Goal: Task Accomplishment & Management: Complete application form

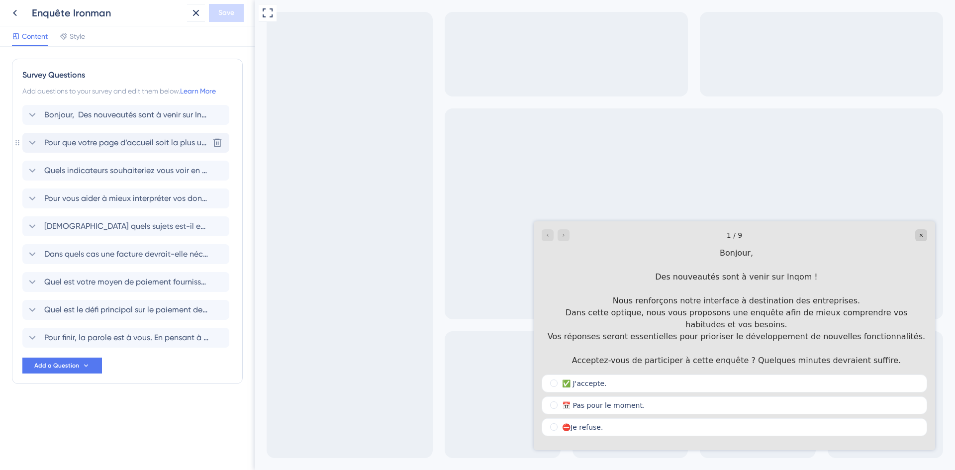
click at [96, 139] on span "Pour que votre page d’accueil soit la plus utile possible, elle devrait avant t…" at bounding box center [126, 143] width 164 height 12
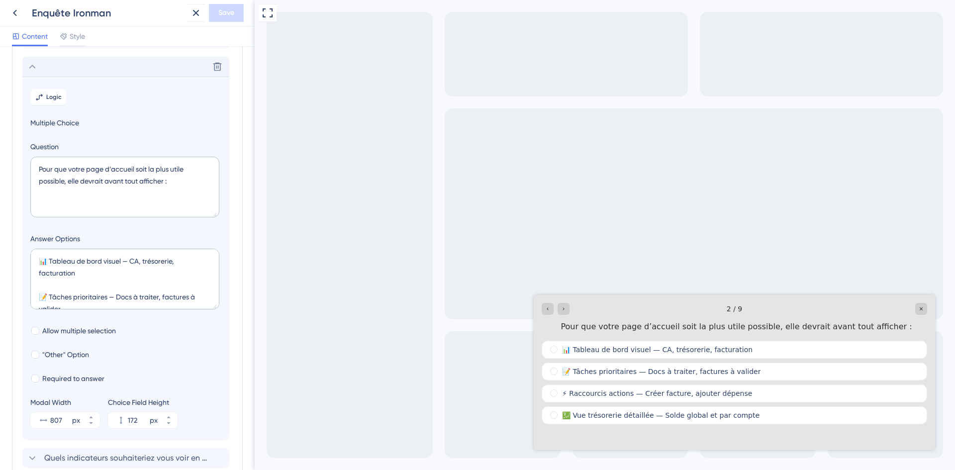
scroll to position [86, 0]
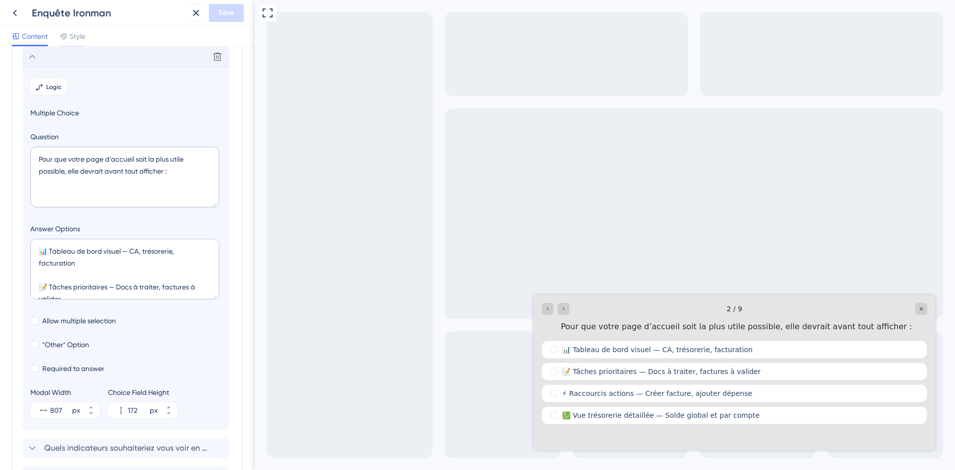
click at [110, 63] on div "Delete" at bounding box center [125, 57] width 207 height 20
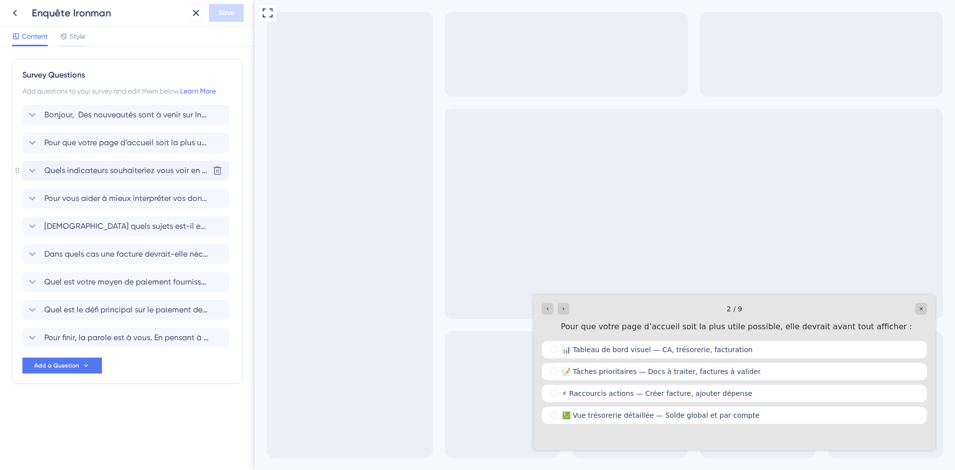
click at [115, 170] on span "Quels indicateurs souhaiteriez vous voir en priorité sur une page dédié au pilo…" at bounding box center [126, 171] width 164 height 12
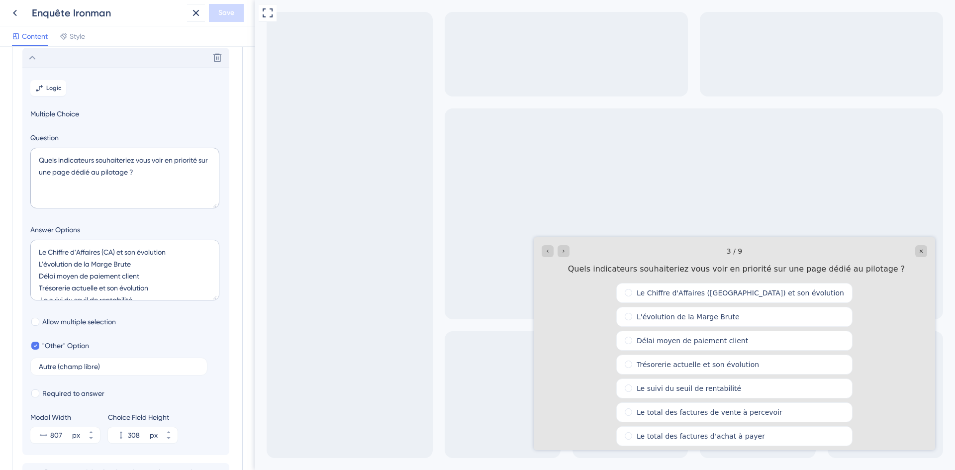
scroll to position [114, 0]
click at [35, 250] on textarea "Le Chiffre d'Affaires (CA) et son évolution L'évolution de la Marge Brute Délai…" at bounding box center [124, 269] width 189 height 61
paste textarea "​💲"
click at [39, 264] on textarea "​💲 Le Chiffre d'Affaires ([GEOGRAPHIC_DATA]) et son évolution L'évolution de la…" at bounding box center [124, 269] width 189 height 61
paste textarea "📊​"
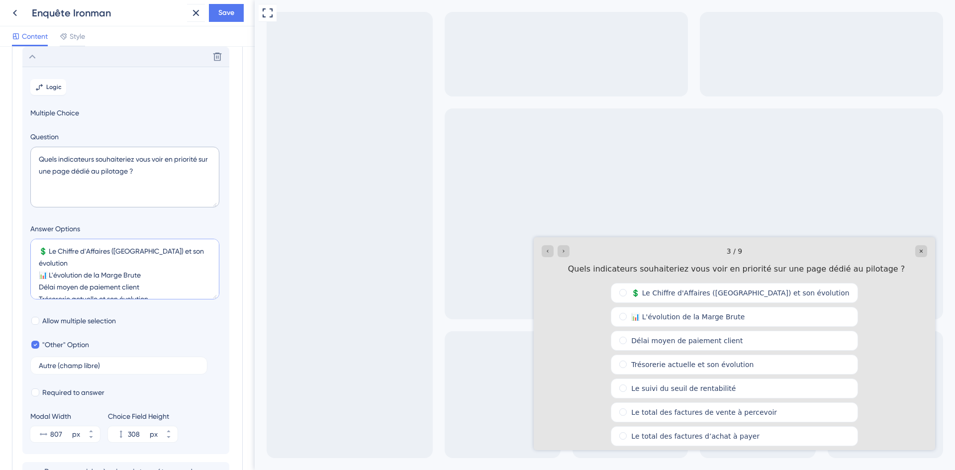
click at [38, 274] on textarea "​💲 Le Chiffre d'Affaires ([GEOGRAPHIC_DATA]) et son évolution 📊​ L'évolution de…" at bounding box center [124, 269] width 189 height 61
paste textarea "​⏱️"
click at [38, 285] on textarea "​💲 Le Chiffre d'Affaires ([GEOGRAPHIC_DATA]) et son évolution 📊​ L'évolution de…" at bounding box center [124, 269] width 189 height 61
paste textarea "💰"
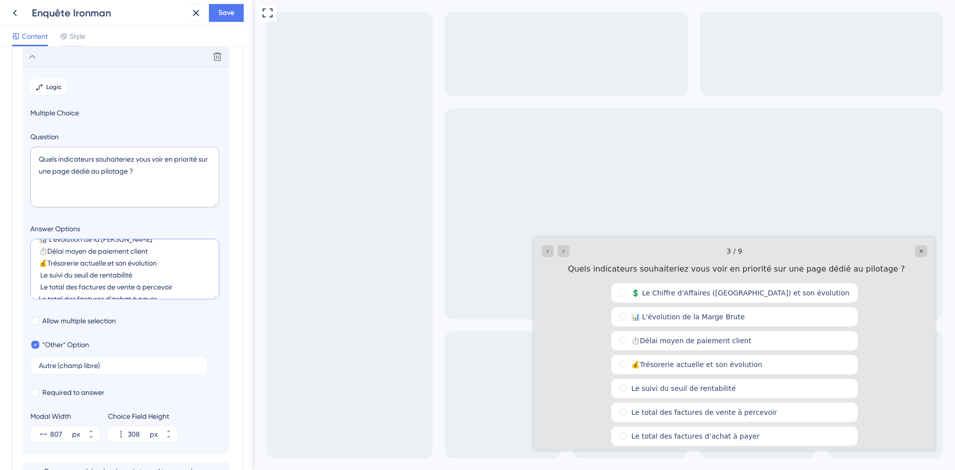
click at [38, 263] on textarea "​💲 Le Chiffre d'Affaires ([GEOGRAPHIC_DATA]) et son évolution 📊​ L'évolution de…" at bounding box center [124, 269] width 189 height 61
paste textarea "🔎"
click at [38, 276] on textarea "​💲 Le Chiffre d'Affaires ([GEOGRAPHIC_DATA]) et son évolution 📊​ L'évolution de…" at bounding box center [124, 269] width 189 height 61
paste textarea "📃"
click at [39, 288] on textarea "​💲 Le Chiffre d'Affaires ([GEOGRAPHIC_DATA]) et son évolution 📊​ L'évolution de…" at bounding box center [124, 269] width 189 height 61
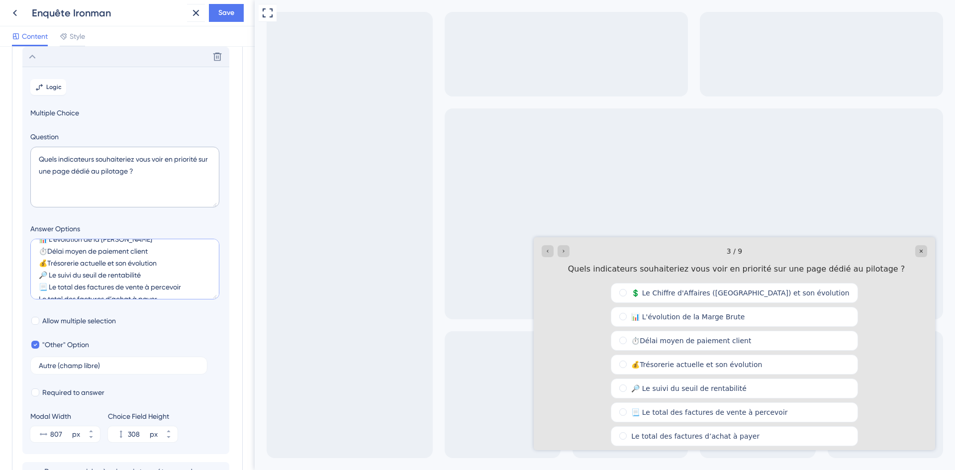
paste textarea "📜"
type textarea "​💲 Le Chiffre d'Affaires ([GEOGRAPHIC_DATA]) et son évolution 📊​ L'évolution de…"
click at [39, 362] on label "Autre (champ libre)" at bounding box center [118, 366] width 177 height 18
click at [39, 362] on input "Autre (champ libre)" at bounding box center [119, 365] width 160 height 7
click at [38, 365] on label "Autre (champ libre)" at bounding box center [118, 366] width 177 height 18
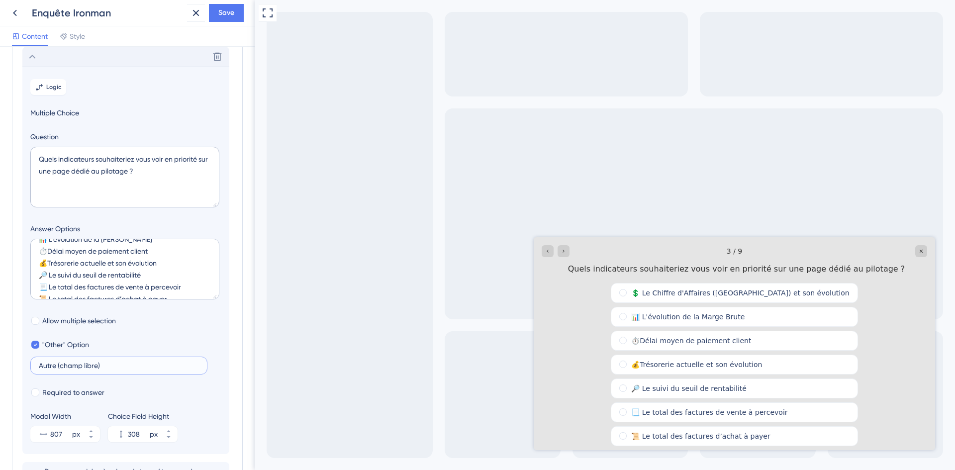
click at [39, 365] on input "Autre (champ libre)" at bounding box center [119, 365] width 160 height 7
click at [40, 366] on input "Autre (champ libre)" at bounding box center [119, 365] width 160 height 7
paste input "❓​"
click at [40, 366] on input "❓​Autre (champ libre)" at bounding box center [119, 365] width 160 height 7
type input "❓​Autre (champ libre)"
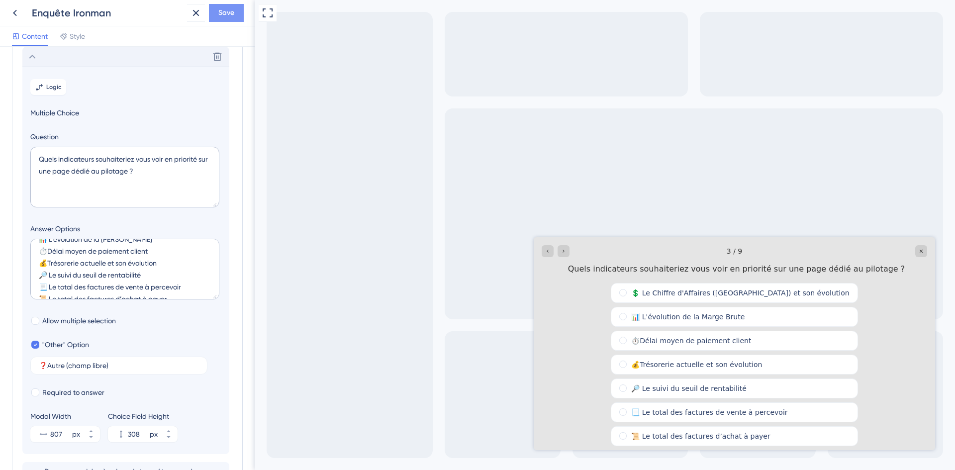
click at [229, 7] on span "Save" at bounding box center [226, 13] width 16 height 12
click at [27, 52] on icon at bounding box center [32, 57] width 12 height 12
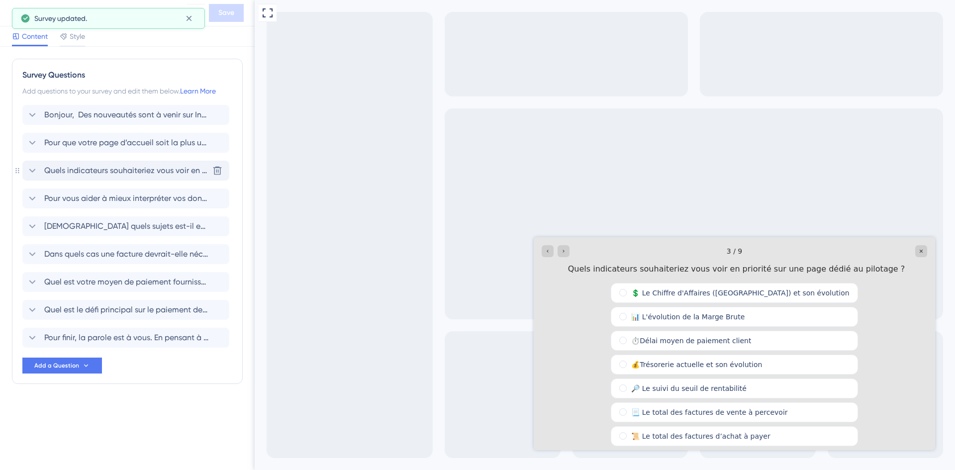
scroll to position [0, 0]
click at [76, 147] on span "Pour que votre page d’accueil soit la plus utile possible, elle devrait avant t…" at bounding box center [126, 143] width 164 height 12
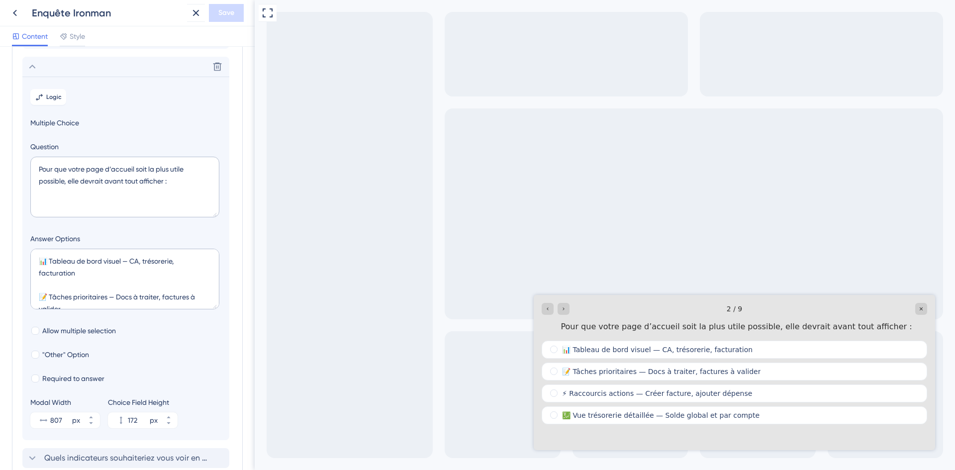
scroll to position [86, 0]
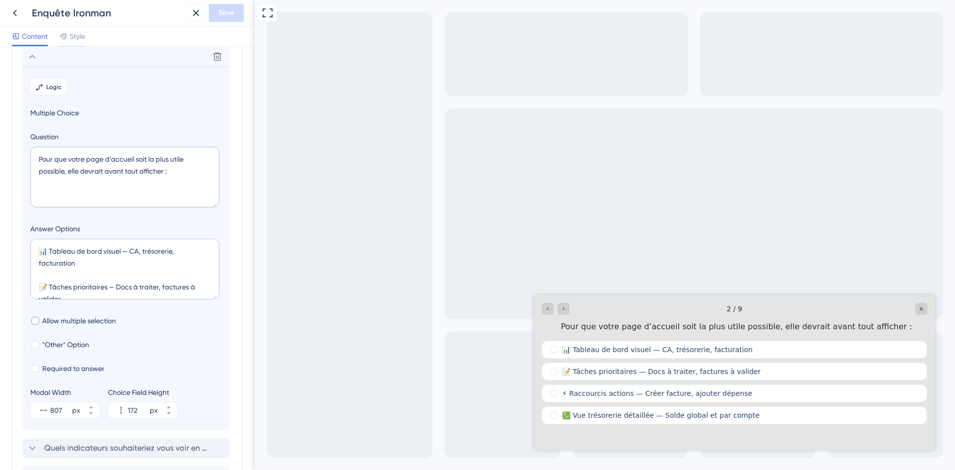
click at [60, 319] on span "Allow multiple selection" at bounding box center [79, 321] width 74 height 12
checkbox input "true"
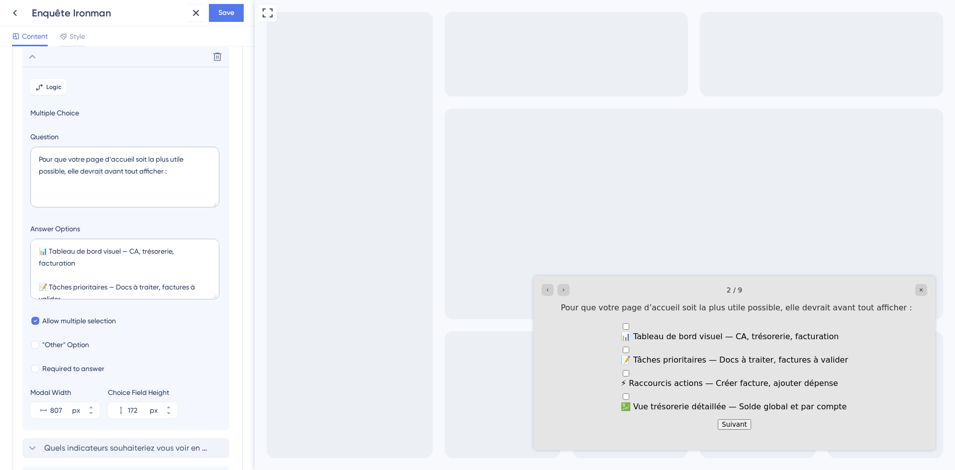
click at [246, 70] on div "Survey Questions Add questions to your survey and edit them below. Learn More B…" at bounding box center [127, 258] width 255 height 423
click at [259, 65] on div "Full Screen Preview" at bounding box center [605, 235] width 700 height 470
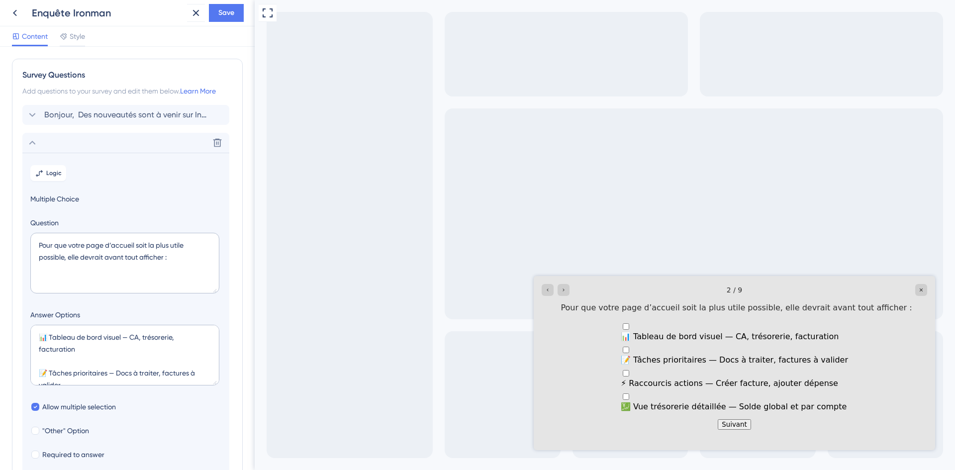
click at [30, 141] on icon at bounding box center [32, 143] width 12 height 12
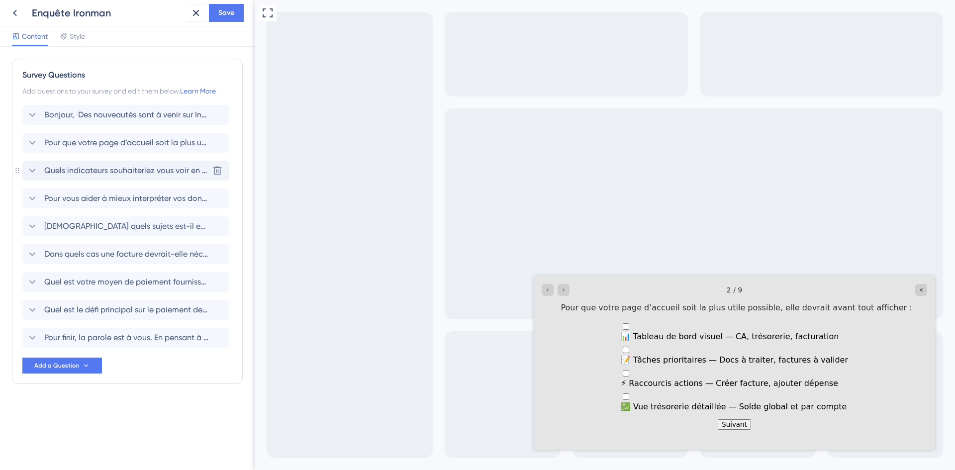
click at [60, 175] on span "Quels indicateurs souhaiteriez vous voir en priorité sur une page dédié au pilo…" at bounding box center [126, 171] width 164 height 12
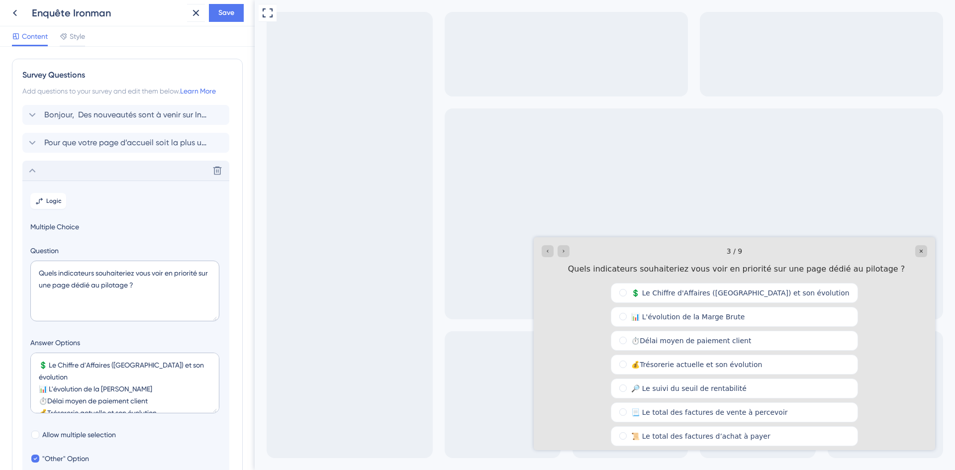
scroll to position [114, 0]
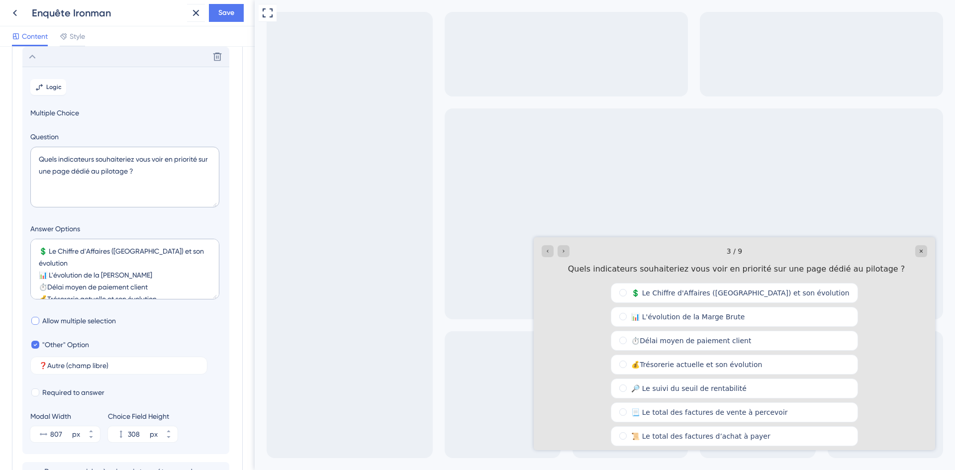
click at [58, 315] on span "Allow multiple selection" at bounding box center [79, 321] width 74 height 12
checkbox input "true"
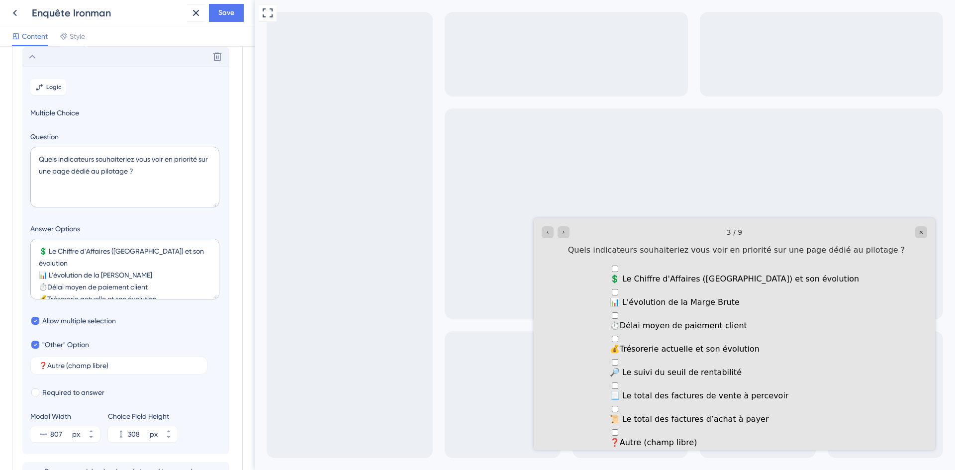
scroll to position [0, 0]
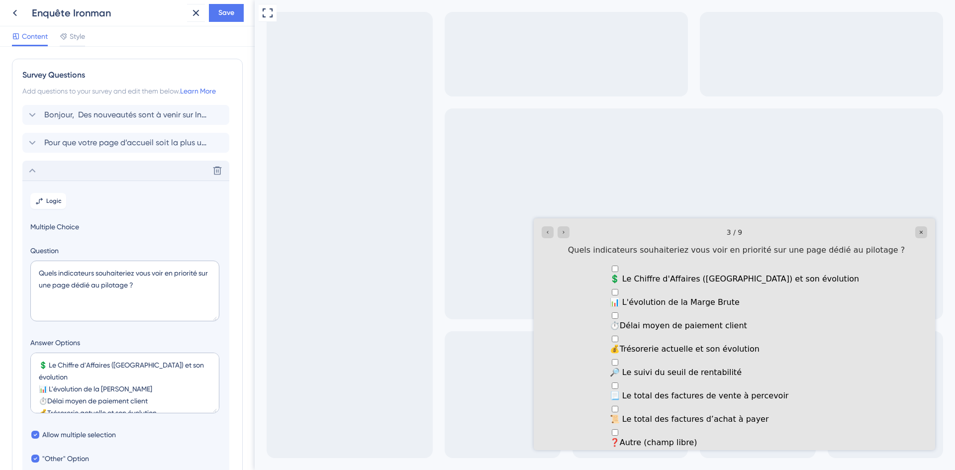
click at [37, 174] on icon at bounding box center [32, 171] width 12 height 12
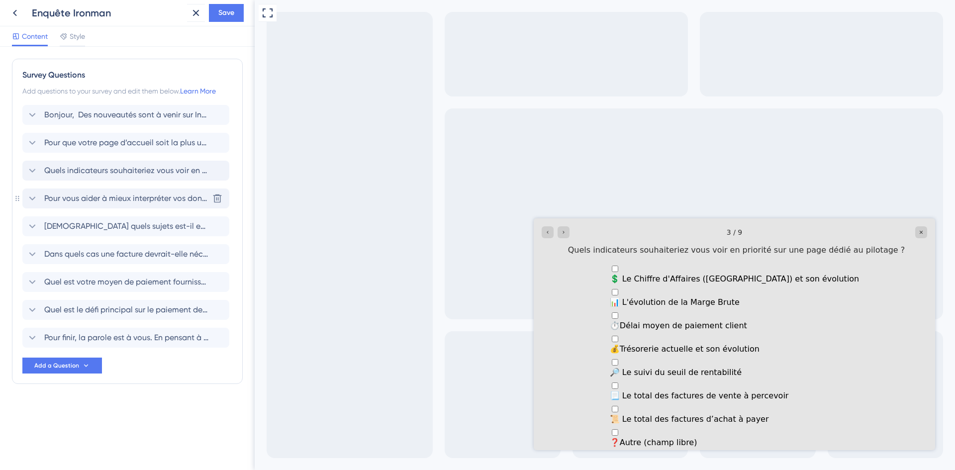
click at [67, 203] on span "Pour vous aider à mieux interpréter vos données, que outil d’analyse vous serai…" at bounding box center [126, 198] width 164 height 12
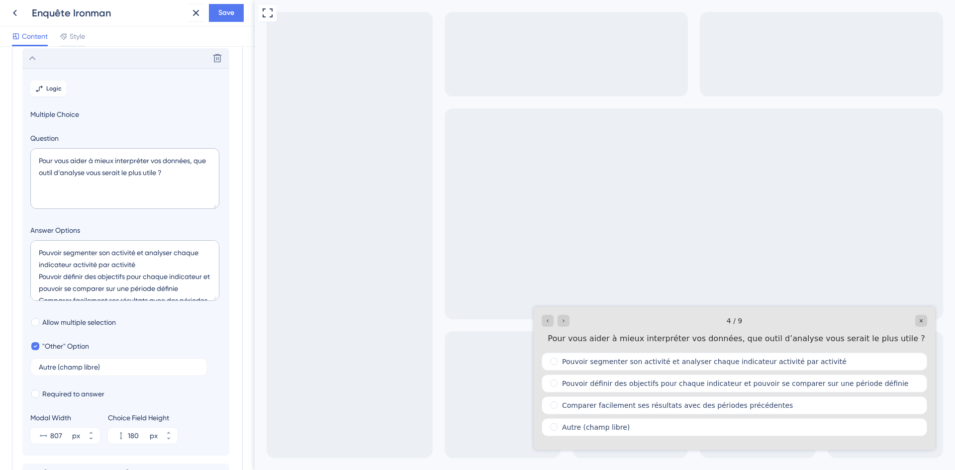
scroll to position [142, 0]
click at [37, 364] on label "Autre (champ libre)" at bounding box center [118, 366] width 177 height 18
click at [39, 364] on input "Autre (champ libre)" at bounding box center [119, 365] width 160 height 7
click at [40, 366] on input "Autre (champ libre)" at bounding box center [119, 365] width 160 height 7
paste input "❓​"
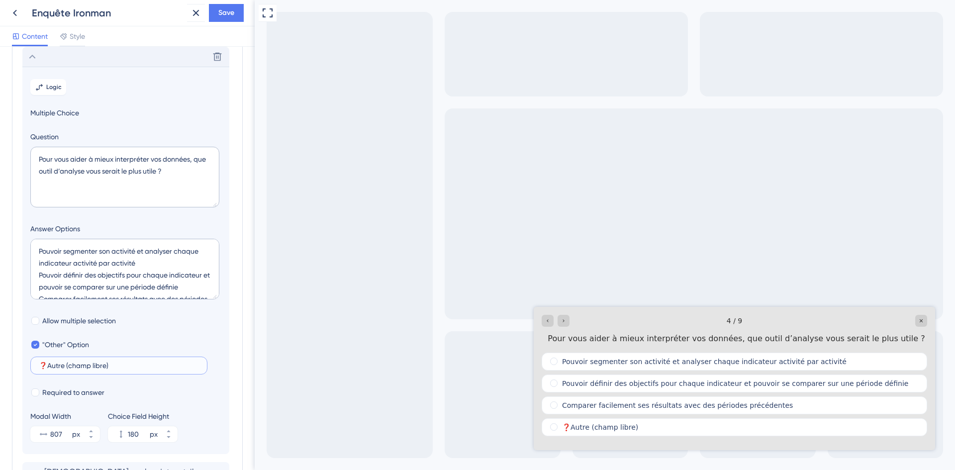
drag, startPoint x: 108, startPoint y: 365, endPoint x: 69, endPoint y: 365, distance: 39.3
click at [69, 365] on input "❓​Autre (champ libre)" at bounding box center [119, 365] width 160 height 7
type input "❓​Autre (précisez)"
click at [75, 53] on div "Delete" at bounding box center [125, 57] width 207 height 20
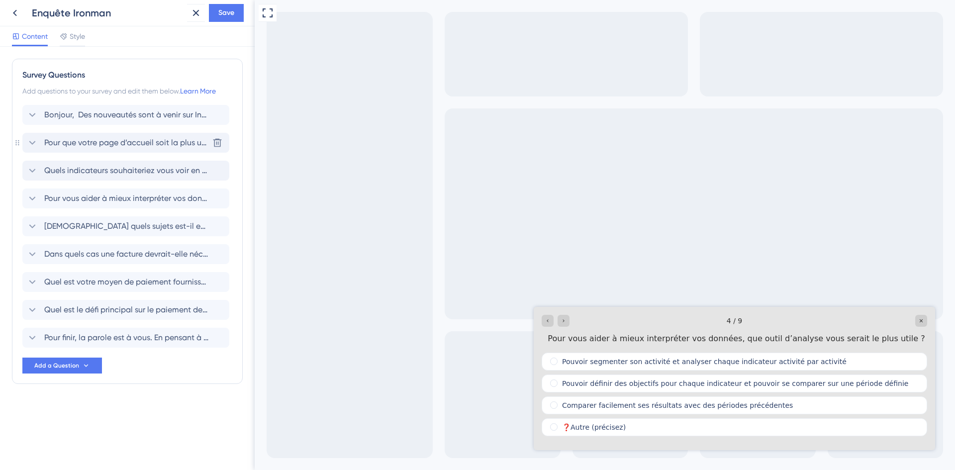
click at [88, 136] on div "Pour que votre page d’accueil soit la plus utile possible, elle devrait avant t…" at bounding box center [125, 143] width 207 height 20
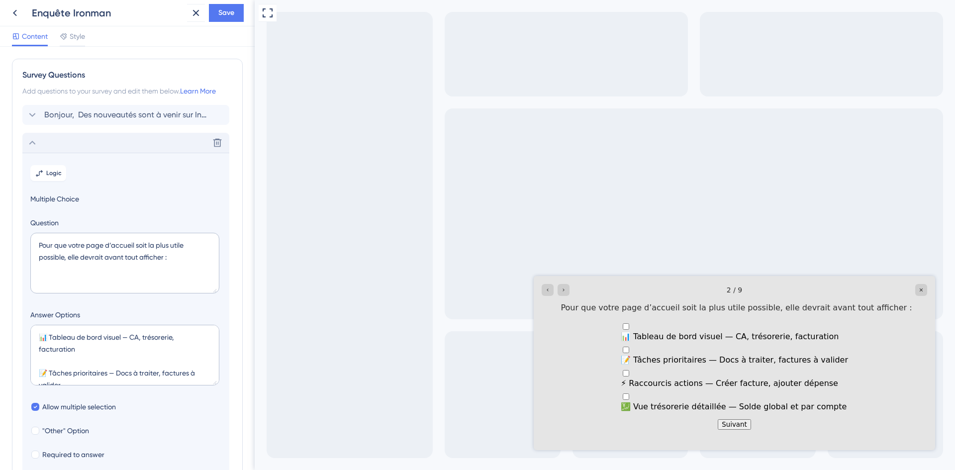
scroll to position [86, 0]
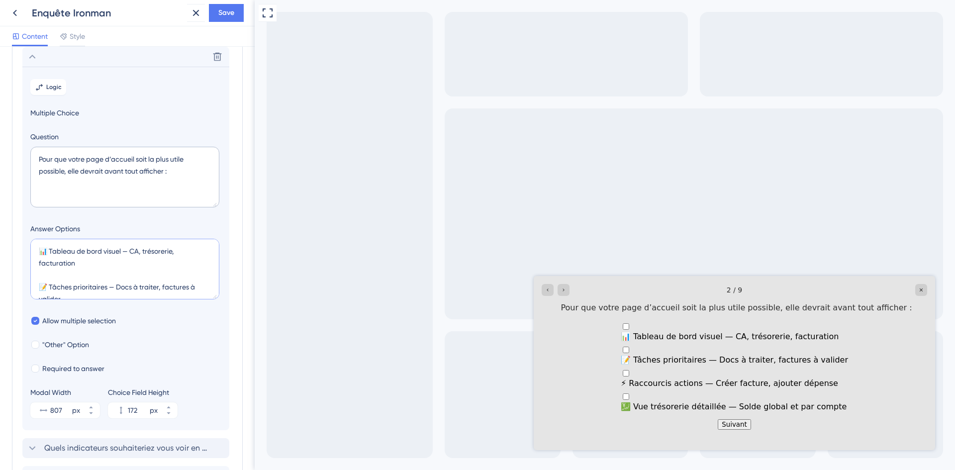
drag, startPoint x: 217, startPoint y: 257, endPoint x: 216, endPoint y: 285, distance: 28.4
click at [216, 285] on textarea "📊 Tableau de bord visuel — CA, trésorerie, facturation 📝 Tâches prioritaires — …" at bounding box center [124, 269] width 189 height 61
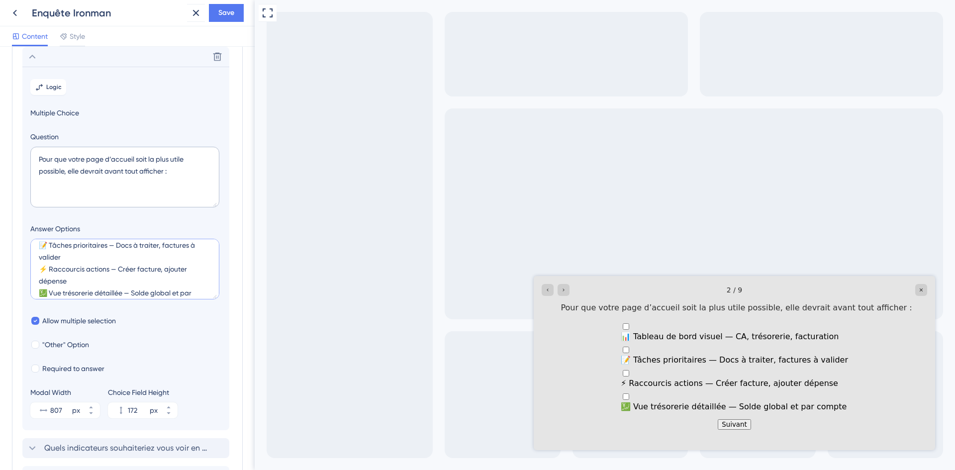
scroll to position [0, 0]
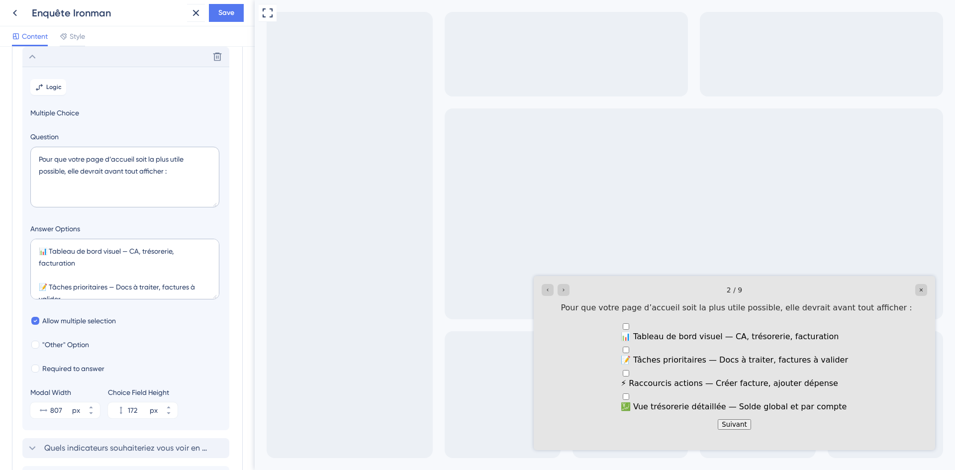
click at [76, 59] on div "Delete" at bounding box center [125, 57] width 207 height 20
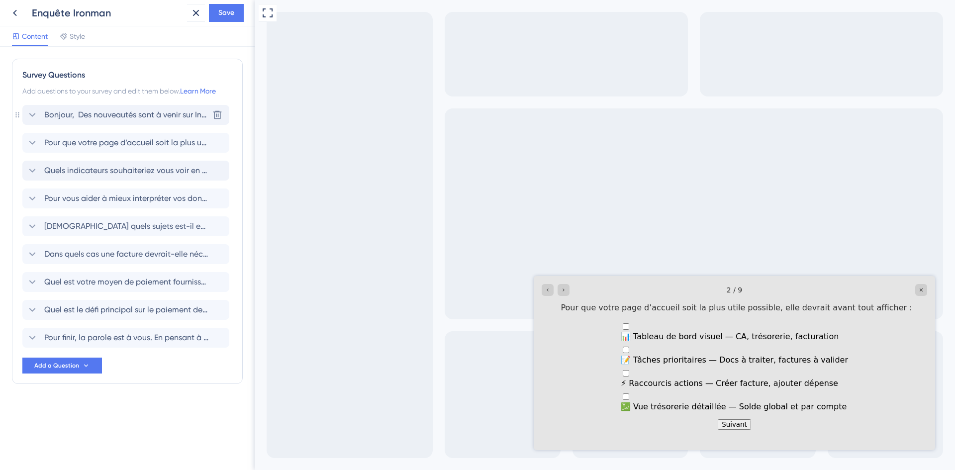
click at [85, 121] on div "Bonjour, Des nouveautés sont à venir sur Inqom ! Nous renforçons notre interfac…" at bounding box center [125, 115] width 207 height 20
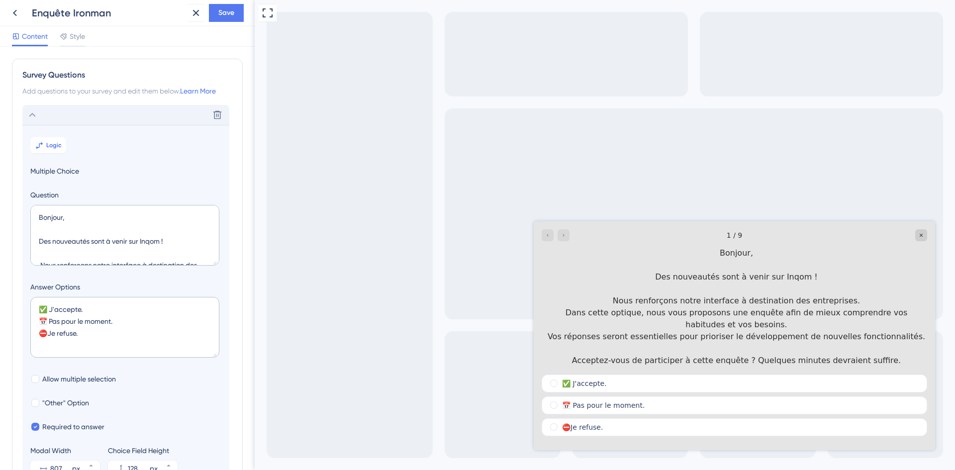
scroll to position [58, 0]
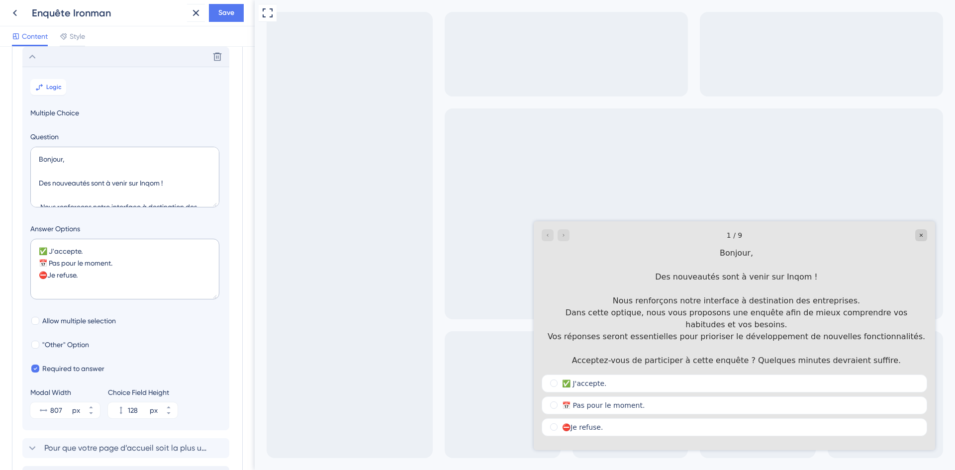
click at [103, 55] on div "Delete" at bounding box center [125, 57] width 207 height 20
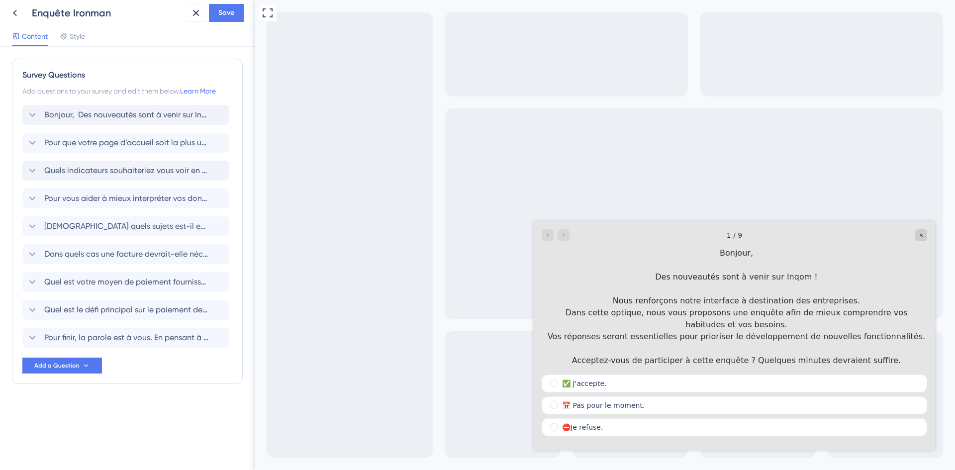
scroll to position [0, 0]
click at [85, 163] on div "Quels indicateurs souhaiteriez vous voir en priorité sur une page dédié au pilo…" at bounding box center [125, 171] width 207 height 20
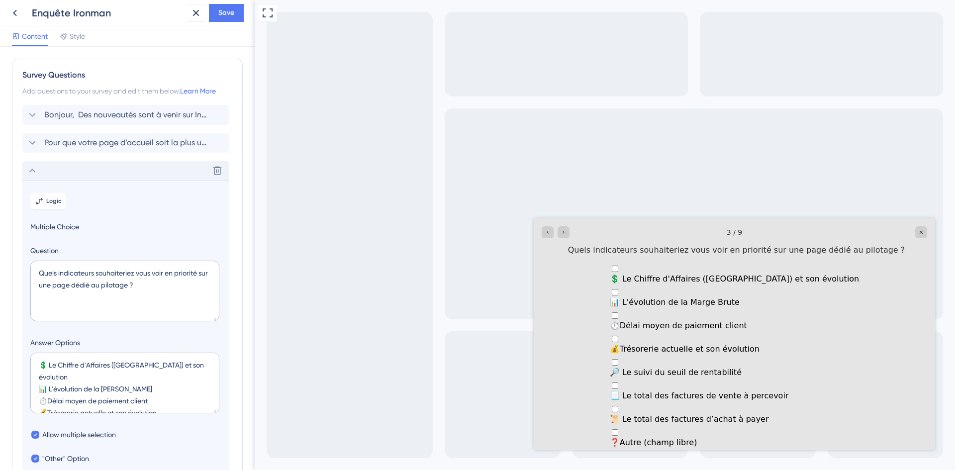
scroll to position [114, 0]
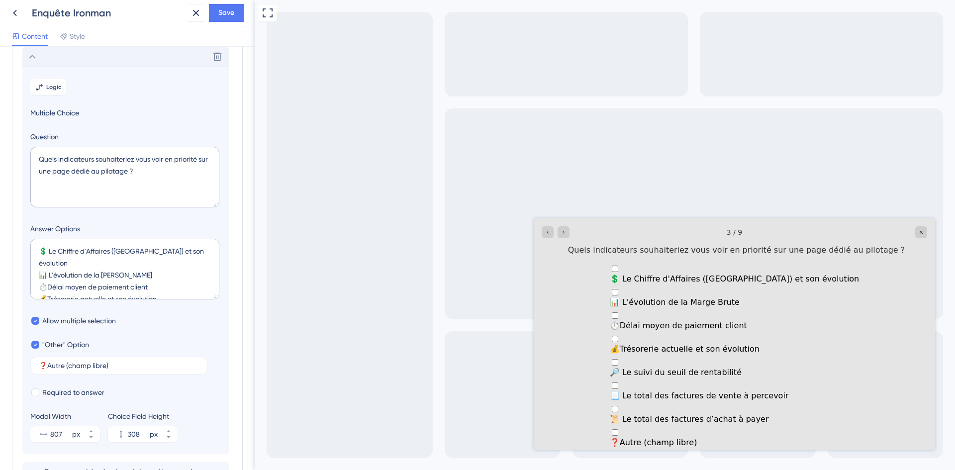
click at [99, 62] on div "Delete" at bounding box center [125, 57] width 207 height 20
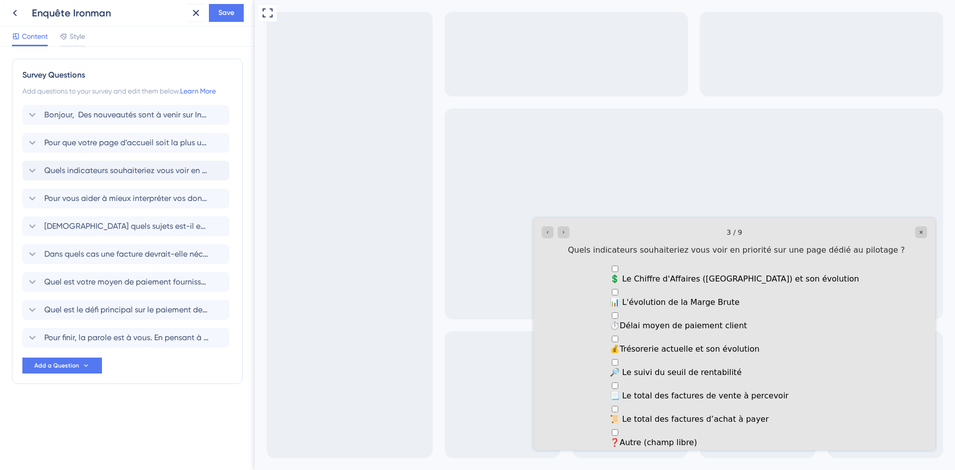
scroll to position [0, 0]
click at [90, 198] on span "Pour vous aider à mieux interpréter vos données, que outil d’analyse vous serai…" at bounding box center [126, 198] width 164 height 12
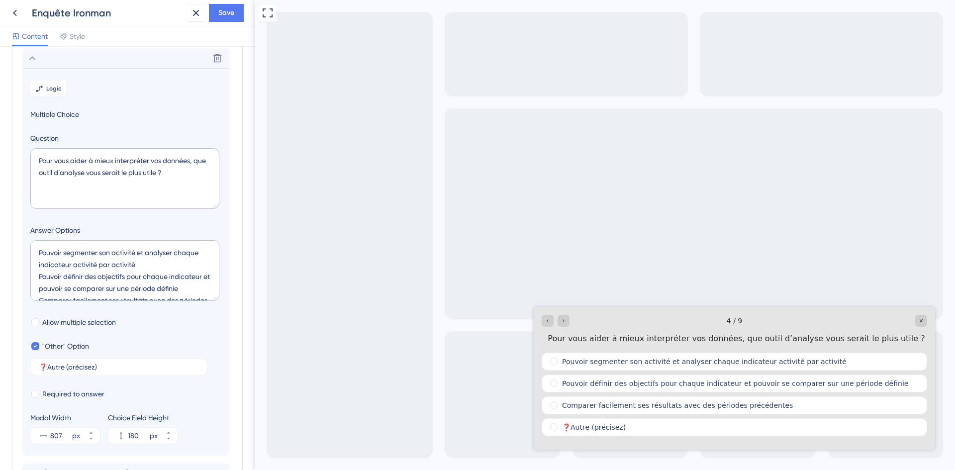
scroll to position [142, 0]
click at [84, 314] on section "Logic Multiple Choice Question Pour vous aider à mieux interpréter vos données,…" at bounding box center [125, 260] width 207 height 387
click at [81, 323] on span "Allow multiple selection" at bounding box center [79, 321] width 74 height 12
checkbox input "true"
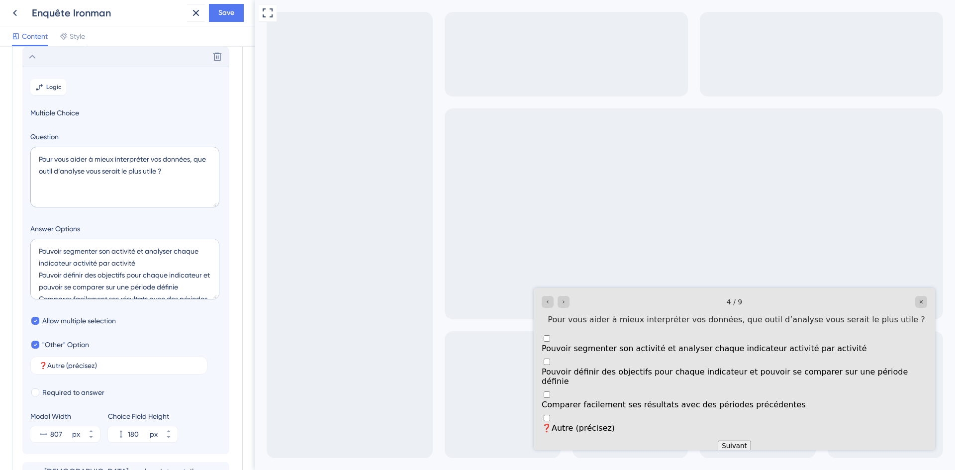
click at [101, 57] on div "Delete" at bounding box center [125, 57] width 207 height 20
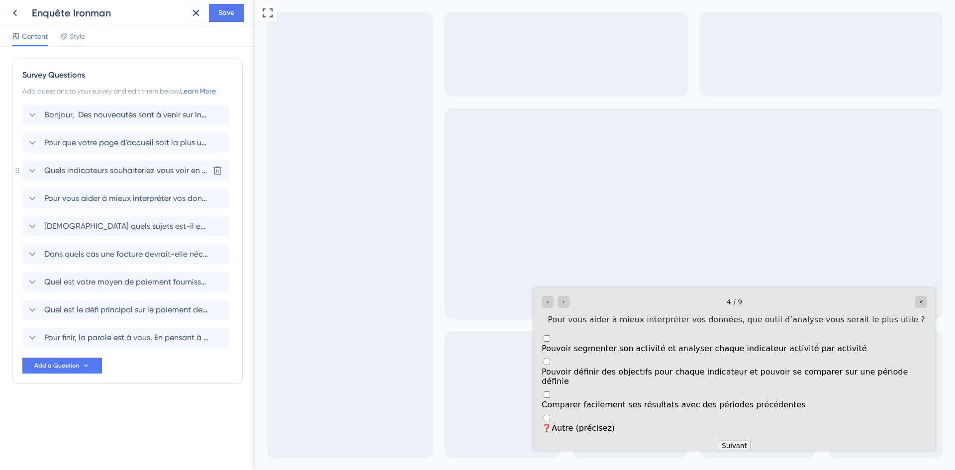
click at [93, 175] on span "Quels indicateurs souhaiteriez vous voir en priorité sur une page dédié au pilo…" at bounding box center [126, 171] width 164 height 12
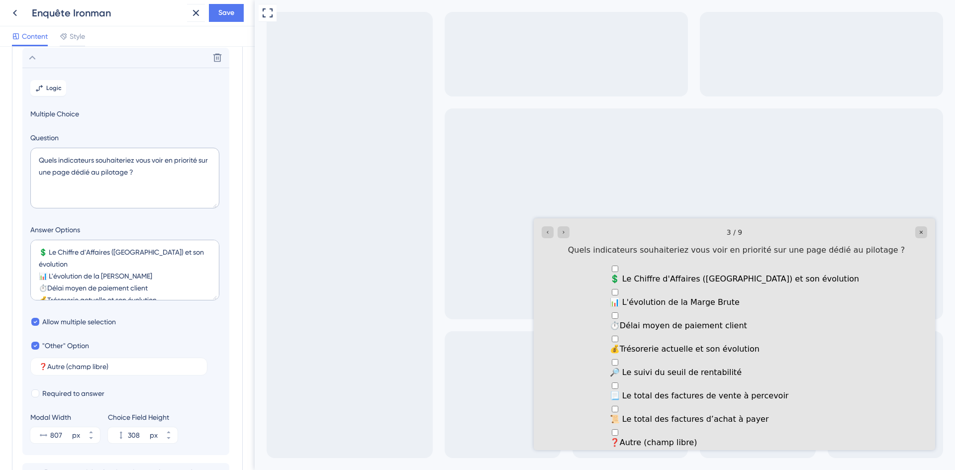
scroll to position [114, 0]
click at [105, 364] on input "❓​Autre (champ libre)" at bounding box center [119, 365] width 160 height 7
drag, startPoint x: 106, startPoint y: 366, endPoint x: 71, endPoint y: 367, distance: 35.8
click at [71, 367] on input "❓​Autre (champ libre)" at bounding box center [119, 365] width 160 height 7
type input "❓​Autre (précisez)"
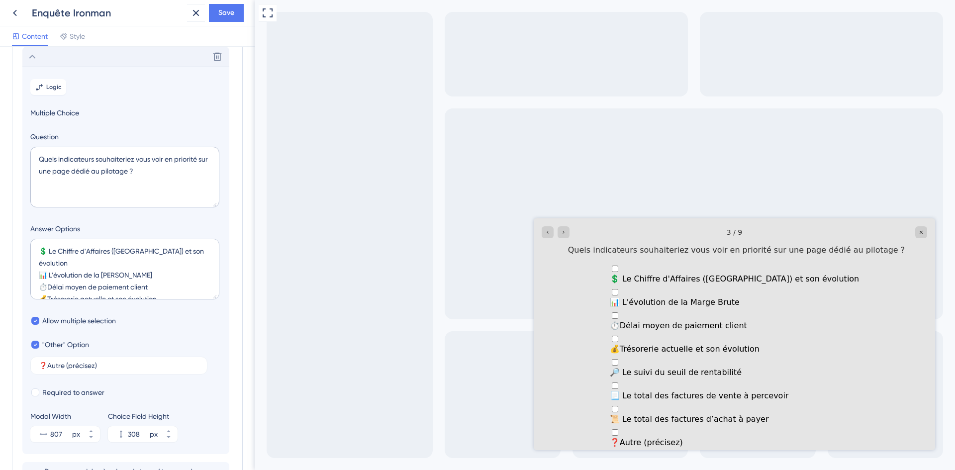
click at [70, 59] on div "Delete" at bounding box center [125, 57] width 207 height 20
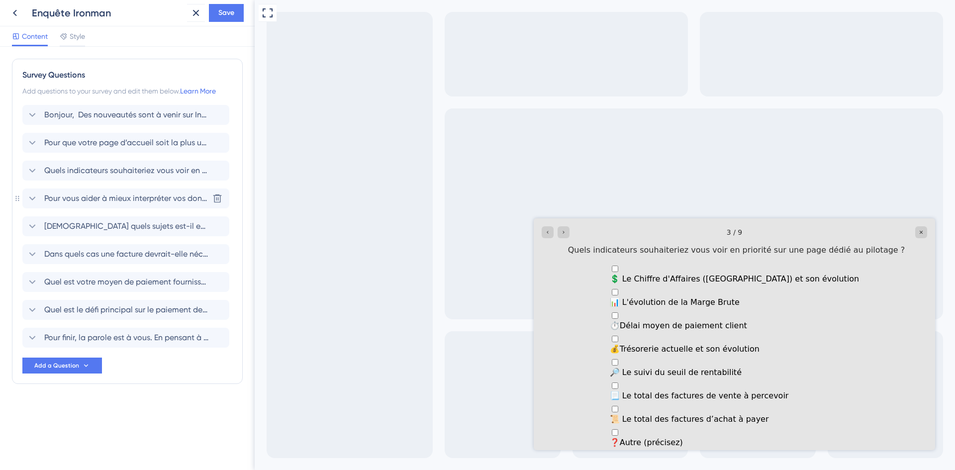
click at [72, 201] on span "Pour vous aider à mieux interpréter vos données, que outil d’analyse vous serai…" at bounding box center [126, 198] width 164 height 12
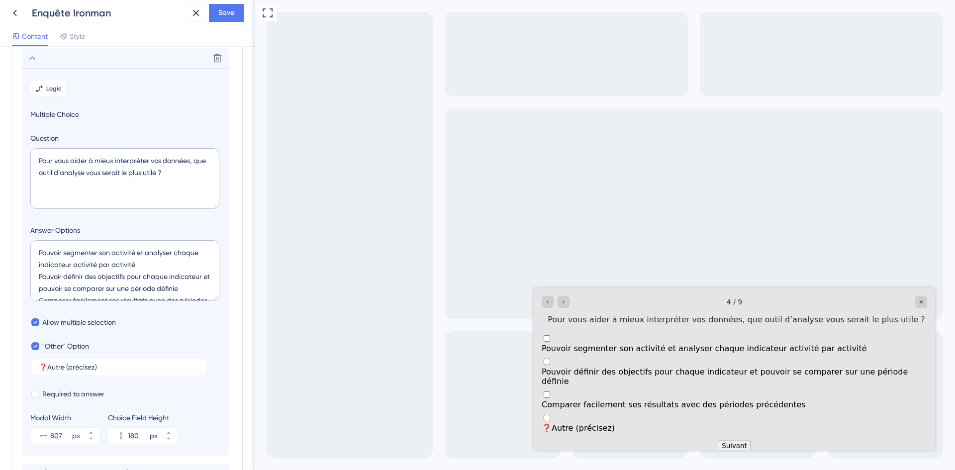
scroll to position [142, 0]
click at [41, 248] on textarea "Pouvoir segmenter son activité et analyser chaque indicateur activité par activ…" at bounding box center [124, 269] width 189 height 61
paste textarea "📍"
click at [38, 275] on textarea "📍Pouvoir segmenter son activité et analyser chaque indicateur activité par acti…" at bounding box center [124, 269] width 189 height 61
paste textarea "🎯​"
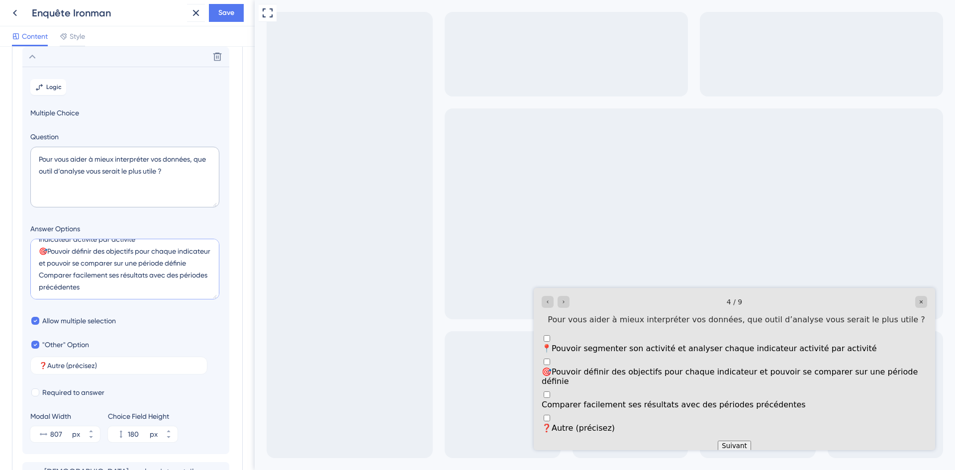
scroll to position [36, 0]
click at [41, 277] on textarea "📍Pouvoir segmenter son activité et analyser chaque indicateur activité par acti…" at bounding box center [124, 269] width 189 height 61
paste textarea "⚖️"
type textarea "📍Pouvoir segmenter son activité et analyser chaque indicateur activité par acti…"
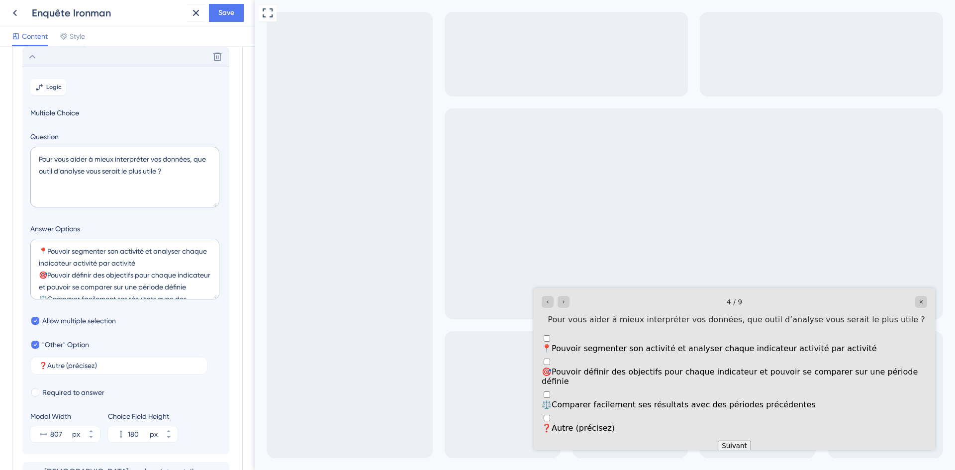
click at [121, 56] on div "Delete" at bounding box center [125, 57] width 207 height 20
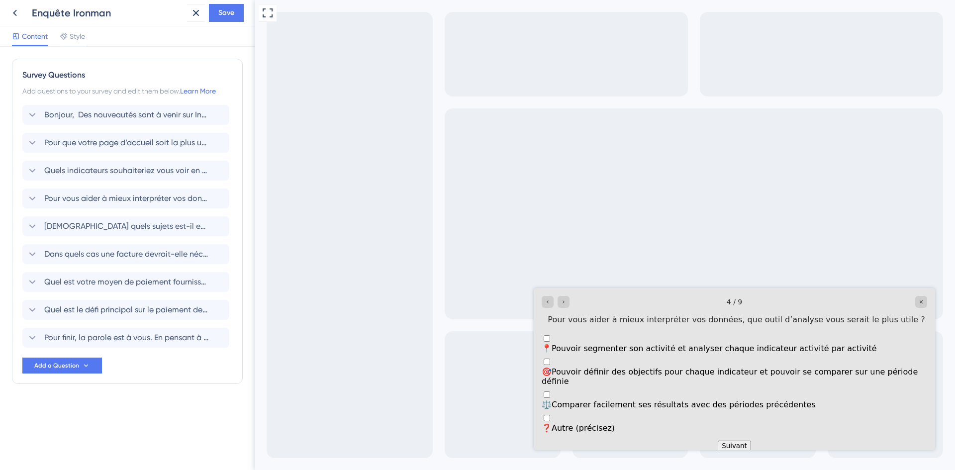
click at [88, 188] on div "Bonjour, Des nouveautés sont à venir sur Inqom ! Nous renforçons notre interfac…" at bounding box center [127, 226] width 210 height 243
click at [88, 197] on span "Pour vous aider à mieux interpréter vos données, que outil d’analyse vous serai…" at bounding box center [126, 198] width 164 height 12
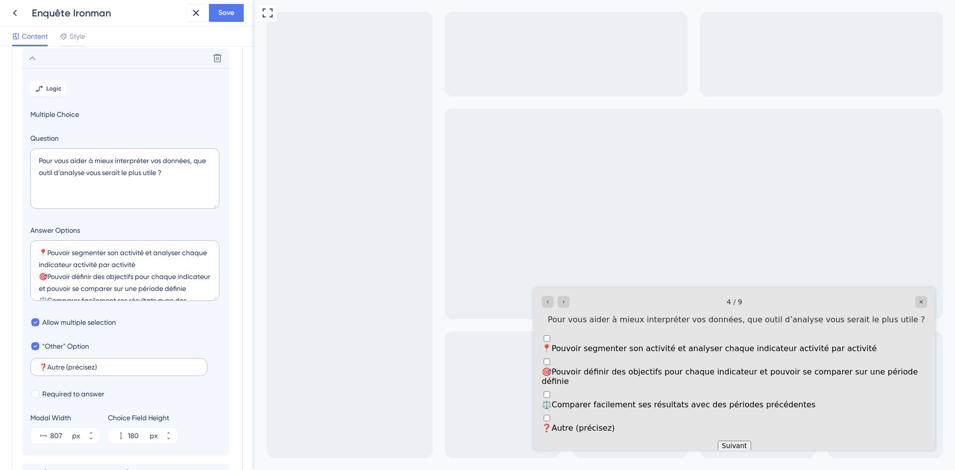
scroll to position [142, 0]
click at [91, 176] on textarea "Pour vous aider à mieux interpréter vos données, que outil d’analyse vous serai…" at bounding box center [124, 177] width 189 height 61
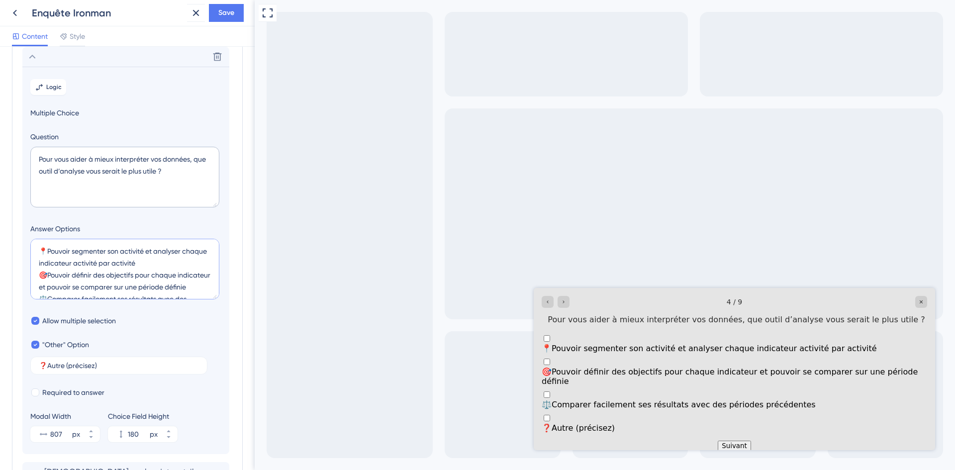
click at [130, 276] on textarea "📍Pouvoir segmenter son activité et analyser chaque indicateur activité par acti…" at bounding box center [124, 269] width 189 height 61
click at [139, 250] on textarea "📍Pouvoir segmenter son activité et analyser chaque indicateur activité par acti…" at bounding box center [124, 269] width 189 height 61
paste textarea "Segmentation par activité — Analyse de chaque indicateur séparément 🎯 Objectifs…"
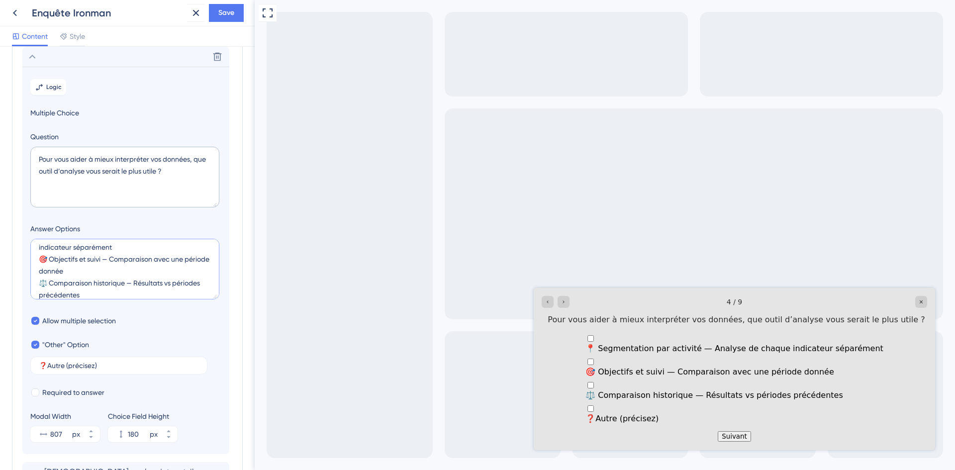
scroll to position [0, 0]
drag, startPoint x: 141, startPoint y: 246, endPoint x: 14, endPoint y: 222, distance: 128.6
click at [14, 222] on div "Survey Questions Add questions to your survey and edit them below. Learn More B…" at bounding box center [127, 273] width 231 height 713
type textarea "📍 Segmentation par activité — Analyse de chaque indicateur séparément 🎯 Objecti…"
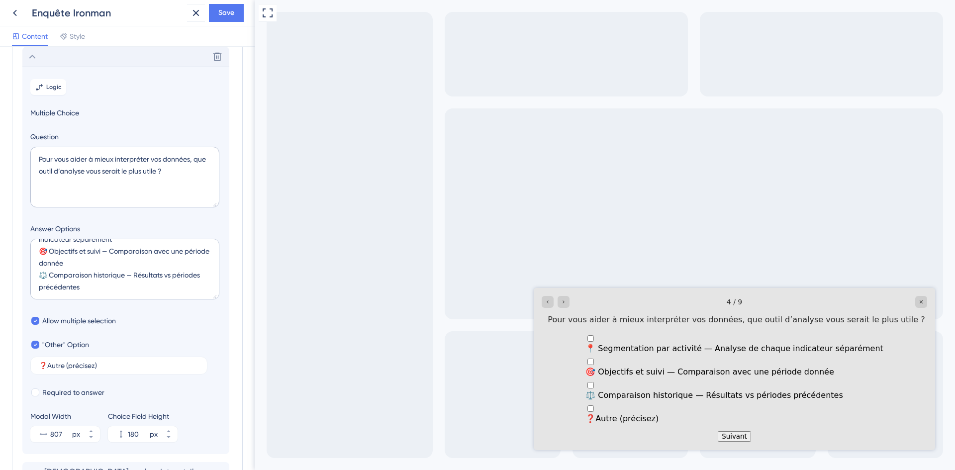
click at [157, 66] on div "Delete" at bounding box center [125, 57] width 207 height 20
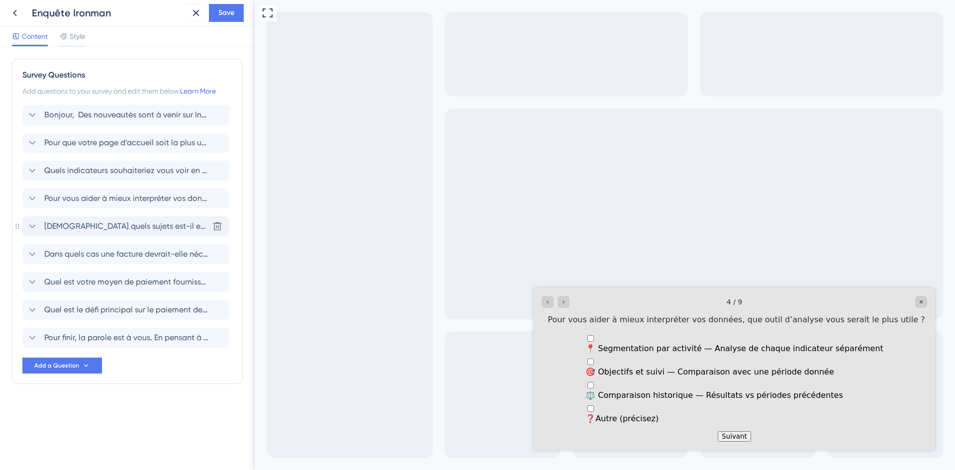
click at [99, 224] on span "[DEMOGRAPHIC_DATA] quels sujets est-il essentiel pour vous d'être alerté ?" at bounding box center [126, 226] width 164 height 12
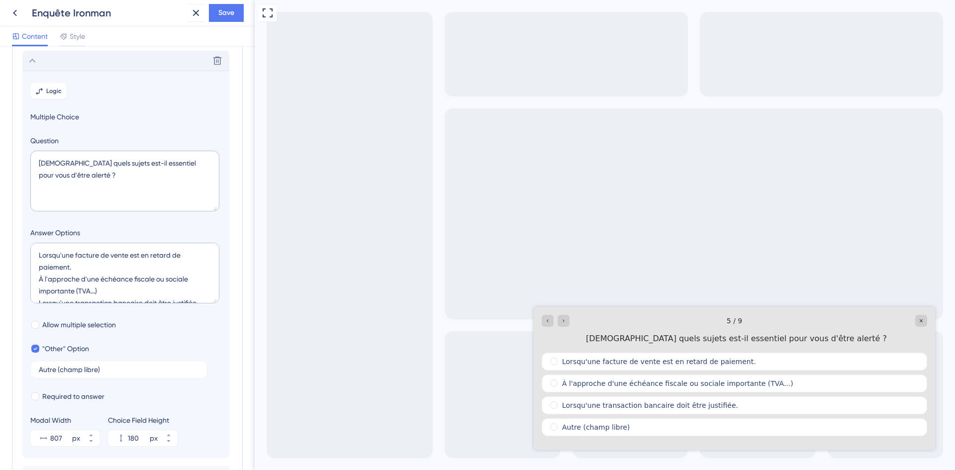
scroll to position [170, 0]
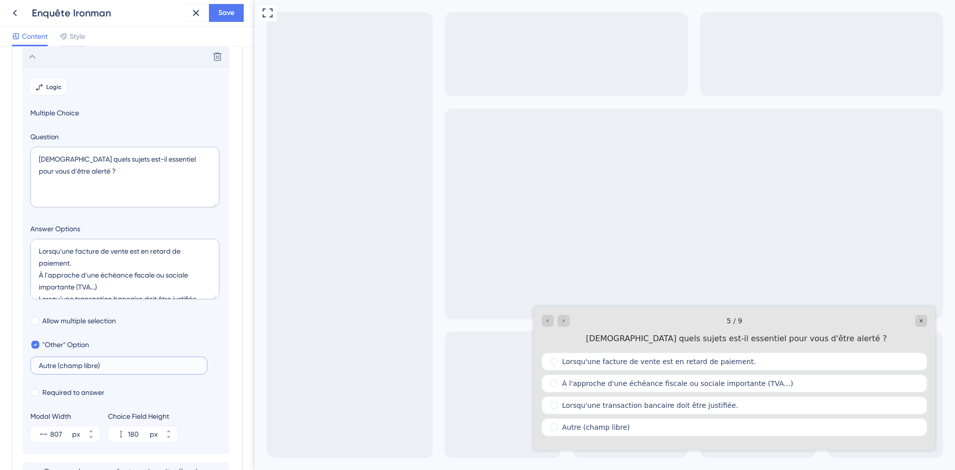
click at [98, 366] on input "Autre (champ libre)" at bounding box center [119, 365] width 160 height 7
click at [38, 365] on label "Autre (précisez)" at bounding box center [118, 366] width 177 height 18
click at [39, 365] on input "Autre (précisez)" at bounding box center [119, 365] width 160 height 7
paste input "❓"
click at [38, 365] on label "Autre (précisez)" at bounding box center [118, 366] width 177 height 18
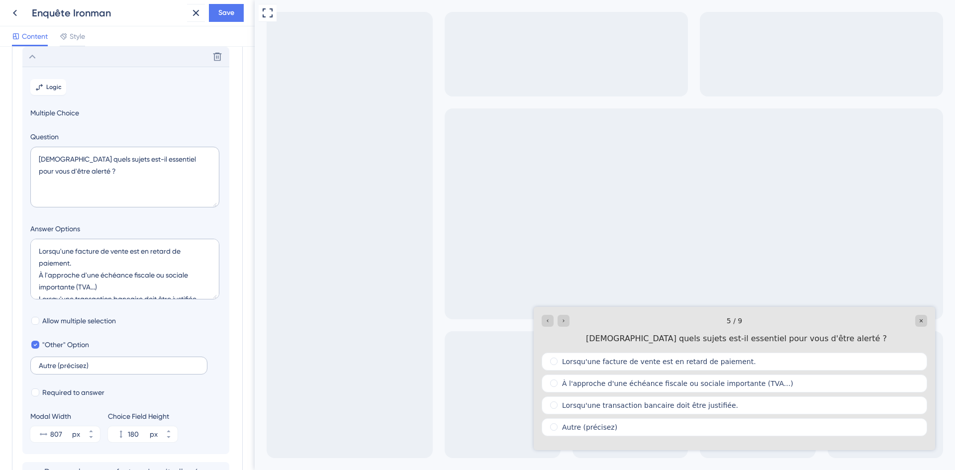
click at [39, 365] on input "Autre (précisez)" at bounding box center [119, 365] width 160 height 7
click at [44, 365] on input "Autre (précisez)" at bounding box center [119, 365] width 160 height 7
paste input "❓"
type input "❓ Autre (précisez)"
click at [38, 252] on textarea "Lorsqu'une facture de vente est en retard de paiement. À l'approche d'une échéa…" at bounding box center [124, 269] width 189 height 61
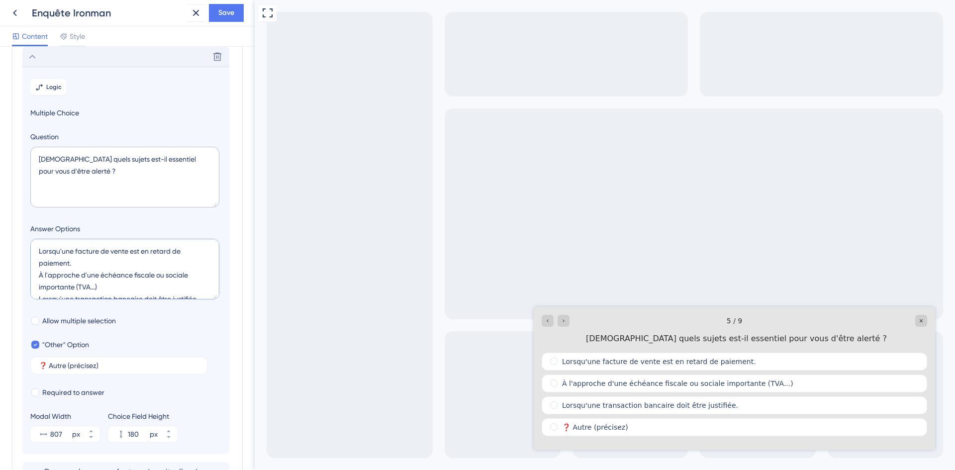
paste textarea "🚨"
click at [39, 274] on textarea "Lorsqu'une facture de vente est en retard de paiement. À l'approche d'une échéa…" at bounding box center [124, 269] width 189 height 61
paste textarea "🚨"
click at [40, 252] on textarea "Lorsqu'une facture de vente est en retard de paiement. 🚨 À l'approche d'une éch…" at bounding box center [124, 269] width 189 height 61
paste textarea "⏰​"
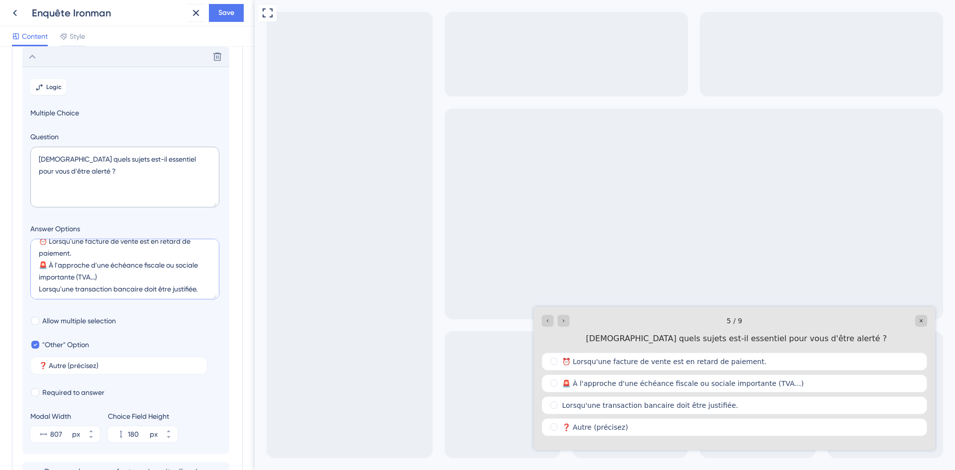
scroll to position [12, 0]
click at [37, 286] on textarea "⏰​ Lorsqu'une facture de vente est en retard de paiement. 🚨 À l'approche d'une …" at bounding box center [124, 269] width 189 height 61
paste textarea "🏦​"
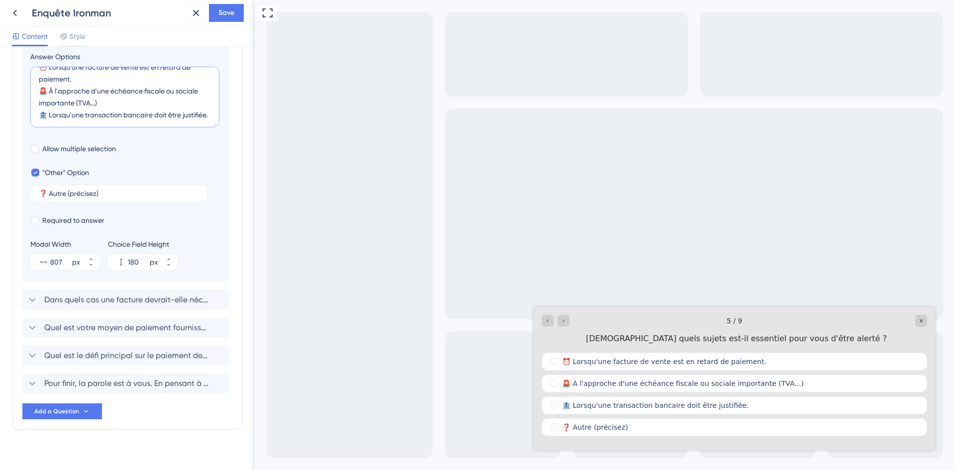
scroll to position [353, 0]
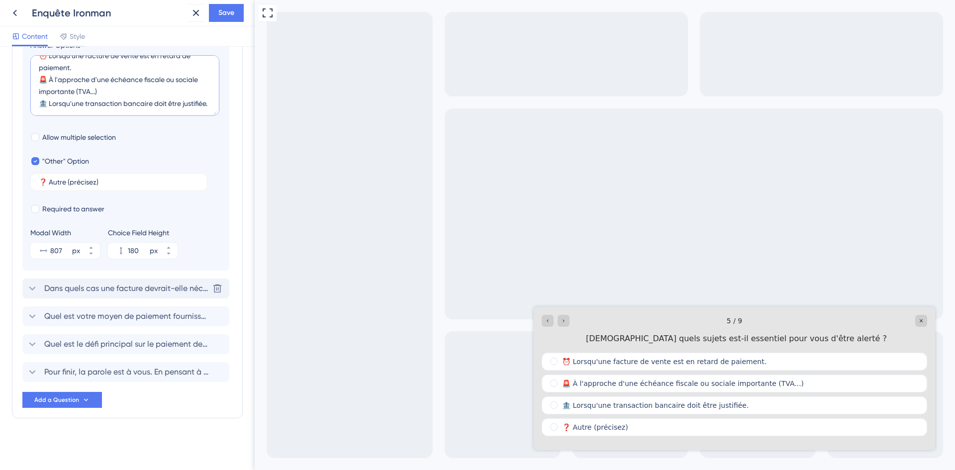
type textarea "⏰​ Lorsqu'une facture de vente est en retard de paiement. 🚨 À l'approche d'une …"
click at [78, 287] on span "Dans quels cas une facture devrait-elle nécessiter une validation par un respon…" at bounding box center [126, 288] width 164 height 12
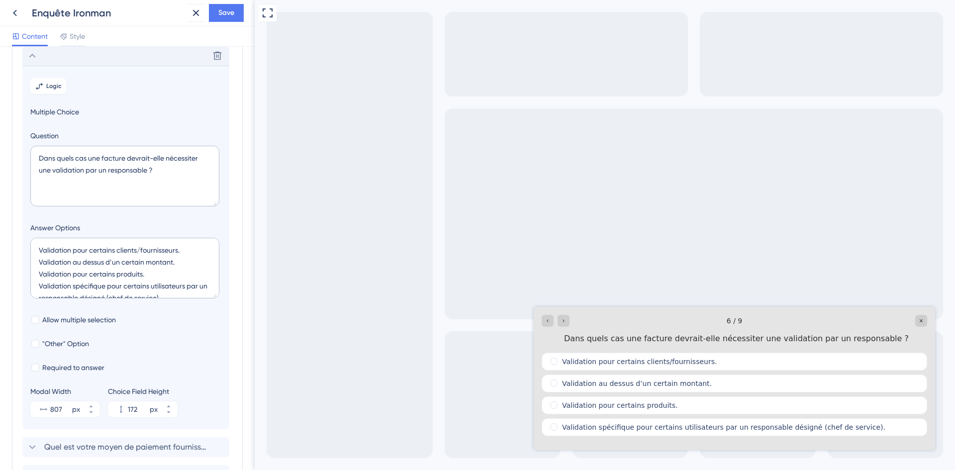
scroll to position [197, 0]
click at [301, 353] on div "Full Screen Preview" at bounding box center [605, 235] width 700 height 470
click at [71, 170] on textarea "Dans quels cas une facture devrait-elle nécessiter une validation par un respon…" at bounding box center [124, 177] width 189 height 61
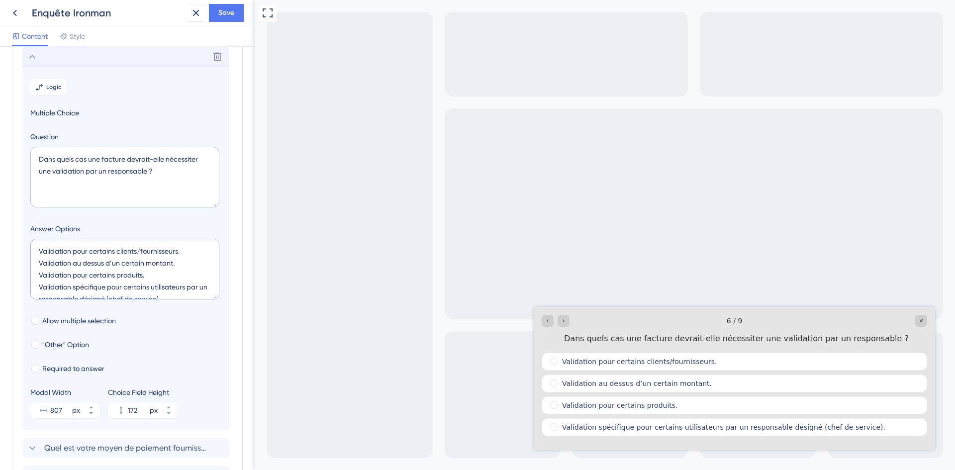
drag, startPoint x: 75, startPoint y: 252, endPoint x: 54, endPoint y: 250, distance: 20.9
click at [54, 250] on textarea "Validation pour certains clients/fournisseurs. Validation au dessus d’un certai…" at bounding box center [124, 269] width 189 height 61
drag, startPoint x: 79, startPoint y: 249, endPoint x: 23, endPoint y: 251, distance: 55.2
click at [23, 251] on section "Logic Multiple Choice Question Dans quels cas une facture devrait-elle nécessit…" at bounding box center [125, 249] width 207 height 364
click at [39, 250] on textarea "Pour certains clients/fournisseurs. Validation au dessus d’un certain montant. …" at bounding box center [124, 269] width 189 height 61
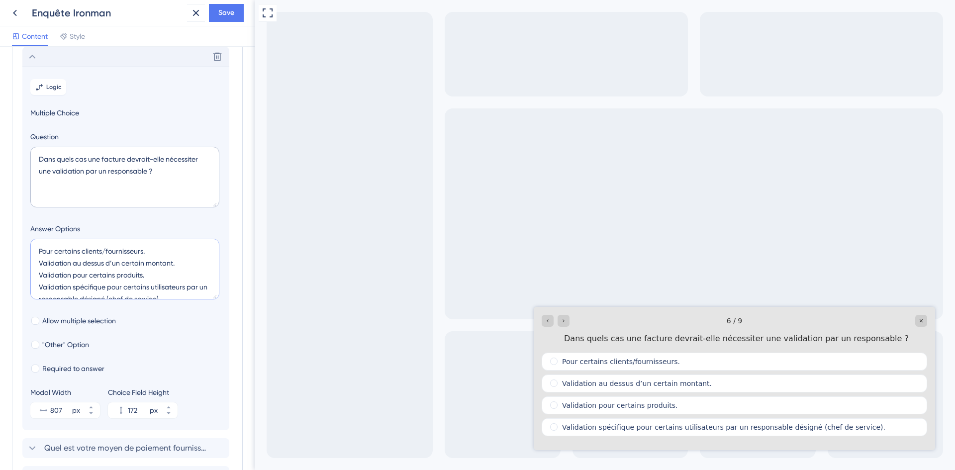
paste textarea "🫱🏻‍🫲🏾​"
drag, startPoint x: 47, startPoint y: 251, endPoint x: 42, endPoint y: 250, distance: 5.1
click at [42, 250] on textarea "🫱🏻‍🫲🏾Pour certains clients/fournisseurs. Validation au dessus d’un certain mont…" at bounding box center [124, 269] width 189 height 61
paste textarea "🏻‍🤝‍👨🏽"
click at [81, 264] on textarea "👨🏻‍🤝‍👨🏽Pour certains clients/fournisseurs. Validation au dessus d’un certain mo…" at bounding box center [124, 269] width 189 height 61
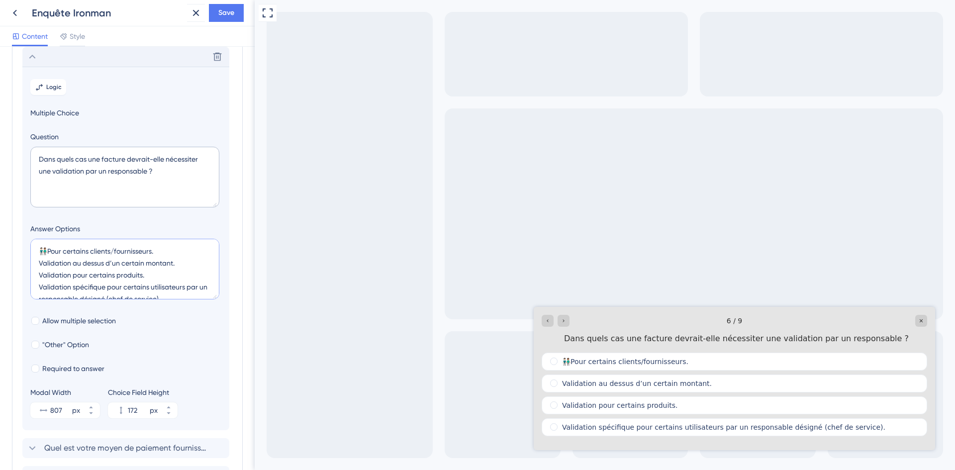
click at [0, 0] on lt-em "au-dessus" at bounding box center [0, 0] width 0 height 0
click at [40, 264] on textarea "👨🏻‍🤝‍👨🏽Pour certains clients/fournisseurs. Validation au-dessus d’un certain mo…" at bounding box center [124, 269] width 189 height 61
paste textarea "🧮"
click at [70, 262] on textarea "👨🏻‍🤝‍👨🏽Pour certains clients/fournisseurs. 🧮Validation au-dessus d’un certain m…" at bounding box center [124, 269] width 189 height 61
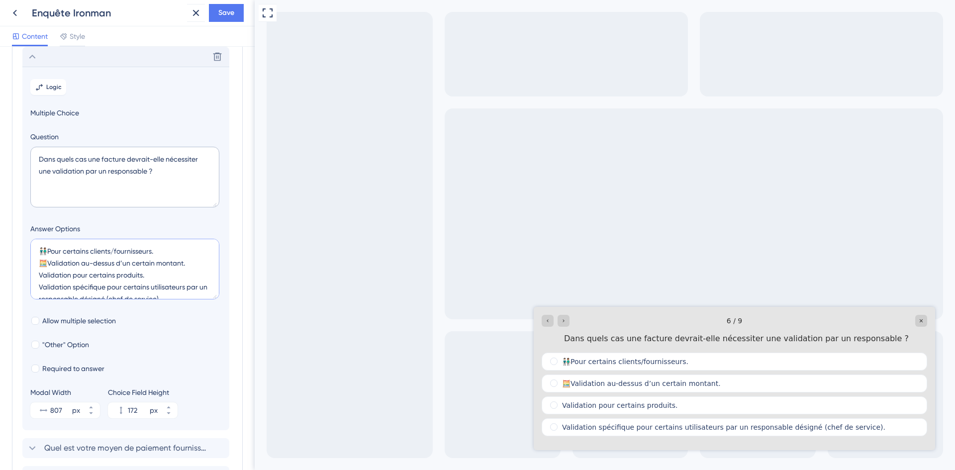
click at [70, 262] on textarea "👨🏻‍🤝‍👨🏽Pour certains clients/fournisseurs. 🧮Validation au-dessus d’un certain m…" at bounding box center [124, 269] width 189 height 61
drag, startPoint x: 76, startPoint y: 274, endPoint x: 33, endPoint y: 276, distance: 42.4
click at [33, 276] on textarea "👨🏻‍🤝‍👨🏽Pour certains clients/fournisseurs. 🧮 Au-dessus d’un certain montant. Va…" at bounding box center [124, 269] width 189 height 61
paste textarea "🫙"
click at [47, 250] on textarea "👨🏻‍🤝‍👨🏽Pour certains clients/fournisseurs. 🧮 Au-dessus d’un certain montant. 🫙 …" at bounding box center [124, 269] width 189 height 61
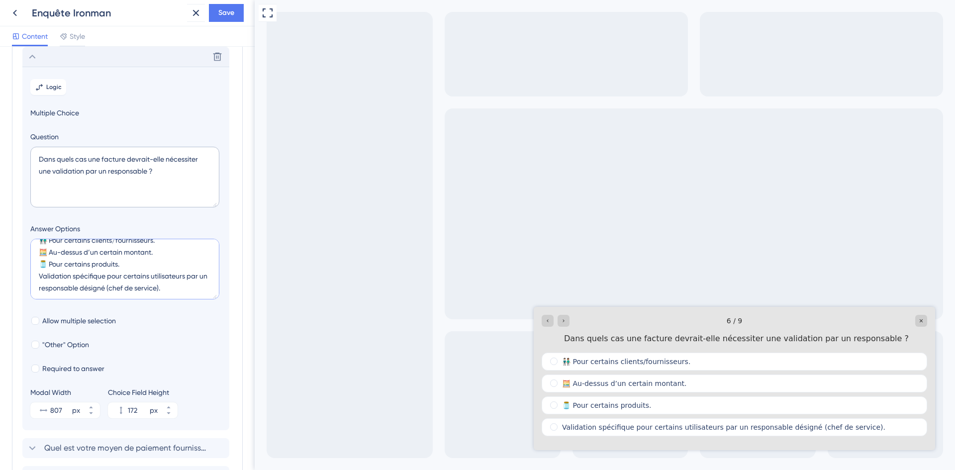
scroll to position [12, 0]
drag, startPoint x: 111, startPoint y: 287, endPoint x: 39, endPoint y: 274, distance: 72.9
click at [39, 274] on textarea "👨🏻‍🤝‍👨🏽 Pour certains clients/fournisseurs. 🧮 Au-dessus d’un certain montant. 🫙…" at bounding box center [124, 269] width 189 height 61
click at [117, 273] on textarea "👨🏻‍🤝‍👨🏽 Pour certains clients/fournisseurs. 🧮 Au-dessus d’un certain montant. 🫙…" at bounding box center [124, 269] width 189 height 61
click at [41, 277] on textarea "👨🏻‍🤝‍👨🏽 Pour certains clients/fournisseurs. 🧮 Au-dessus d’un certain montant. 🫙…" at bounding box center [124, 269] width 189 height 61
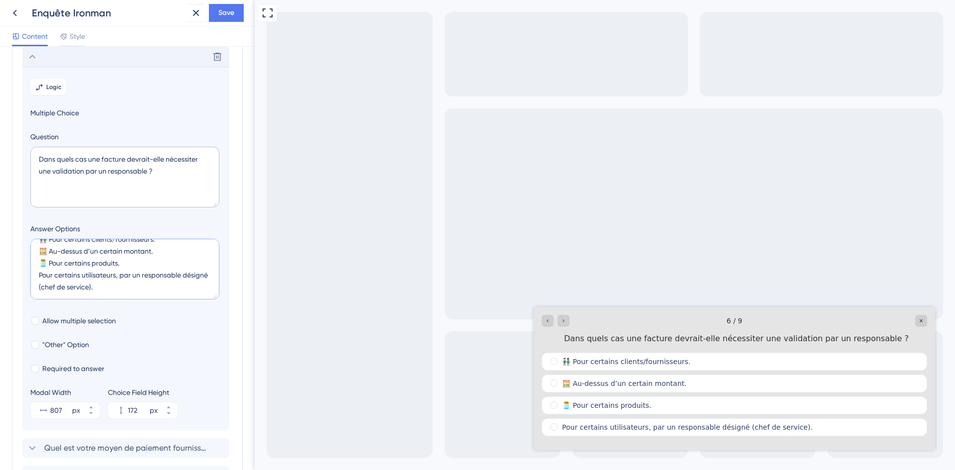
paste textarea "👷🏻"
type textarea "👨🏻‍🤝‍👨🏽 Pour certains clients/fournisseurs. 🧮 Au-dessus d’un certain montant. 🫙…"
click at [92, 317] on span "Allow multiple selection" at bounding box center [79, 321] width 74 height 12
checkbox input "true"
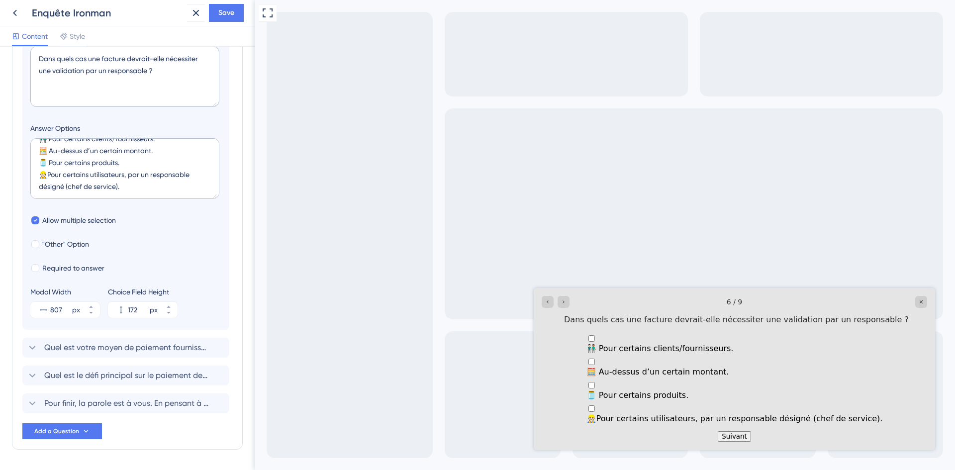
scroll to position [329, 0]
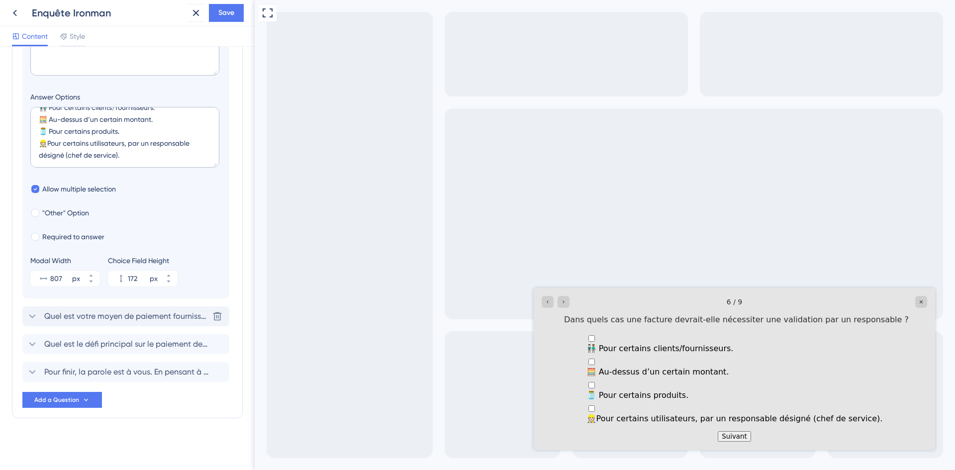
click at [75, 320] on span "Quel est votre moyen de paiement fournisseur habituel ?" at bounding box center [126, 316] width 164 height 12
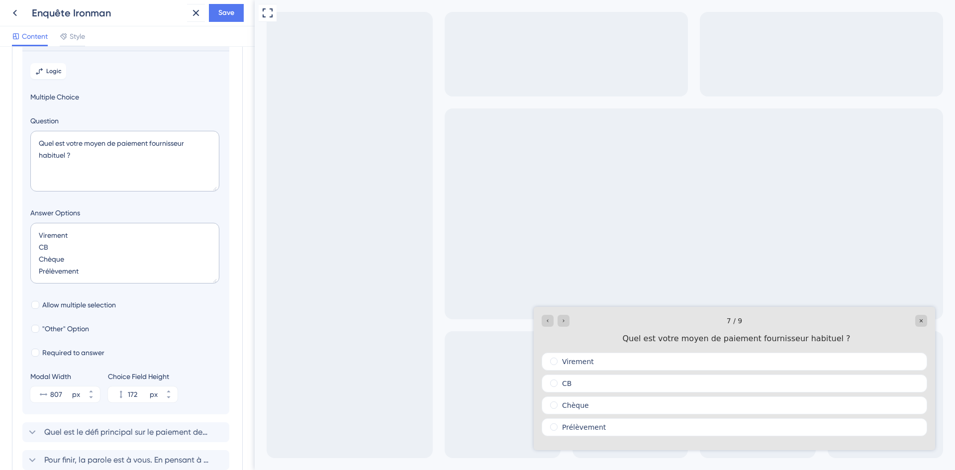
scroll to position [225, 0]
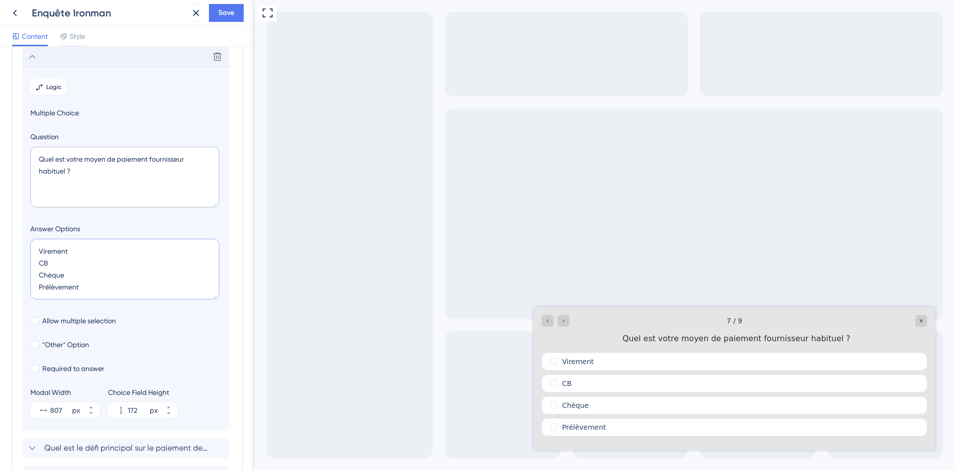
click at [38, 250] on textarea "Virement CB Chèque Prélèvement" at bounding box center [124, 269] width 189 height 61
paste textarea "🚀"
click at [38, 265] on textarea "🚀 Virement CB Chèque Prélèvement" at bounding box center [124, 269] width 189 height 61
paste textarea "💳"
click at [40, 273] on textarea "🚀 Virement 💳 CB Chèque Prélèvement" at bounding box center [124, 269] width 189 height 61
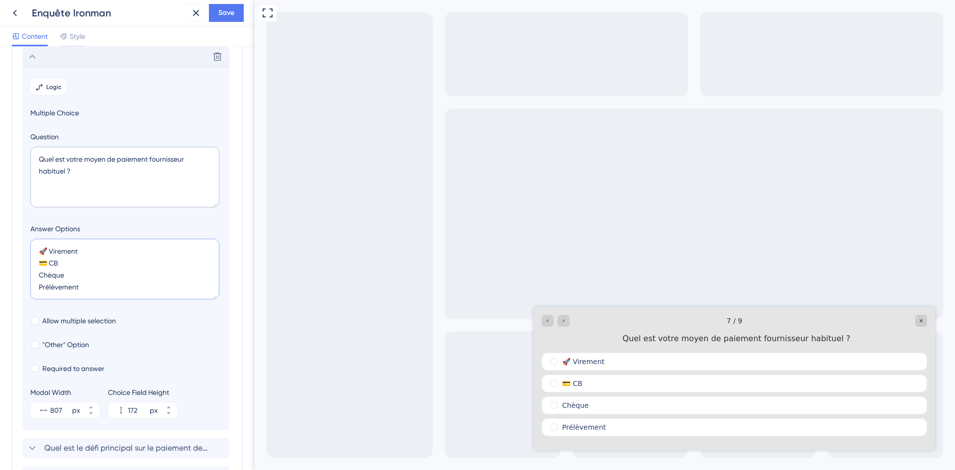
paste textarea "​🪪​"
click at [45, 276] on textarea "🚀 Virement 💳 CB ​🪪Chèque Prélèvement" at bounding box center [124, 269] width 189 height 61
drag, startPoint x: 45, startPoint y: 276, endPoint x: 39, endPoint y: 276, distance: 6.0
click at [39, 276] on textarea "🚀 Virement 💳 CB ​🪪Chèque Prélèvement" at bounding box center [124, 269] width 189 height 61
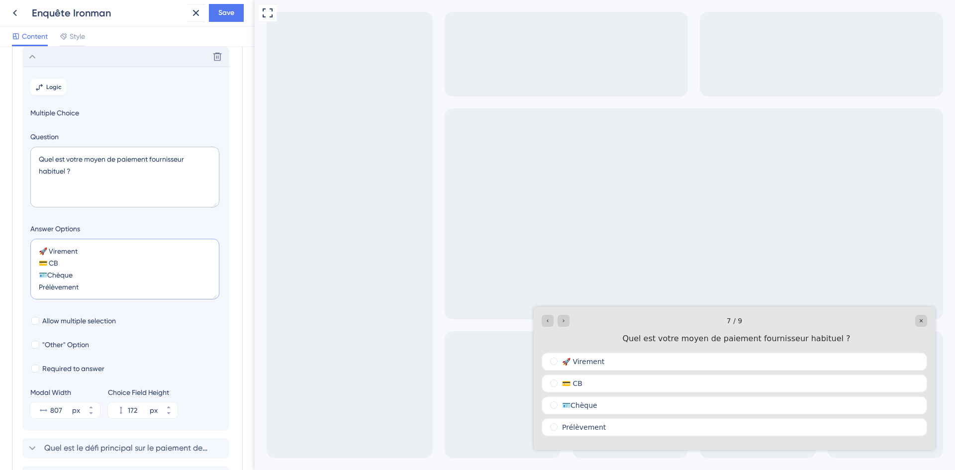
drag, startPoint x: 39, startPoint y: 276, endPoint x: 45, endPoint y: 277, distance: 6.2
click at [45, 277] on textarea "🚀 Virement 💳 CB ​🪪Chèque Prélèvement" at bounding box center [124, 269] width 189 height 61
paste textarea
click at [40, 288] on textarea "🚀 Virement 💳 CB ​📇Chèque Prélèvement" at bounding box center [124, 269] width 189 height 61
paste textarea "🫴​"
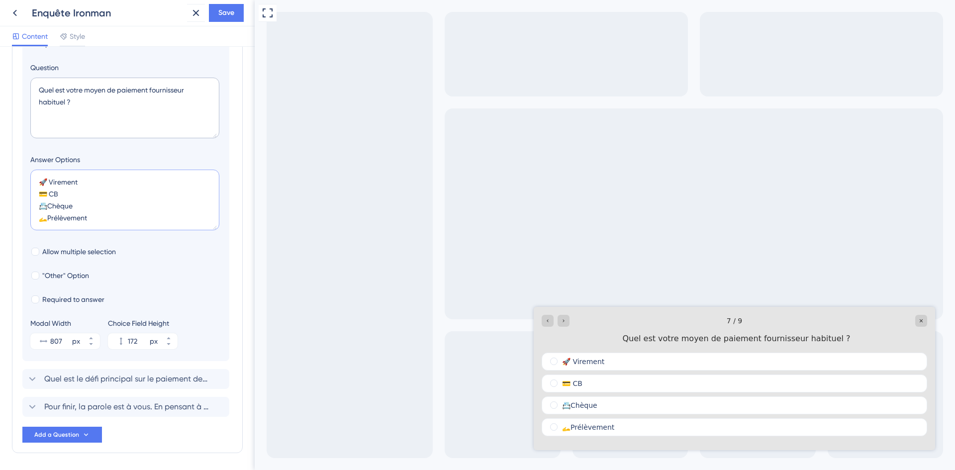
scroll to position [329, 0]
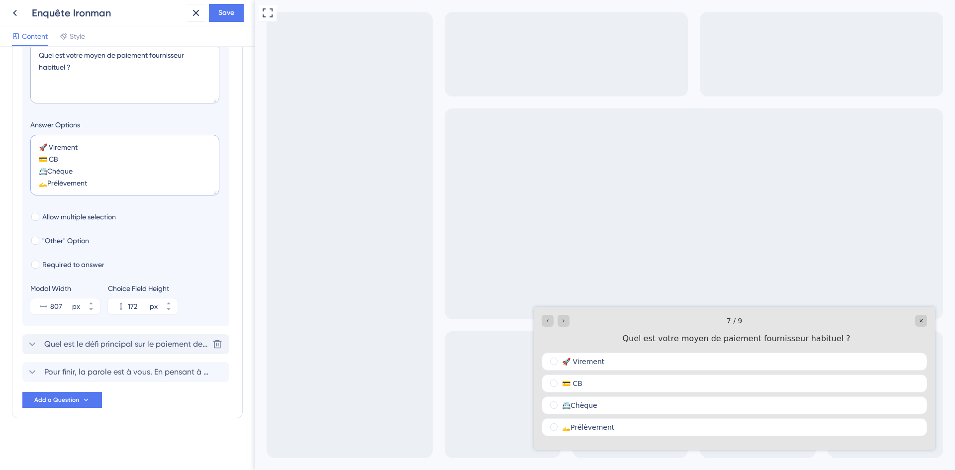
type textarea "🚀 Virement 💳 CB ​📇Chèque 🫴​Prélèvement"
click at [155, 350] on span "Quel est le défi principal sur le paiement de vos factures fournisseurs ?" at bounding box center [126, 344] width 164 height 12
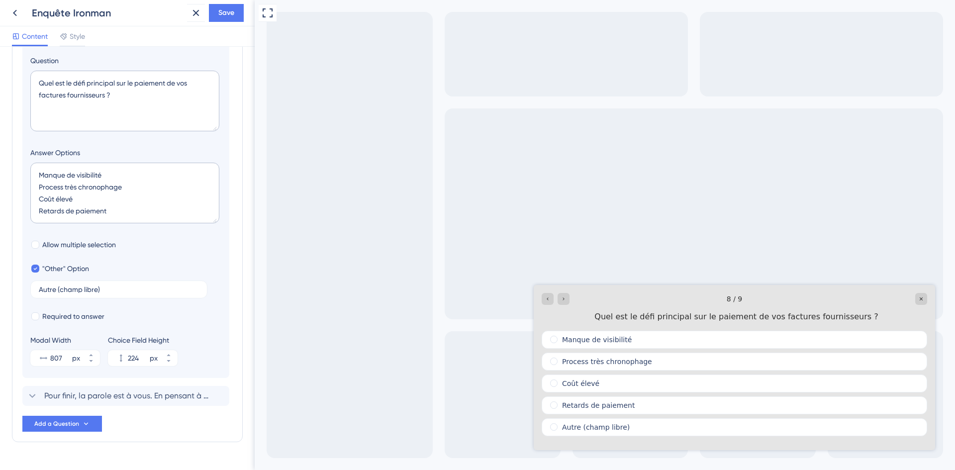
scroll to position [253, 0]
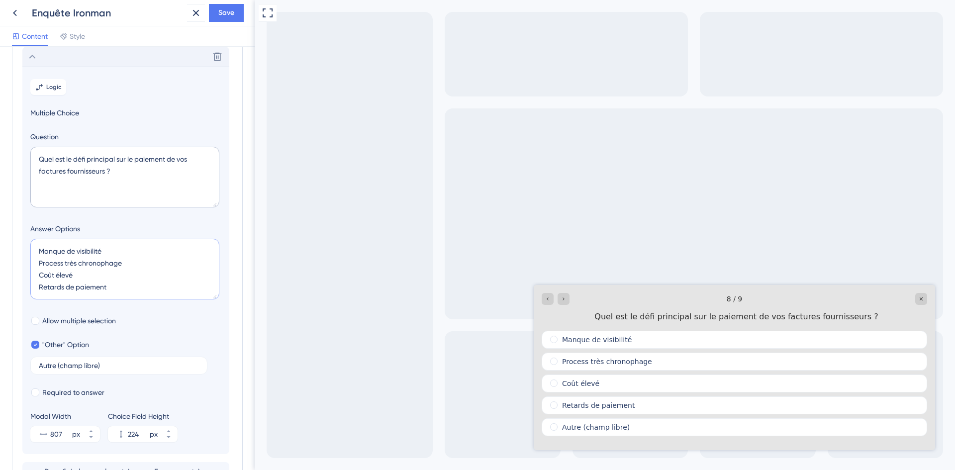
click at [37, 246] on textarea "Manque de visibilité Process très chronophage Coût élevé Retards de paiement" at bounding box center [124, 269] width 189 height 61
paste textarea "👀​"
click at [39, 266] on textarea "👀​ Manque de visibilité Process très chronophage Coût élevé Retards de paiement" at bounding box center [124, 269] width 189 height 61
paste textarea "🐌"
click at [39, 276] on textarea "👀​ Manque de visibilité 🐌 Process très chronophage Coût élevé Retards de paieme…" at bounding box center [124, 269] width 189 height 61
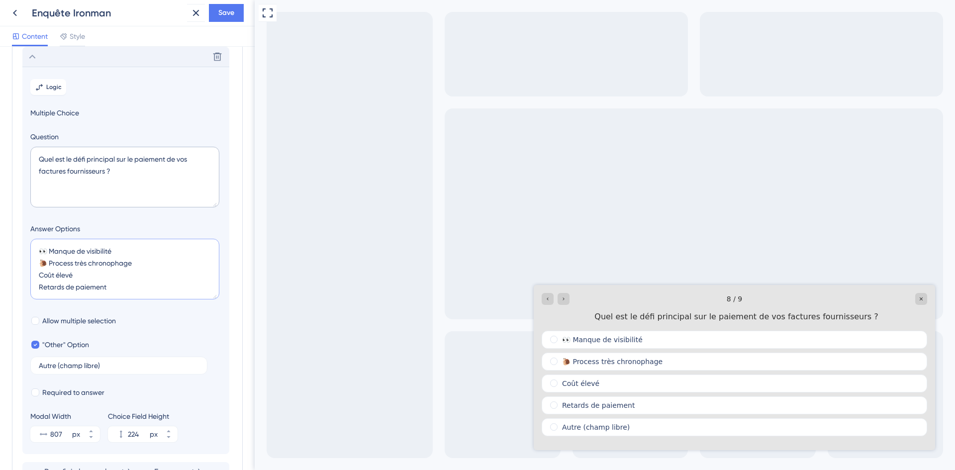
paste textarea "💸"
click at [40, 291] on textarea "👀​ Manque de visibilité 🐌 Process très chronophage 💸 Coût élevé Retards de paie…" at bounding box center [124, 269] width 189 height 61
paste textarea "⏰"
type textarea "👀​ Manque de visibilité 🐌 Process très chronophage 💸 Coût élevé ⏰ Retards de pa…"
drag, startPoint x: 98, startPoint y: 366, endPoint x: 60, endPoint y: 364, distance: 37.8
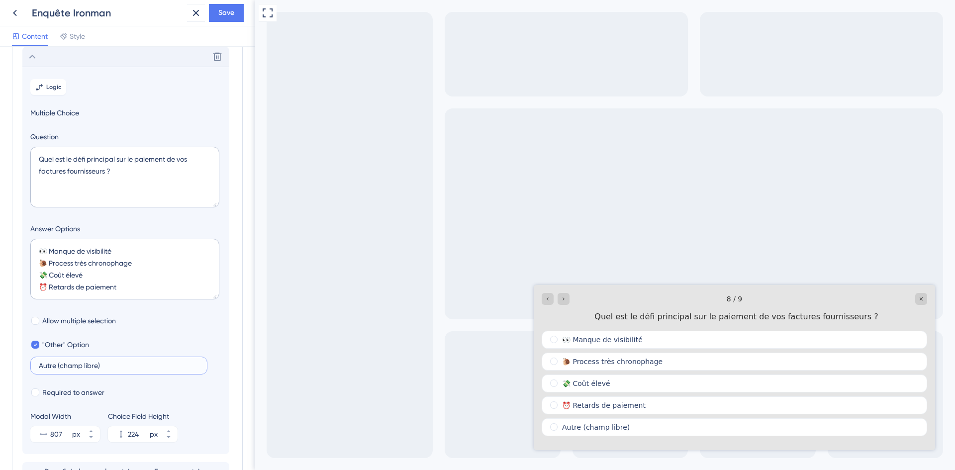
click at [60, 364] on input "Autre (champ libre)" at bounding box center [119, 365] width 160 height 7
click at [39, 365] on input "Autre (précisez)" at bounding box center [119, 365] width 160 height 7
paste input "⏰"
click at [39, 366] on input "Autre (précisez)" at bounding box center [119, 365] width 160 height 7
paste input "❓"
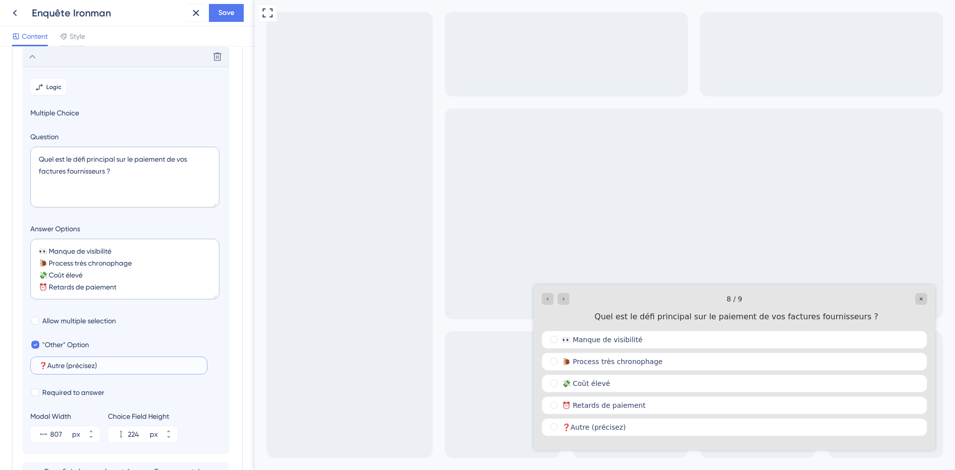
scroll to position [353, 0]
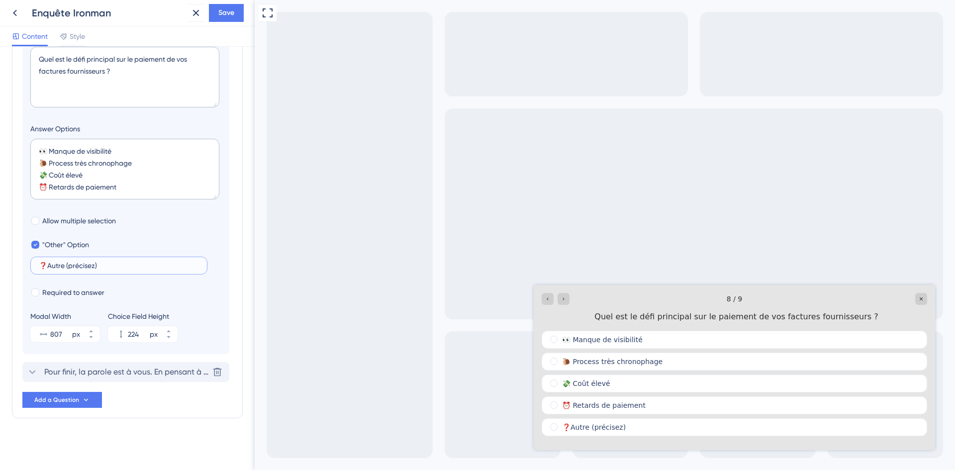
type input "❓Autre (précisez)"
click at [121, 371] on span "Pour finir, la parole est à vous. En pensant à votre travail de tous les jours,…" at bounding box center [126, 372] width 164 height 12
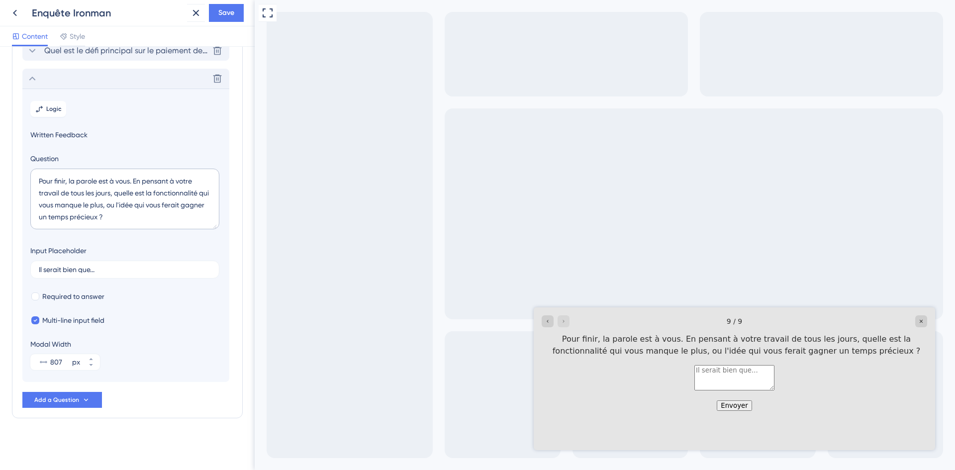
scroll to position [0, 0]
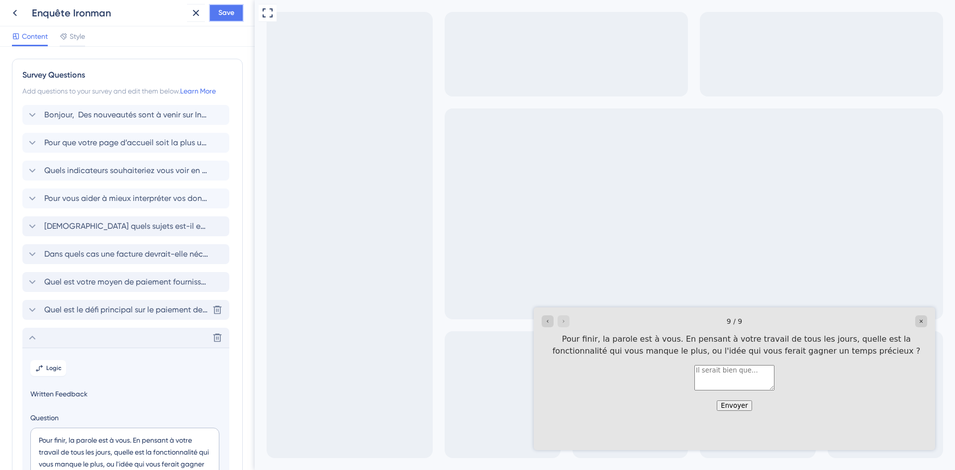
click at [220, 7] on span "Save" at bounding box center [226, 13] width 16 height 12
click at [548, 318] on icon "Go to Question 8" at bounding box center [548, 321] width 6 height 6
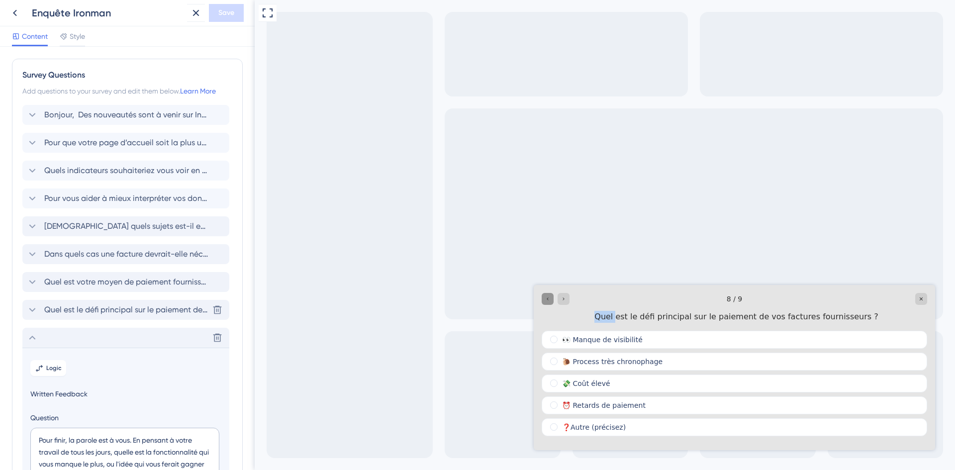
click at [548, 318] on div "Quel est le défi principal sur le paiement de vos factures fournisseurs ?" at bounding box center [736, 317] width 381 height 12
drag, startPoint x: 548, startPoint y: 296, endPoint x: 541, endPoint y: 306, distance: 12.3
click at [541, 306] on div "8 / 9 Quel est le défi principal sur le paiement de vos factures fournisseurs ?" at bounding box center [734, 308] width 401 height 46
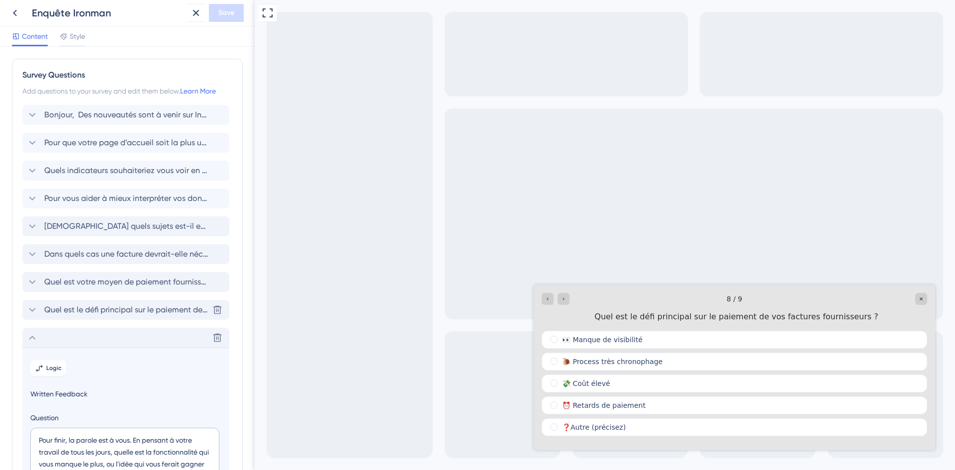
click at [541, 304] on div "8 / 9 Quel est le défi principal sur le paiement de vos factures fournisseurs ?" at bounding box center [734, 308] width 401 height 46
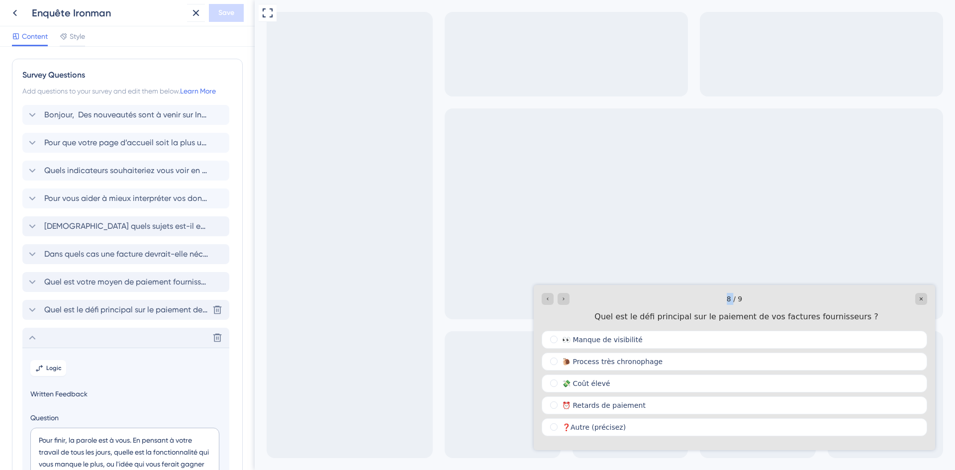
click at [541, 304] on div "8 / 9 Quel est le défi principal sur le paiement de vos factures fournisseurs ?" at bounding box center [734, 308] width 401 height 46
click at [549, 296] on icon "Go to Question 7" at bounding box center [548, 299] width 6 height 6
click at [549, 296] on div "Full Screen Preview" at bounding box center [605, 235] width 700 height 470
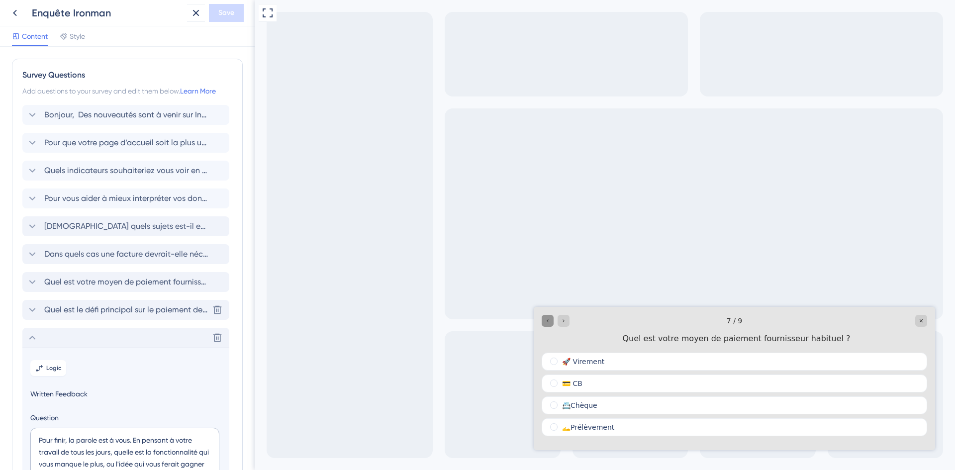
click at [549, 296] on div "Full Screen Preview" at bounding box center [605, 235] width 700 height 470
drag, startPoint x: 549, startPoint y: 318, endPoint x: 549, endPoint y: 326, distance: 7.5
click at [549, 326] on div "Go to Question 6" at bounding box center [548, 321] width 12 height 12
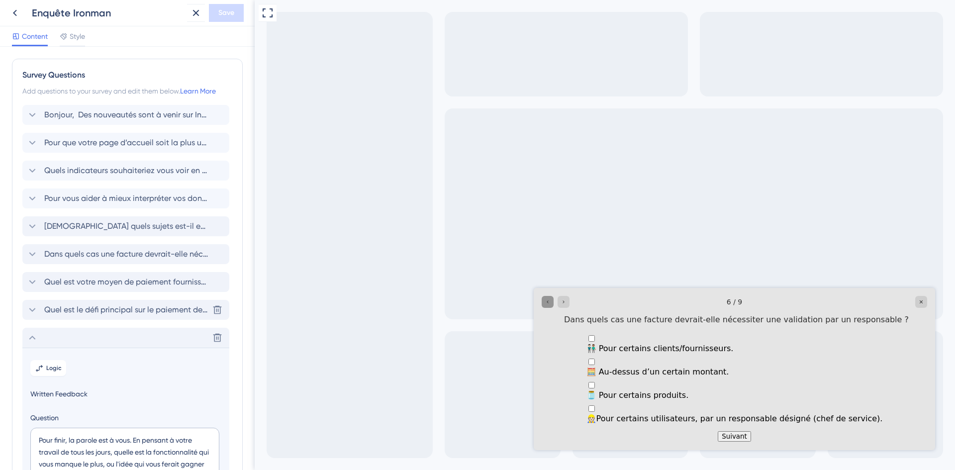
click at [543, 300] on div "Go to Question 5" at bounding box center [548, 302] width 12 height 12
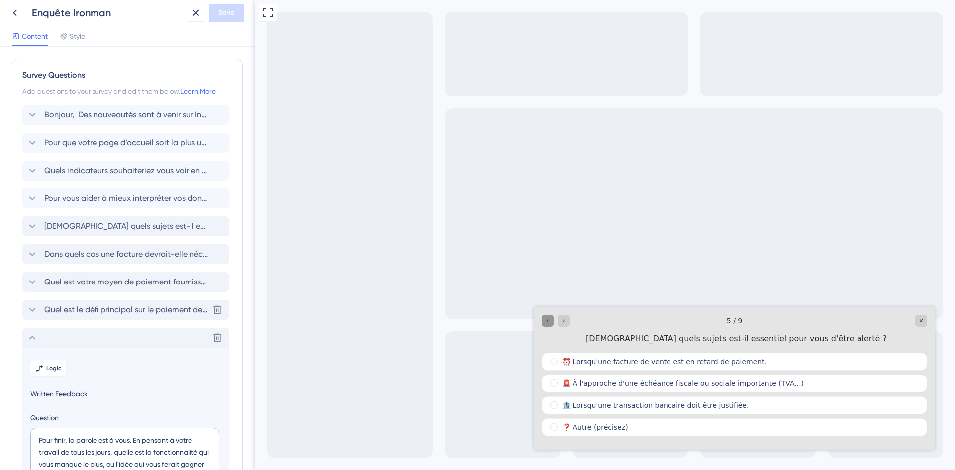
click at [550, 319] on icon "Go to Question 4" at bounding box center [548, 321] width 6 height 6
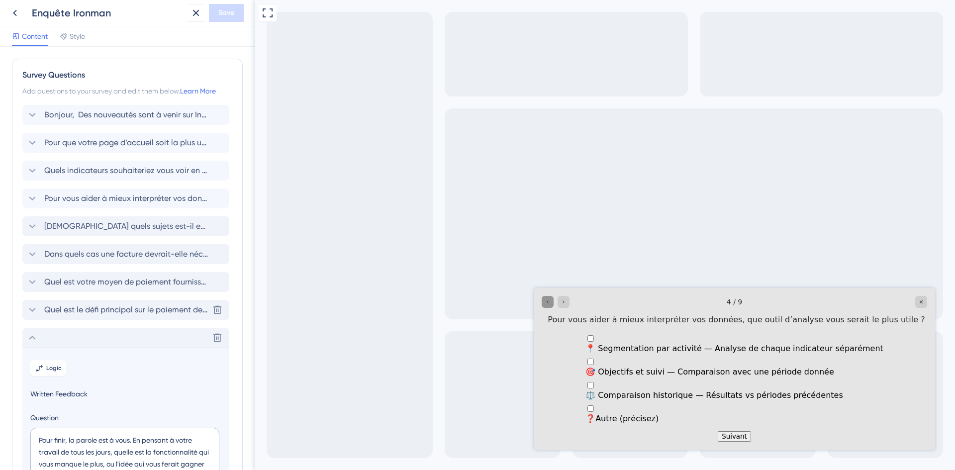
click at [547, 300] on icon "Go to Question 3" at bounding box center [548, 302] width 6 height 6
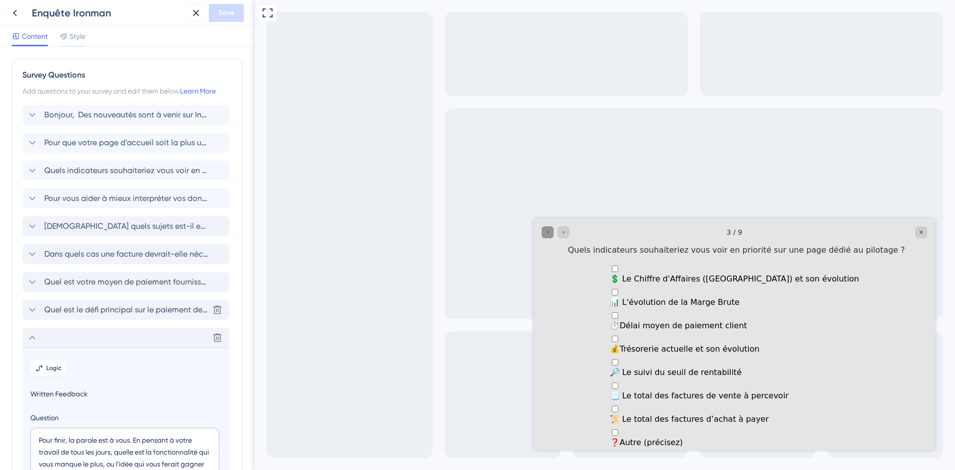
click at [543, 236] on div "Go to Question 2" at bounding box center [548, 232] width 12 height 12
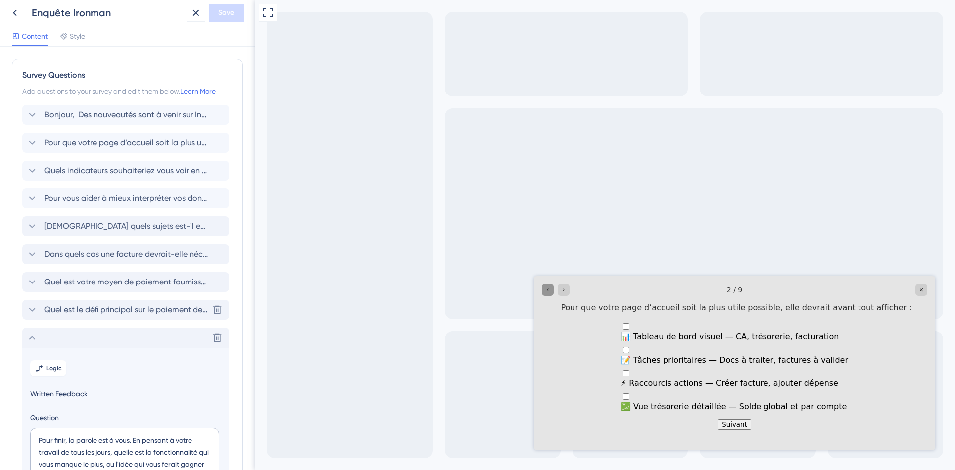
click at [549, 287] on icon "Go to Question 1" at bounding box center [548, 290] width 6 height 6
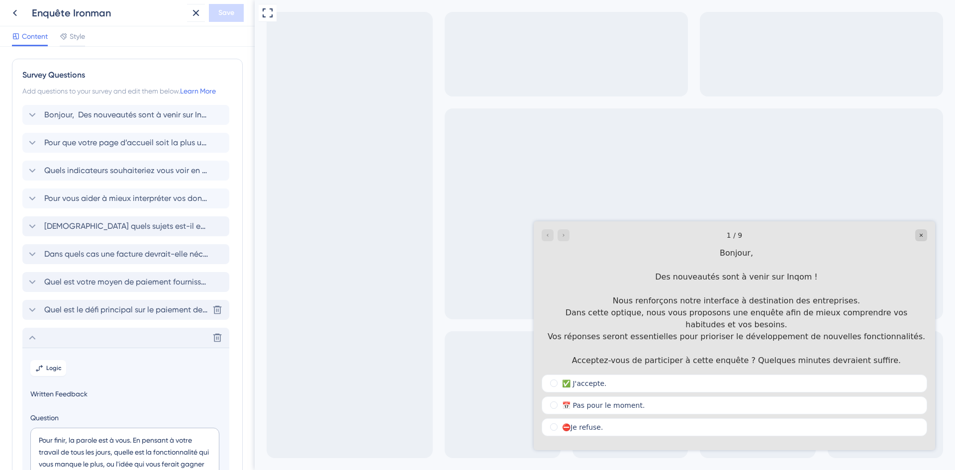
click at [561, 239] on div at bounding box center [556, 235] width 28 height 12
click at [562, 235] on div at bounding box center [556, 235] width 28 height 12
click at [607, 375] on div "✅ J'accepte." at bounding box center [734, 383] width 385 height 18
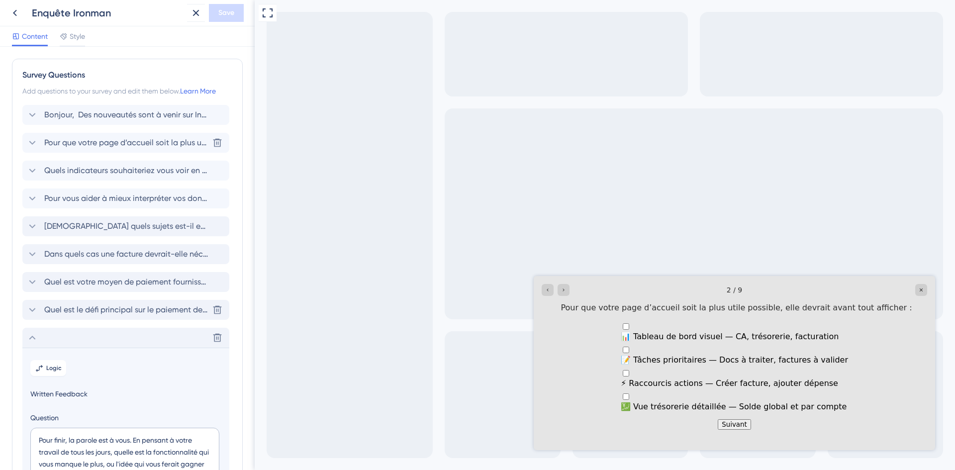
click at [111, 146] on span "Pour que votre page d’accueil soit la plus utile possible, elle devrait avant t…" at bounding box center [126, 143] width 164 height 12
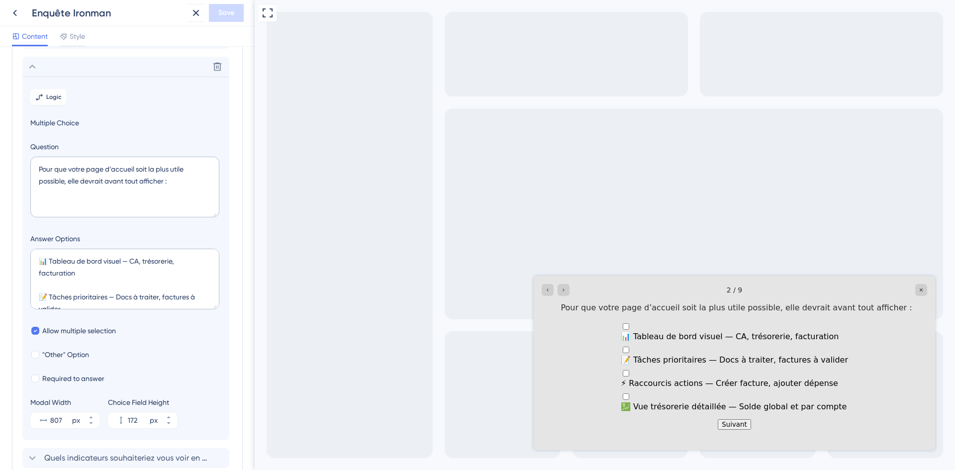
scroll to position [86, 0]
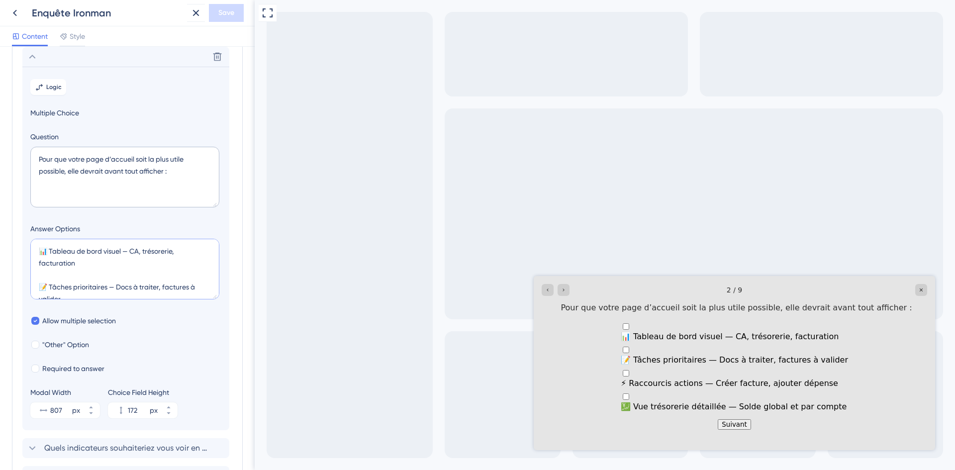
click at [101, 265] on textarea "📊 Tableau de bord visuel — CA, trésorerie, facturation 📝 Tâches prioritaires — …" at bounding box center [124, 269] width 189 height 61
click at [87, 296] on textarea "📊 Tableau de bord visuel — CA, trésorerie, facturation. 📝 Tâches prioritaires —…" at bounding box center [124, 269] width 189 height 61
click at [82, 289] on textarea "📊 Tableau de bord visuel — CA, trésorerie, facturation. 📝 Tâches prioritaires —…" at bounding box center [124, 269] width 189 height 61
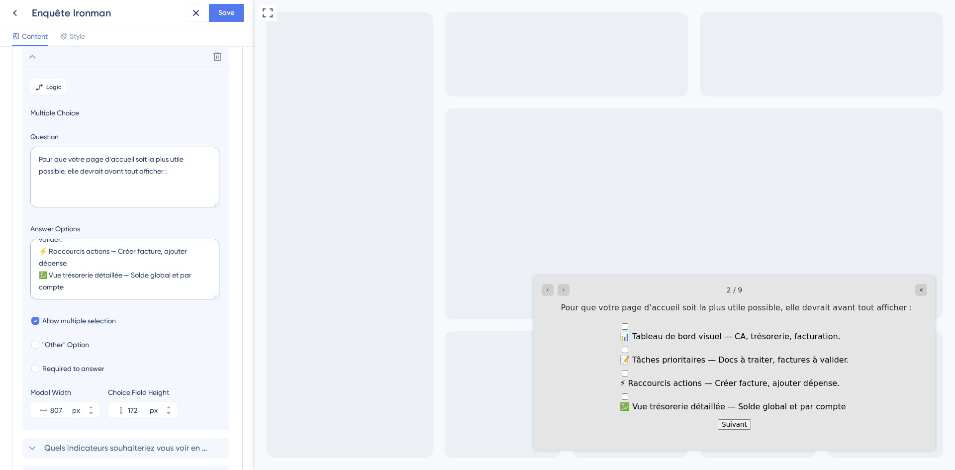
click at [77, 263] on textarea "📊 Tableau de bord visuel — CA, trésorerie, facturation. 📝 Tâches prioritaires —…" at bounding box center [124, 269] width 189 height 61
type textarea "📊 Tableau de bord visuel — CA, trésorerie, facturation. 📝 Tâches prioritaires —…"
click at [53, 410] on input "807" at bounding box center [60, 410] width 20 height 12
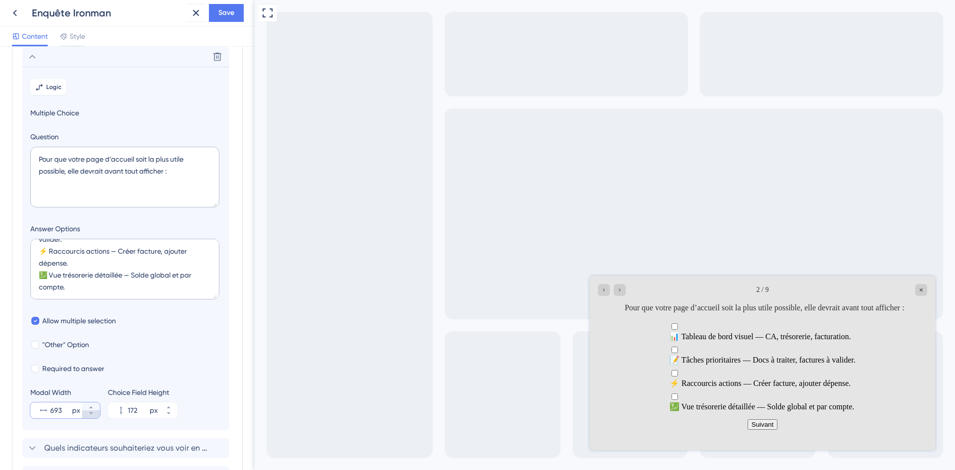
click at [89, 410] on icon at bounding box center [91, 413] width 6 height 6
click at [91, 415] on icon at bounding box center [91, 413] width 6 height 6
type input "690"
click at [166, 62] on div "Delete" at bounding box center [125, 57] width 207 height 20
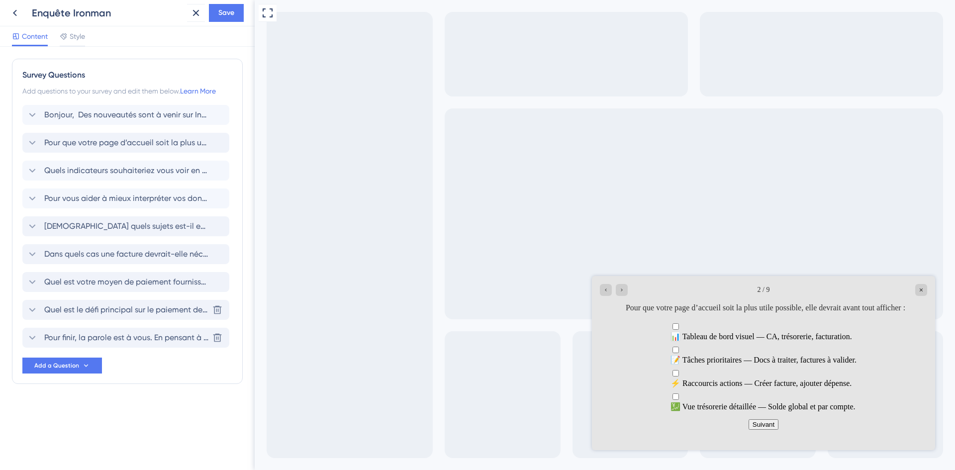
scroll to position [0, 0]
click at [92, 148] on span "Pour que votre page d’accueil soit la plus utile possible, elle devrait avant t…" at bounding box center [126, 143] width 164 height 12
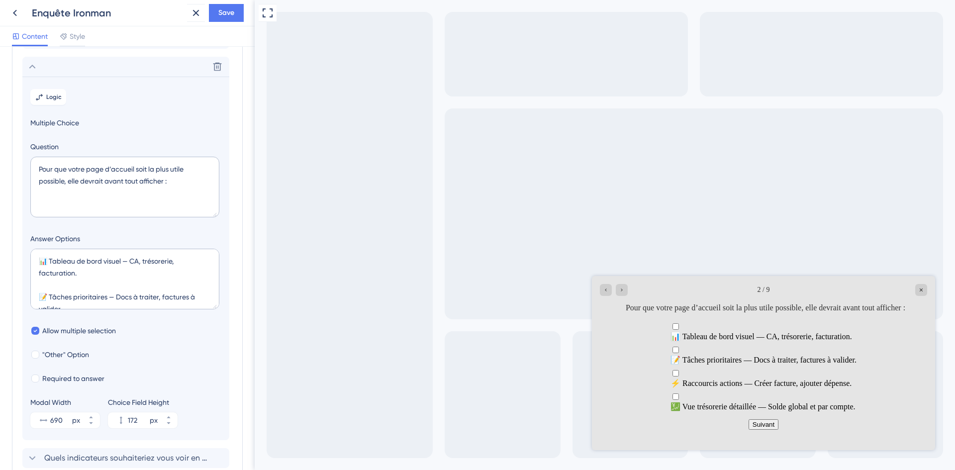
scroll to position [86, 0]
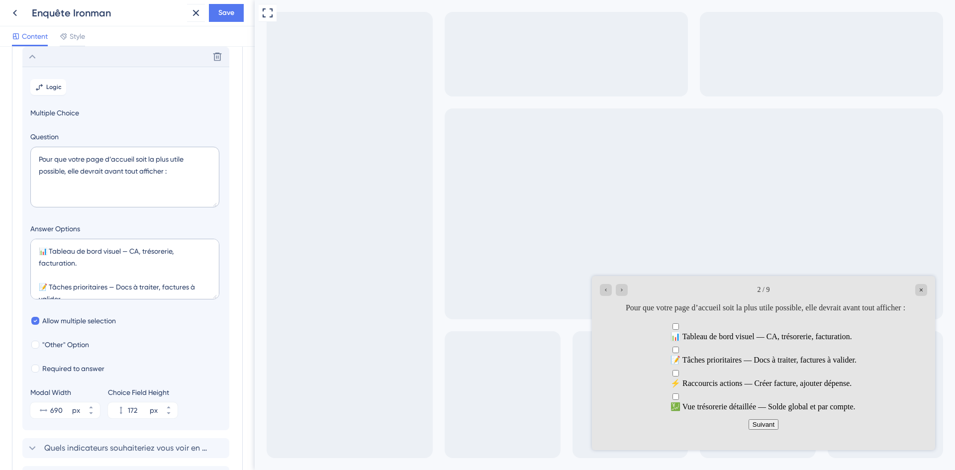
click at [101, 58] on div "Delete" at bounding box center [125, 57] width 207 height 20
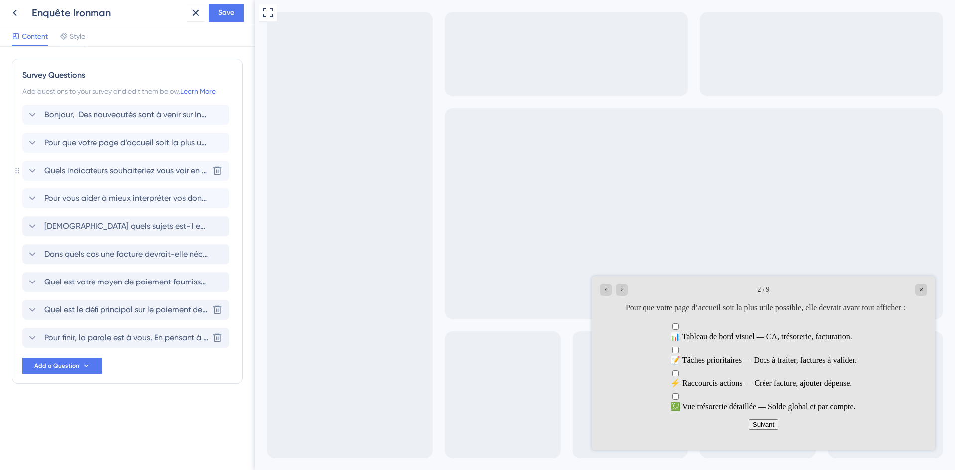
click at [99, 168] on span "Quels indicateurs souhaiteriez vous voir en priorité sur une page dédié au pilo…" at bounding box center [126, 171] width 164 height 12
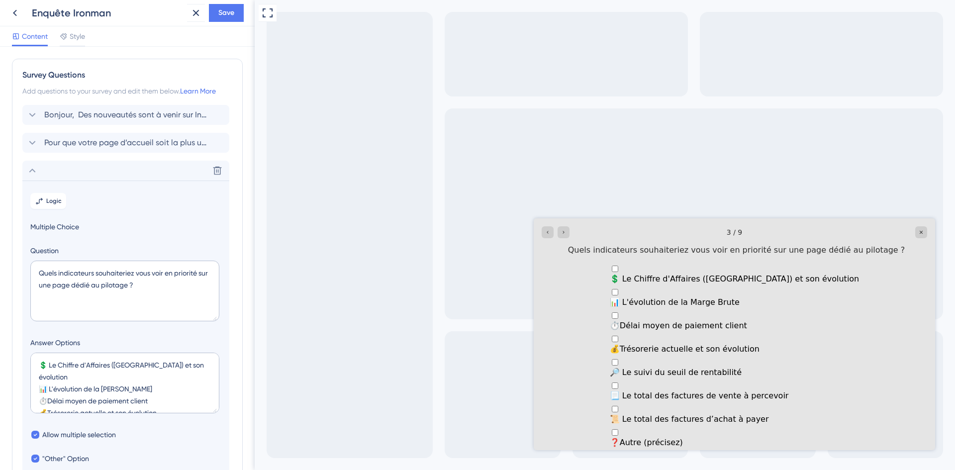
scroll to position [114, 0]
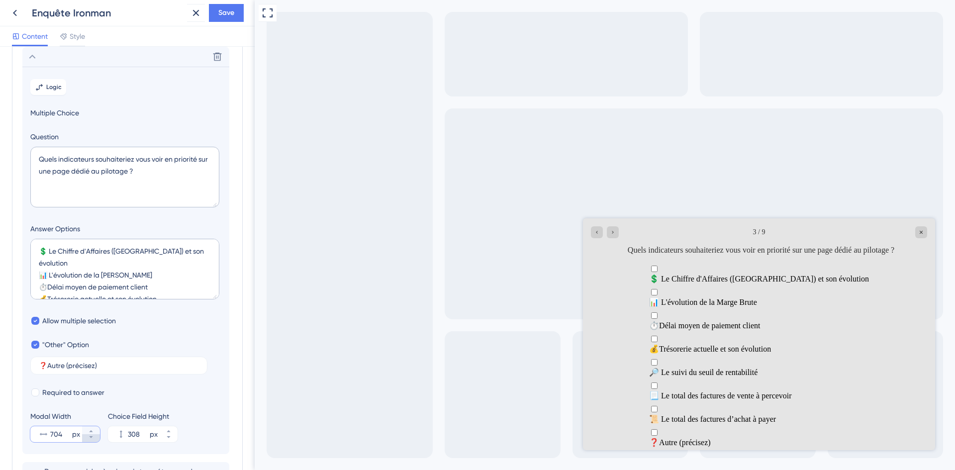
click at [93, 440] on icon at bounding box center [91, 437] width 6 height 6
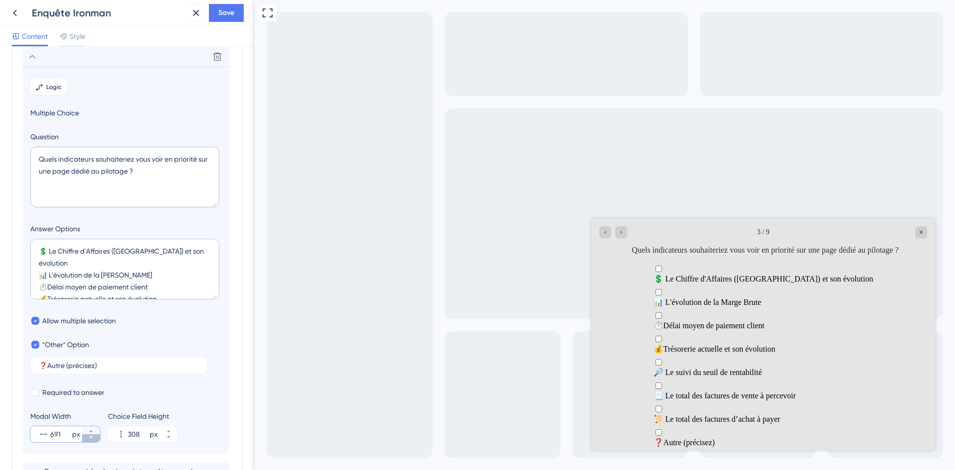
click at [93, 440] on icon at bounding box center [91, 437] width 6 height 6
type input "690"
click at [183, 250] on textarea "​💲 Le Chiffre d'Affaires ([GEOGRAPHIC_DATA]) et son évolution 📊​ L'évolution de…" at bounding box center [124, 269] width 189 height 61
click at [171, 262] on textarea "​💲 Le Chiffre d'Affaires ([GEOGRAPHIC_DATA]) et son évolution. 📊​ L'évolution d…" at bounding box center [124, 269] width 189 height 61
click at [167, 276] on textarea "​💲 Le Chiffre d'Affaires ([GEOGRAPHIC_DATA]) et son évolution. 📊​ L'évolution d…" at bounding box center [124, 269] width 189 height 61
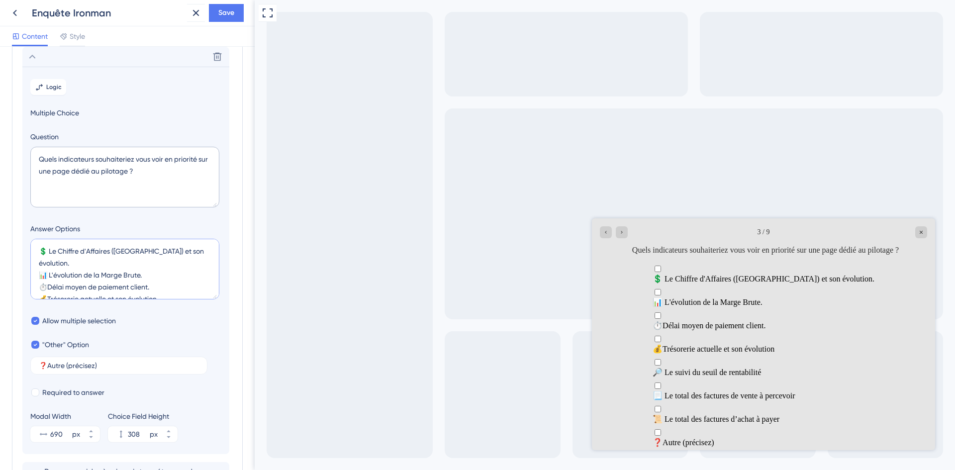
click at [168, 289] on textarea "​💲 Le Chiffre d'Affaires ([GEOGRAPHIC_DATA]) et son évolution. 📊​ L'évolution d…" at bounding box center [124, 269] width 189 height 61
click at [166, 267] on textarea "​💲 Le Chiffre d'Affaires ([GEOGRAPHIC_DATA]) et son évolution. 📊​ L'évolution d…" at bounding box center [124, 269] width 189 height 61
click at [187, 276] on textarea "​💲 Le Chiffre d'Affaires ([GEOGRAPHIC_DATA]) et son évolution. 📊​ L'évolution d…" at bounding box center [124, 269] width 189 height 61
click at [178, 291] on textarea "​💲 Le Chiffre d'Affaires ([GEOGRAPHIC_DATA]) et son évolution. 📊​ L'évolution d…" at bounding box center [124, 269] width 189 height 61
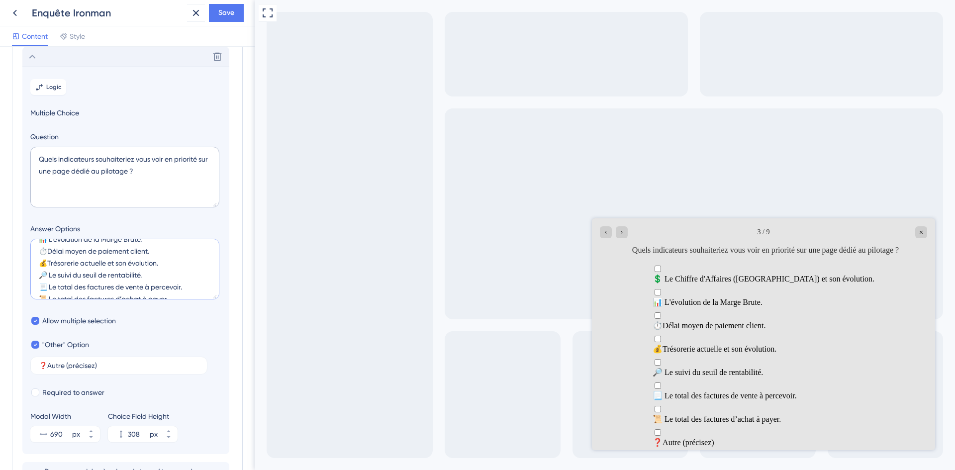
type textarea "​💲 Le Chiffre d'Affaires ([GEOGRAPHIC_DATA]) et son évolution. 📊​ L'évolution d…"
click at [143, 54] on div "Delete" at bounding box center [125, 57] width 207 height 20
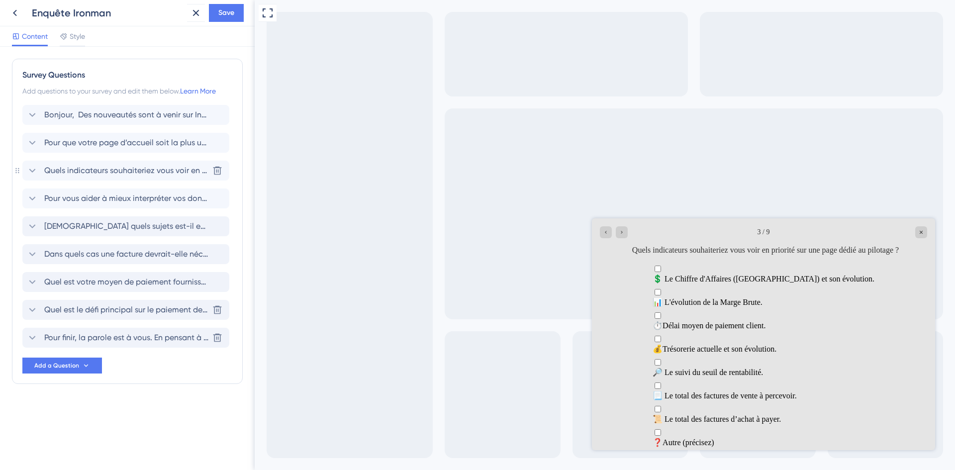
click at [102, 171] on span "Quels indicateurs souhaiteriez vous voir en priorité sur une page dédié au pilo…" at bounding box center [126, 171] width 164 height 12
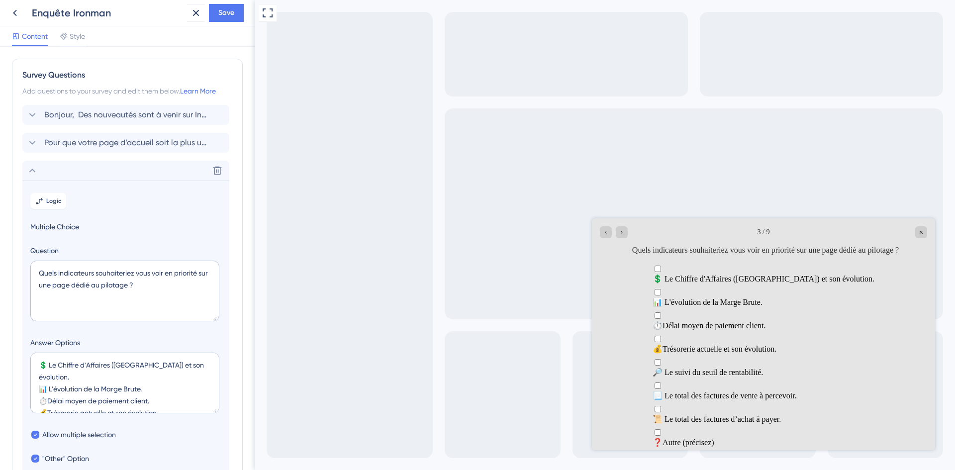
scroll to position [114, 0]
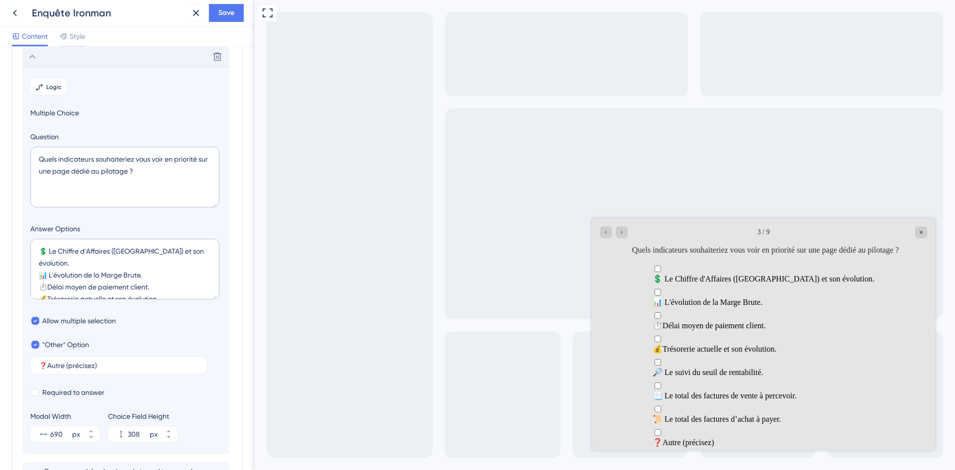
click at [130, 59] on div "Delete" at bounding box center [125, 57] width 207 height 20
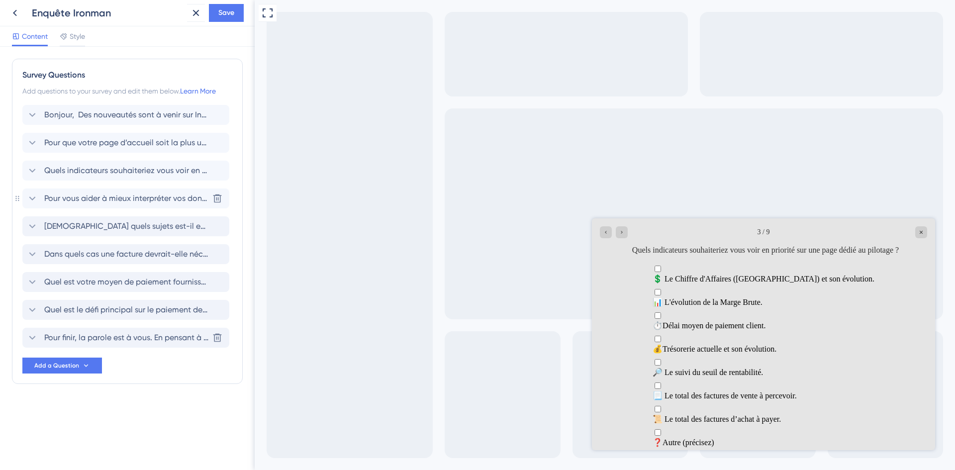
click at [82, 198] on span "Pour vous aider à mieux interpréter vos données, que outil d’analyse vous serai…" at bounding box center [126, 198] width 164 height 12
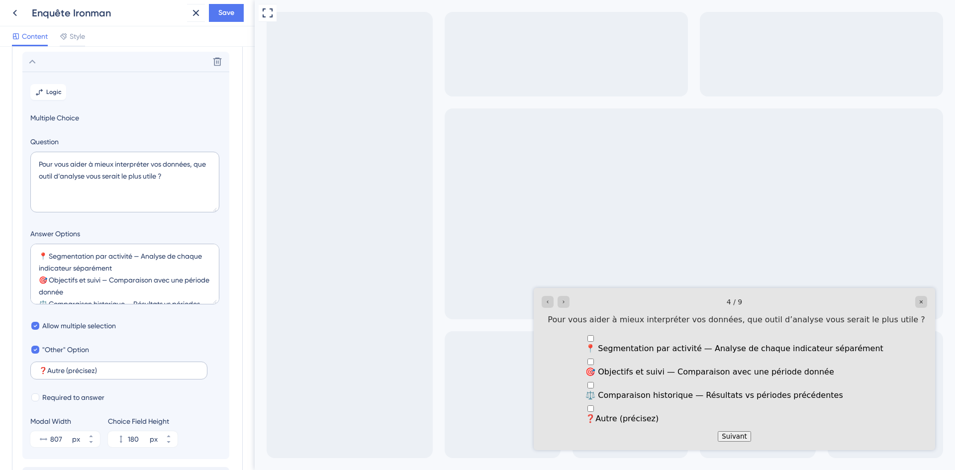
scroll to position [142, 0]
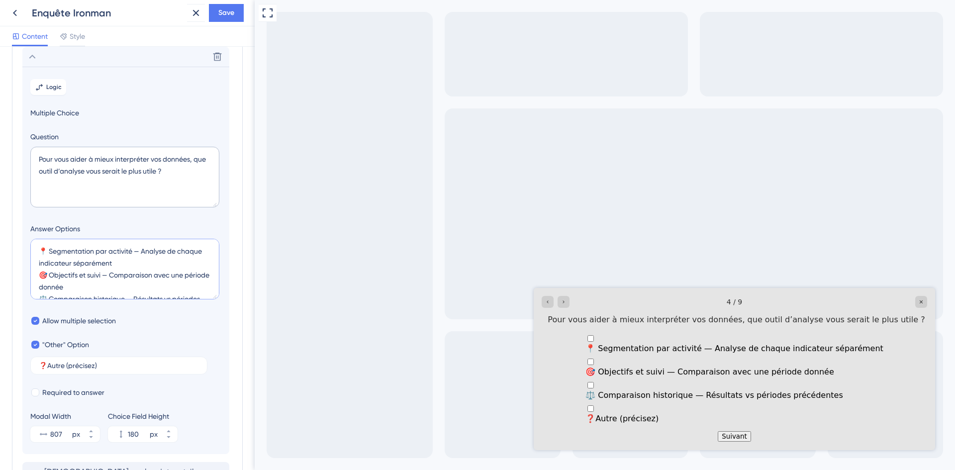
click at [153, 268] on textarea "📍 Segmentation par activité — Analyse de chaque indicateur séparément 🎯 Objecti…" at bounding box center [124, 269] width 189 height 61
click at [129, 290] on textarea "📍 Segmentation par activité — Analyse de chaque indicateur séparément. 🎯 Object…" at bounding box center [124, 269] width 189 height 61
type textarea "📍 Segmentation par activité — Analyse de chaque indicateur séparément. 🎯 Object…"
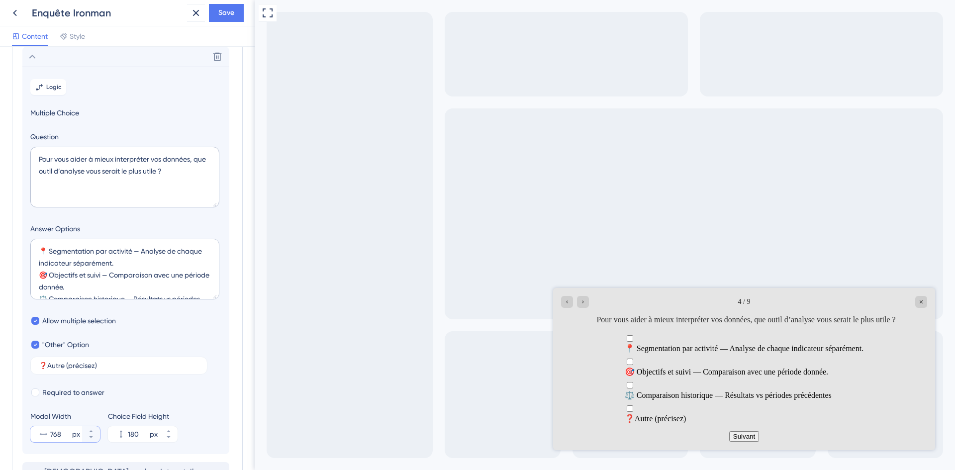
drag, startPoint x: 88, startPoint y: 437, endPoint x: 130, endPoint y: 381, distance: 70.0
click at [130, 381] on section "Logic Multiple Choice Question Pour vous aider à mieux interpréter vos données,…" at bounding box center [125, 260] width 207 height 387
click at [90, 440] on button "763 px" at bounding box center [91, 438] width 18 height 8
click at [90, 440] on button "741 px" at bounding box center [91, 438] width 18 height 8
click at [90, 440] on button "739 px" at bounding box center [91, 438] width 18 height 8
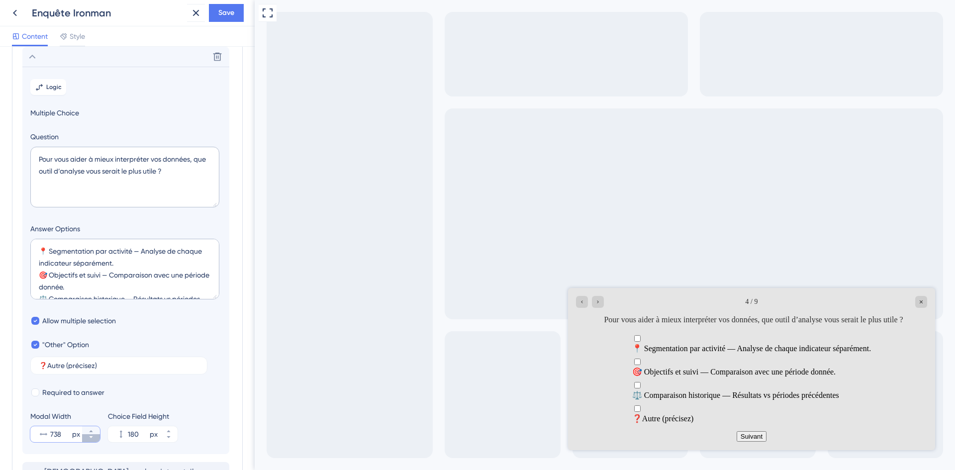
click at [90, 440] on button "738 px" at bounding box center [91, 438] width 18 height 8
click at [90, 440] on button "714 px" at bounding box center [91, 438] width 18 height 8
click at [90, 440] on icon at bounding box center [91, 437] width 6 height 6
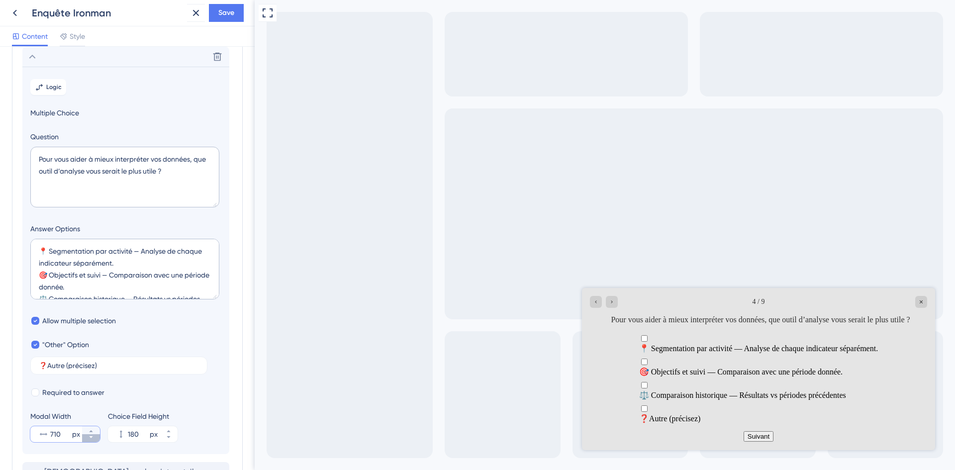
click at [90, 440] on icon at bounding box center [91, 437] width 6 height 6
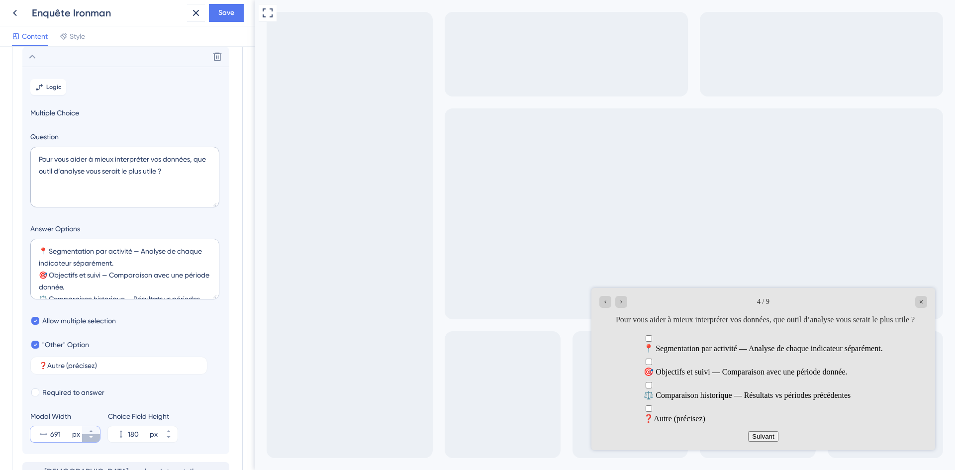
click at [90, 440] on icon at bounding box center [91, 437] width 6 height 6
type input "690"
click at [127, 286] on textarea "📍 Segmentation par activité — Analyse de chaque indicateur séparément. 🎯 Object…" at bounding box center [124, 269] width 189 height 61
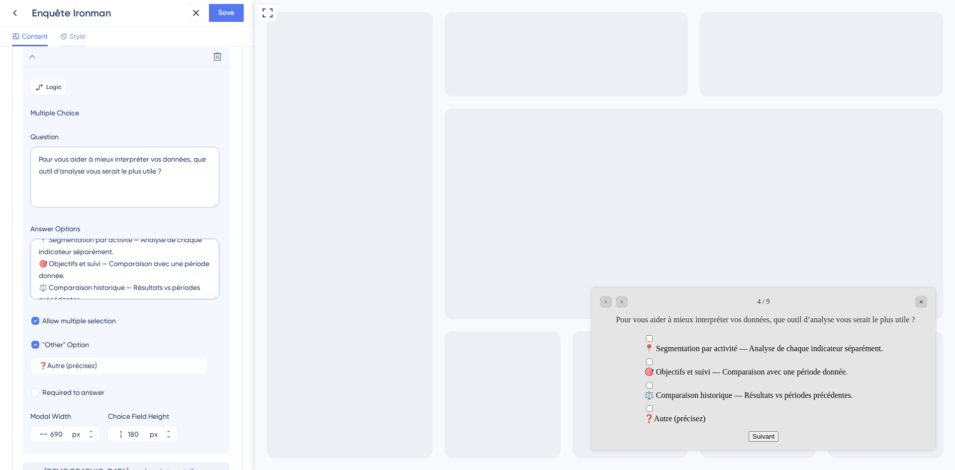
scroll to position [0, 0]
type textarea "📍 Segmentation par activité — Analyse de chaque indicateur séparément. 🎯 Object…"
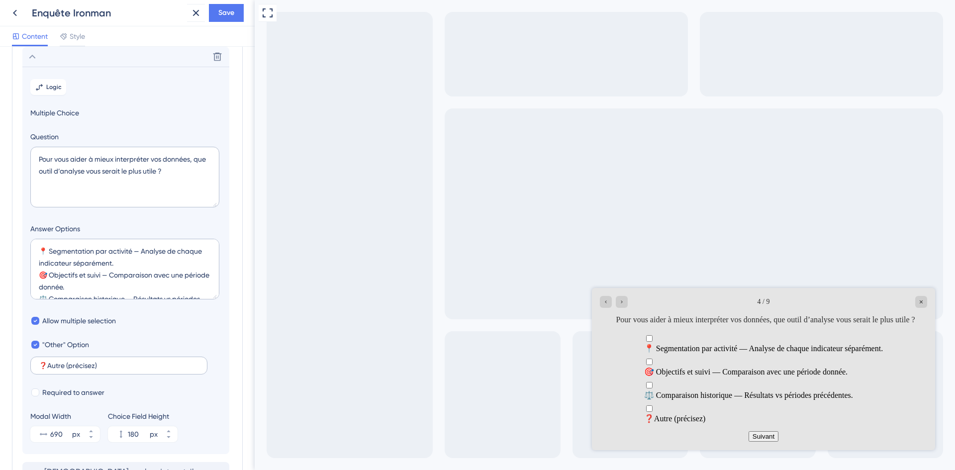
click at [118, 359] on label "❓​Autre (précisez)" at bounding box center [118, 366] width 177 height 18
click at [118, 362] on input "❓​Autre (précisez)" at bounding box center [119, 365] width 160 height 7
type input "❓​Autre (précisez)."
click at [119, 60] on div "Delete" at bounding box center [125, 57] width 207 height 20
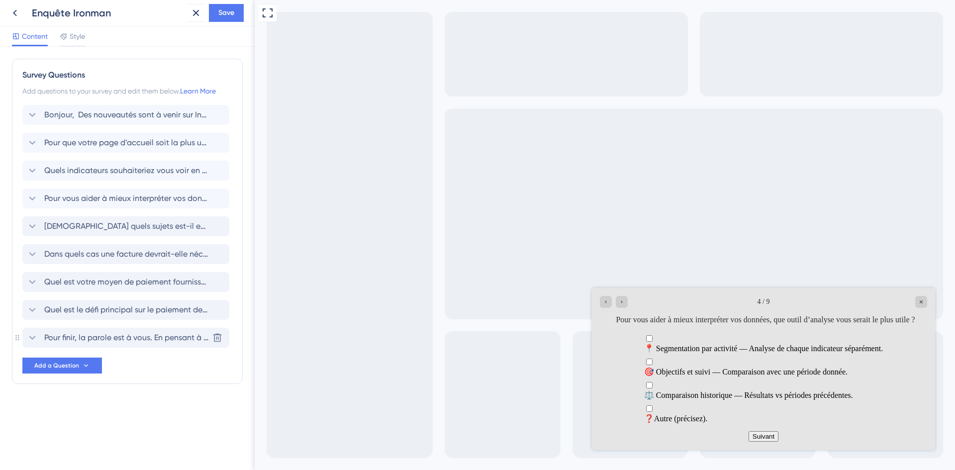
click at [121, 336] on span "Pour finir, la parole est à vous. En pensant à votre travail de tous les jours,…" at bounding box center [126, 338] width 164 height 12
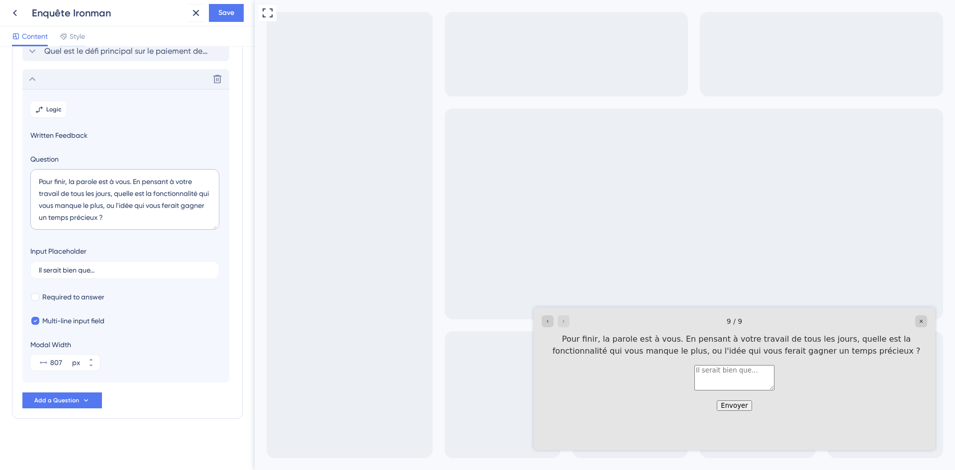
scroll to position [259, 0]
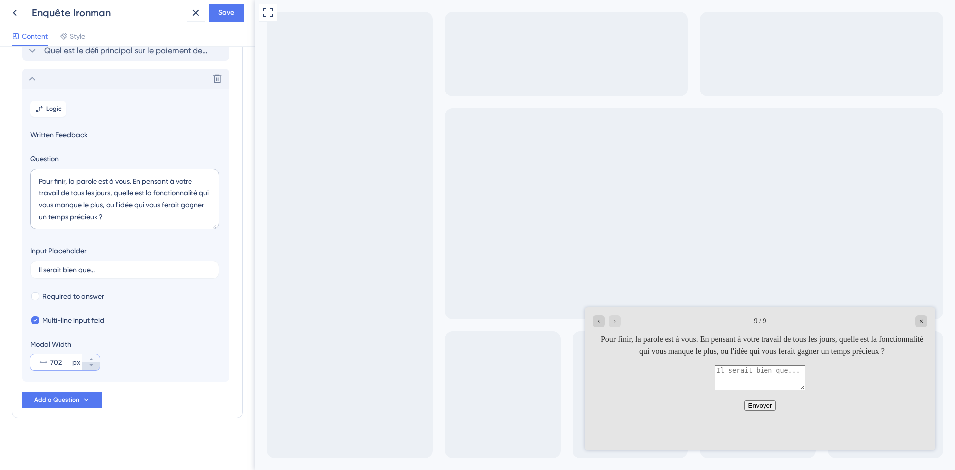
click at [95, 365] on button "702 px" at bounding box center [91, 366] width 18 height 8
click at [95, 365] on button "689 px" at bounding box center [91, 366] width 18 height 8
click at [95, 360] on button "688 px" at bounding box center [91, 358] width 18 height 8
click at [95, 360] on button "689 px" at bounding box center [91, 358] width 18 height 8
click at [95, 360] on button "690 px" at bounding box center [91, 358] width 18 height 8
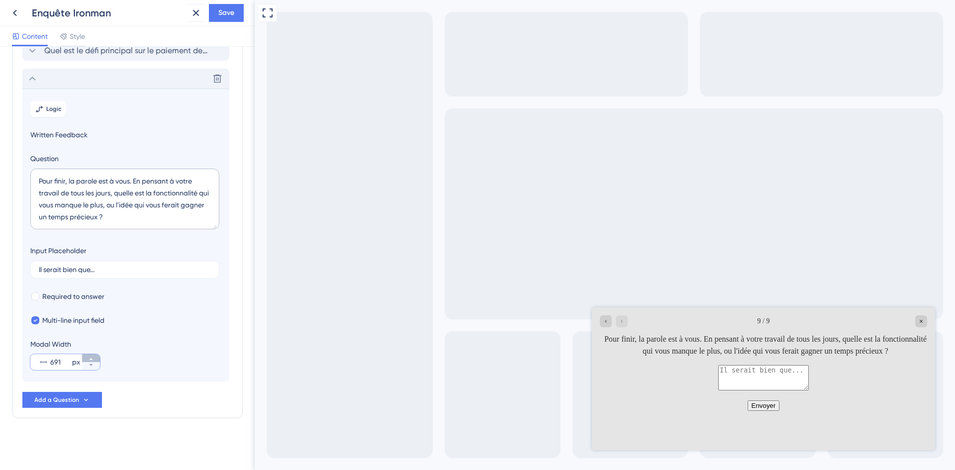
click at [95, 360] on button "691 px" at bounding box center [91, 358] width 18 height 8
click at [93, 366] on icon at bounding box center [91, 365] width 6 height 6
type input "690"
click at [129, 82] on div "Delete" at bounding box center [125, 79] width 207 height 20
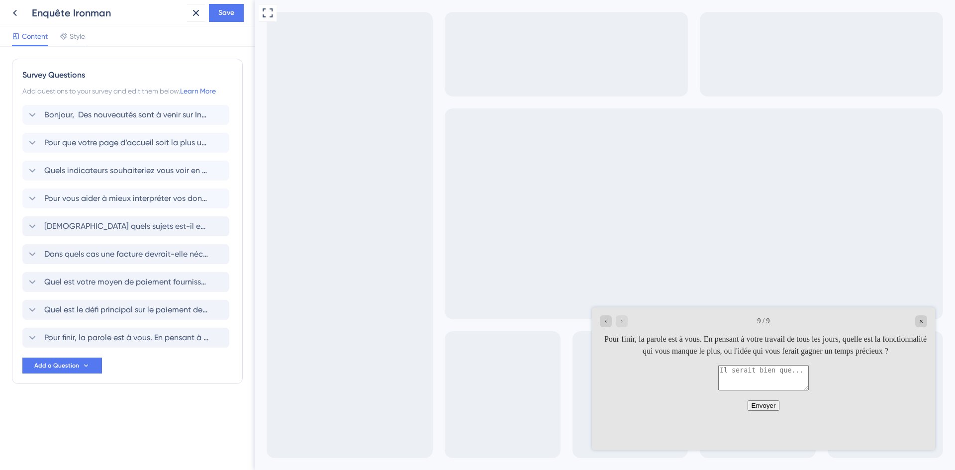
scroll to position [0, 0]
click at [135, 309] on span "Quel est le défi principal sur le paiement de vos factures fournisseurs ?" at bounding box center [126, 310] width 164 height 12
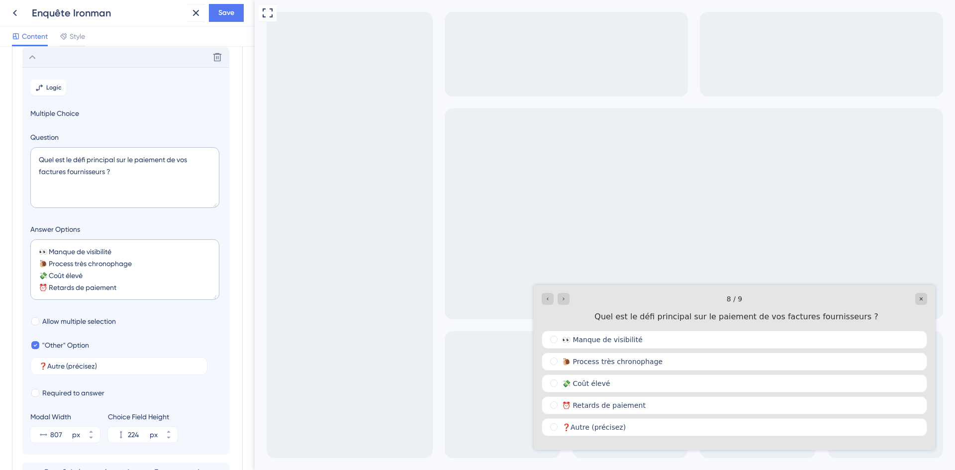
scroll to position [253, 0]
click at [109, 363] on input "❓Autre (précisez)" at bounding box center [119, 365] width 160 height 7
type input "❓Autre (précisez)."
click at [133, 283] on textarea "👀​ Manque de visibilité 🐌 Process très chronophage 💸 Coût élevé ⏰ Retards de pa…" at bounding box center [124, 269] width 189 height 61
click at [113, 277] on textarea "👀​ Manque de visibilité 🐌 Process très chronophage 💸 Coût élevé ⏰ Retards de pa…" at bounding box center [124, 269] width 189 height 61
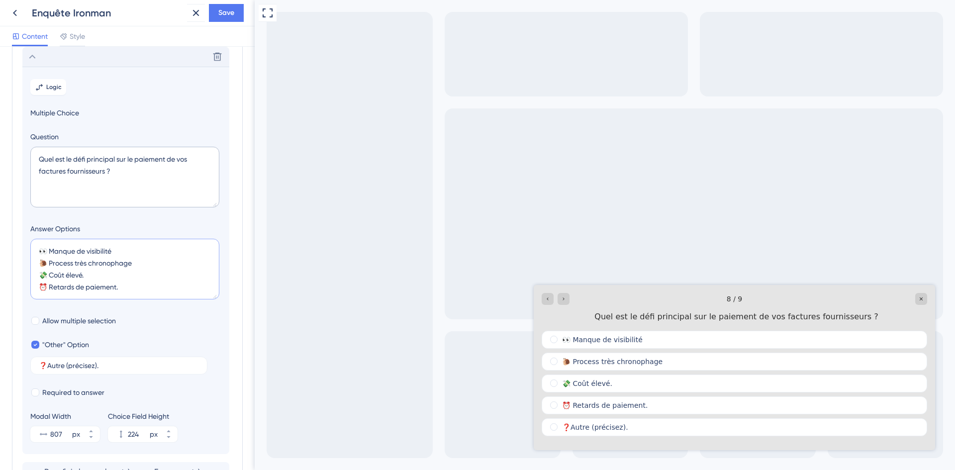
click at [137, 266] on textarea "👀​ Manque de visibilité 🐌 Process très chronophage 💸 Coût élevé. ⏰ Retards de p…" at bounding box center [124, 269] width 189 height 61
click at [116, 250] on textarea "👀​ Manque de visibilité 🐌 Process très chronophage. 💸 Coût élevé. ⏰ Retards de …" at bounding box center [124, 269] width 189 height 61
type textarea "👀​ Manque de visibilité. 🐌 Process très chronophage. 💸 Coût élevé. ⏰ Retards de…"
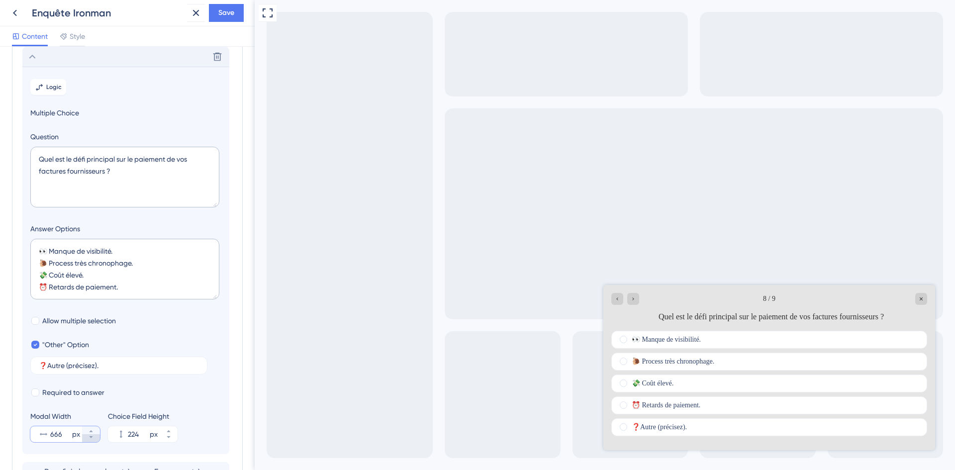
click at [88, 439] on icon at bounding box center [91, 437] width 6 height 6
click at [91, 431] on icon at bounding box center [90, 431] width 3 height 2
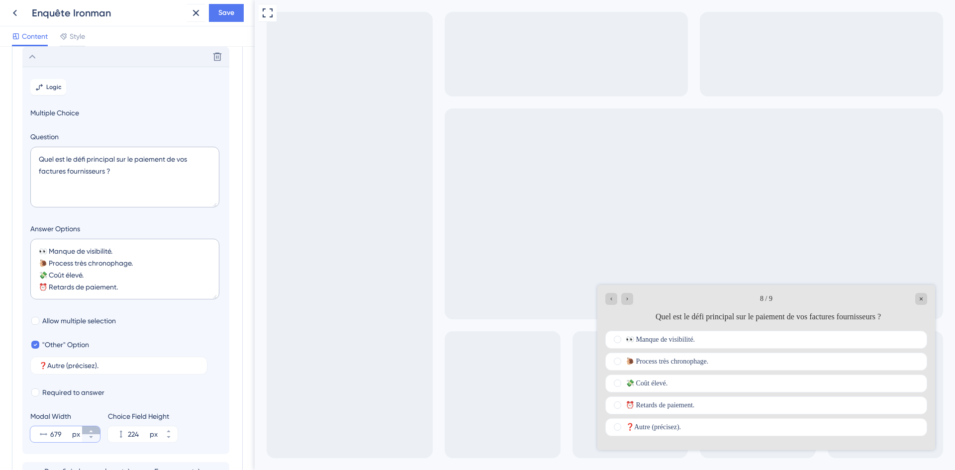
click at [91, 431] on icon at bounding box center [90, 431] width 3 height 2
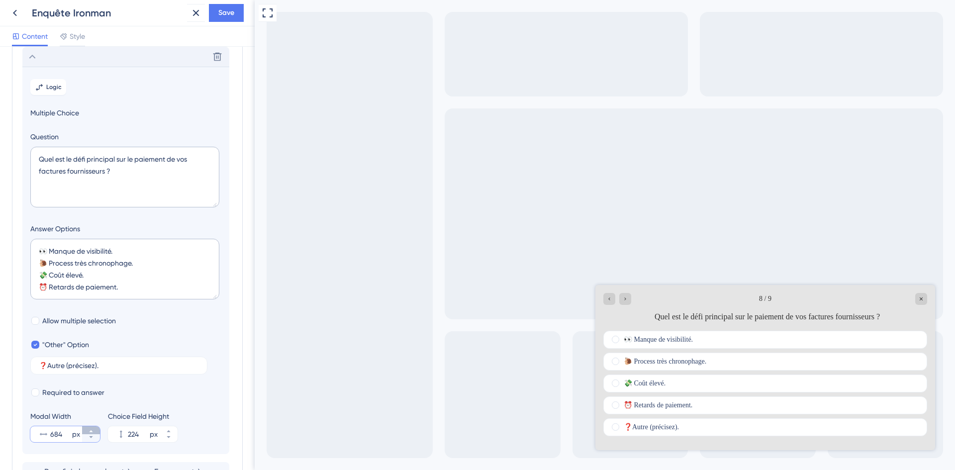
click at [91, 431] on icon at bounding box center [90, 431] width 3 height 2
click at [91, 432] on icon at bounding box center [91, 431] width 6 height 6
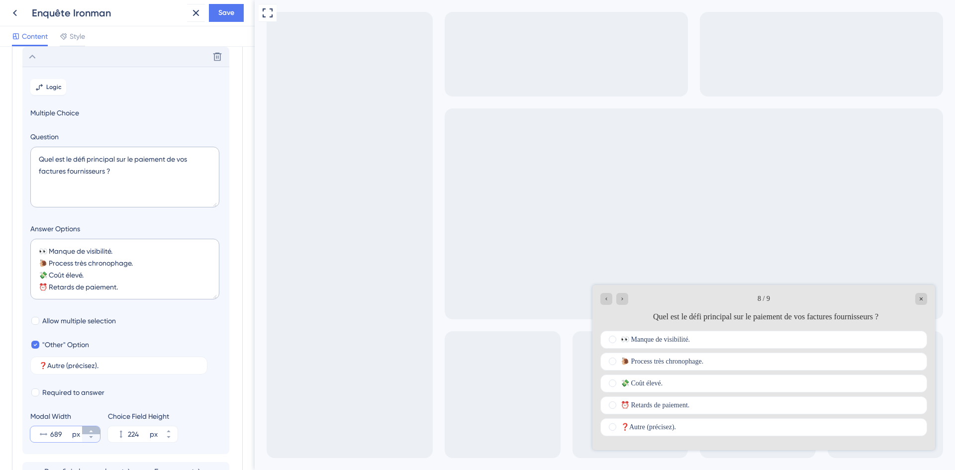
click at [91, 432] on icon at bounding box center [91, 431] width 6 height 6
type input "690"
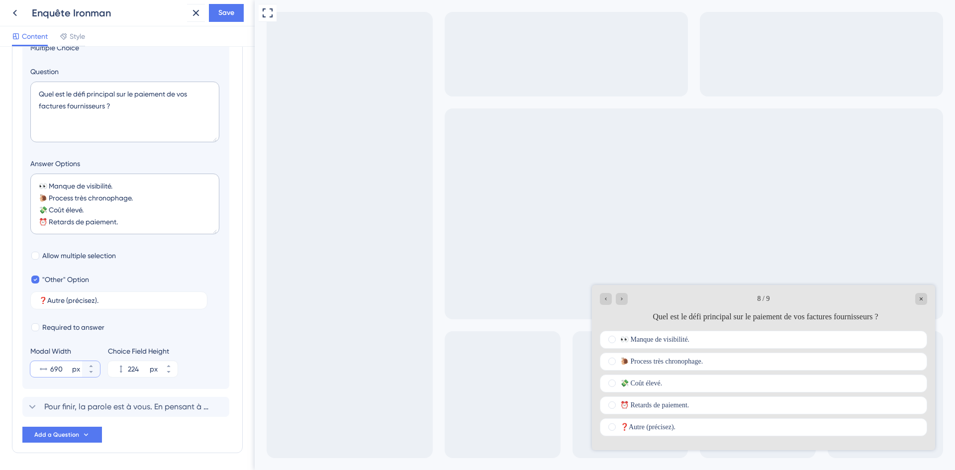
scroll to position [353, 0]
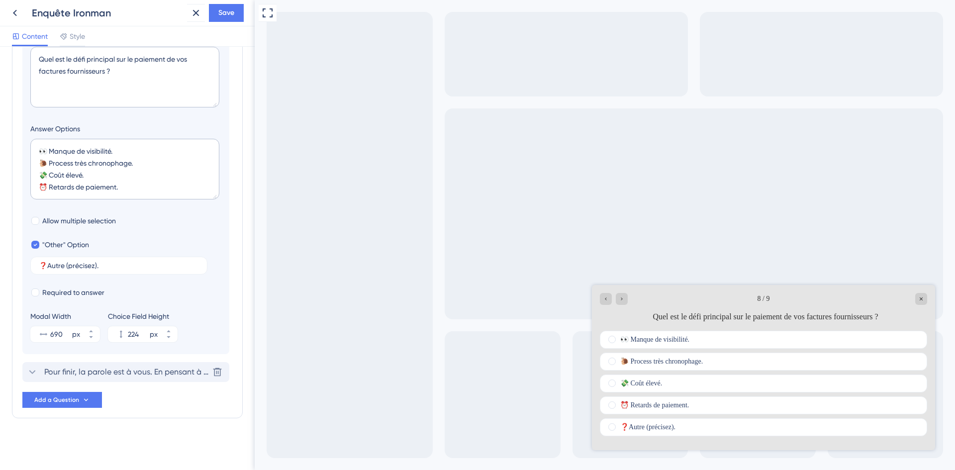
click at [131, 378] on div "Pour finir, la parole est à vous. En pensant à votre travail de tous les jours,…" at bounding box center [125, 372] width 207 height 20
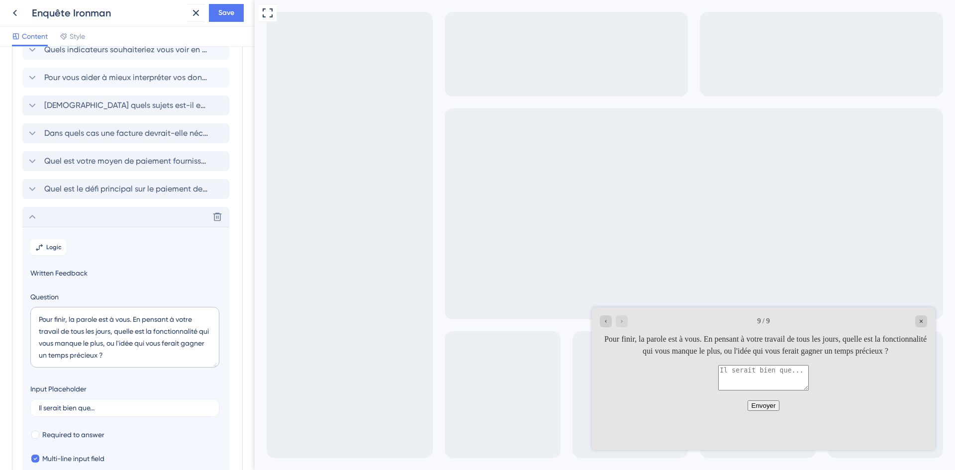
scroll to position [120, 0]
click at [130, 219] on div "Delete" at bounding box center [125, 218] width 207 height 20
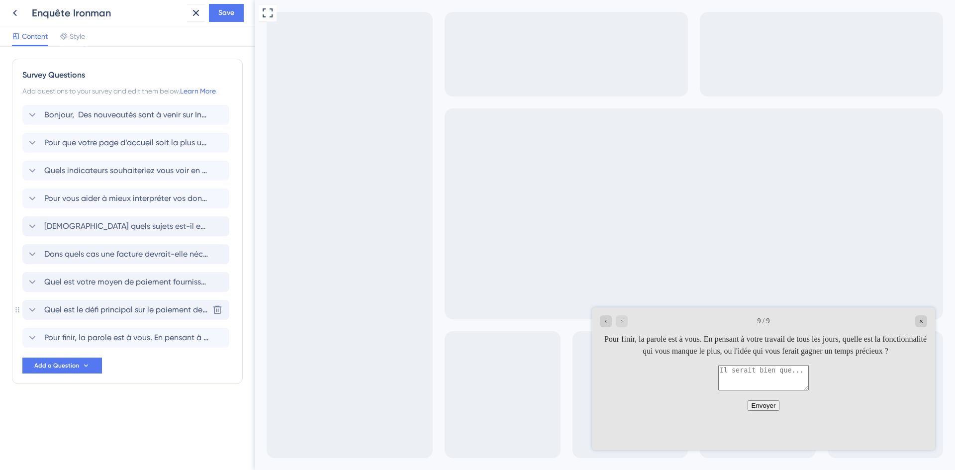
click at [122, 304] on span "Quel est le défi principal sur le paiement de vos factures fournisseurs ?" at bounding box center [126, 310] width 164 height 12
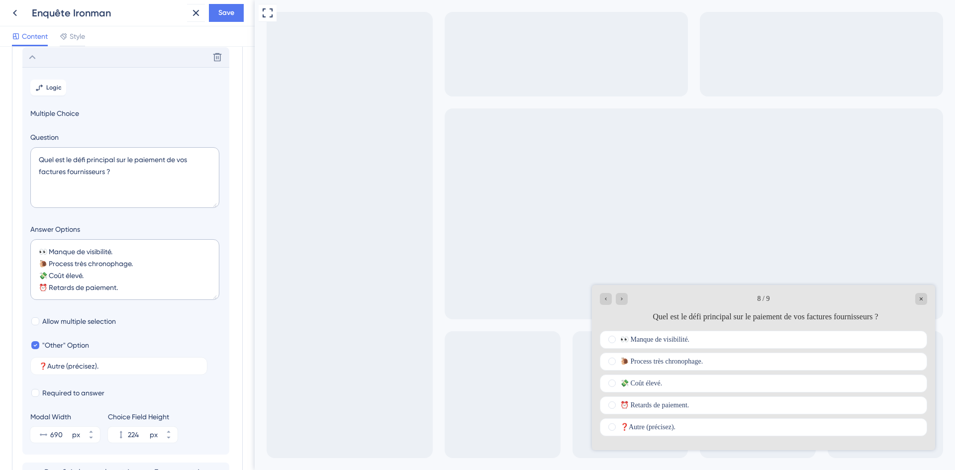
scroll to position [253, 0]
click at [144, 60] on div "Delete" at bounding box center [125, 57] width 207 height 20
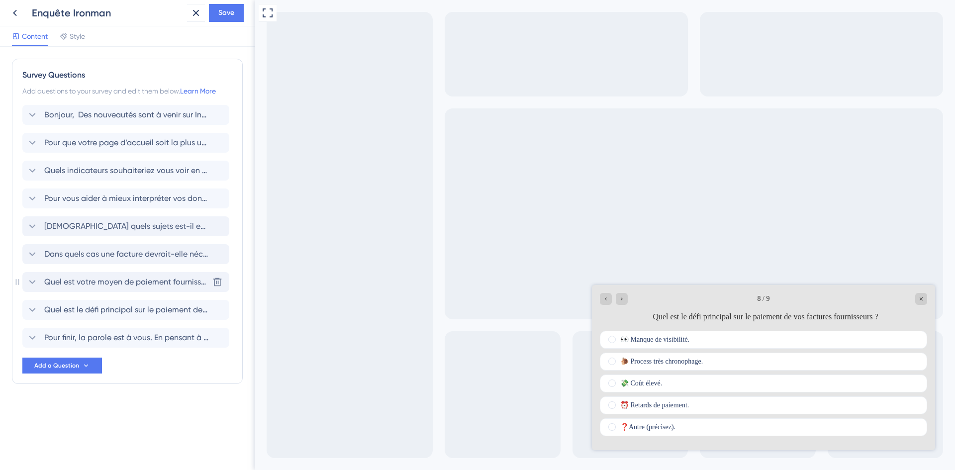
click at [148, 273] on div "Quel est votre moyen de paiement fournisseur habituel ? [GEOGRAPHIC_DATA]" at bounding box center [125, 282] width 207 height 20
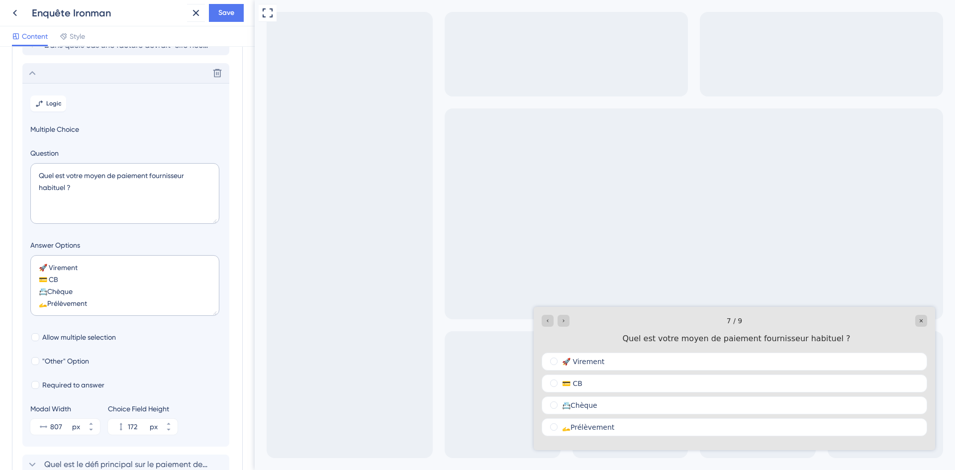
scroll to position [225, 0]
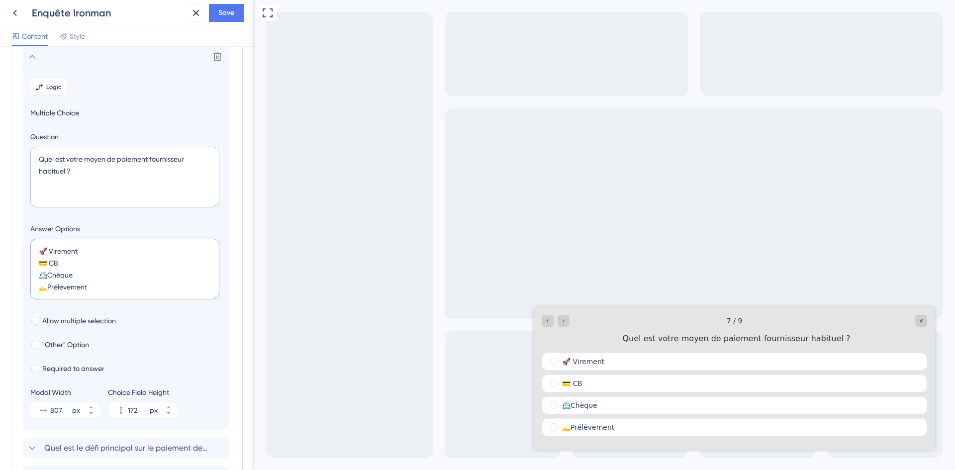
click at [115, 286] on textarea "🚀 Virement 💳 CB ​📇Chèque 🫴​Prélèvement" at bounding box center [124, 269] width 189 height 61
click at [78, 270] on textarea "🚀 Virement 💳 CB ​📇Chèque 🫴​Prélèvement." at bounding box center [124, 269] width 189 height 61
click at [64, 262] on textarea "🚀 Virement 💳 CB ​📇Chèque. 🫴​Prélèvement." at bounding box center [124, 269] width 189 height 61
click at [84, 251] on textarea "🚀 Virement 💳 CB. ​📇Chèque. 🫴​Prélèvement." at bounding box center [124, 269] width 189 height 61
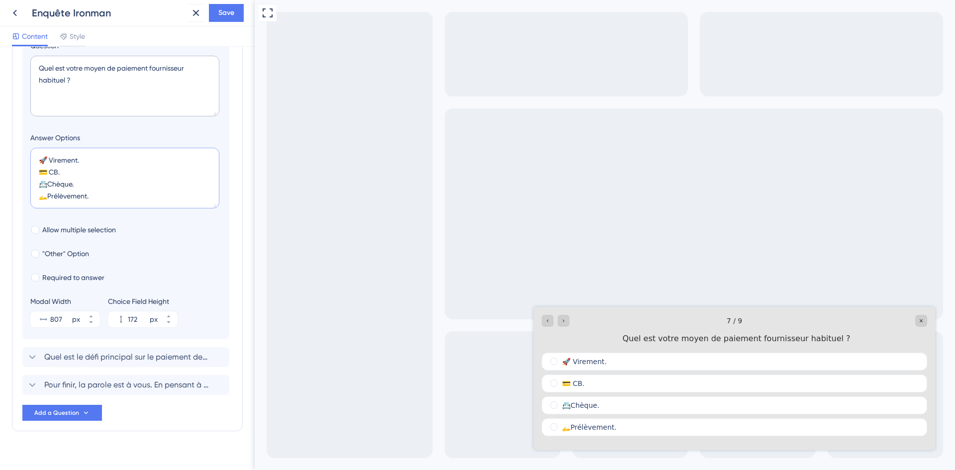
scroll to position [312, 0]
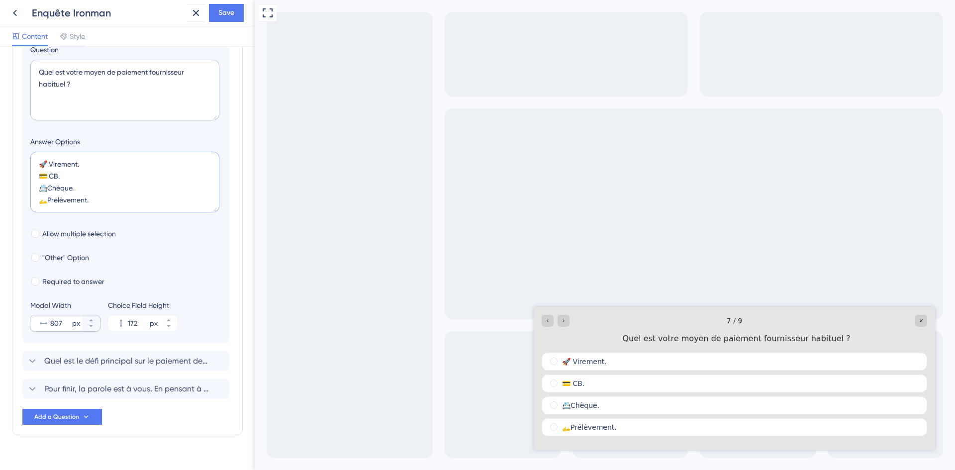
type textarea "🚀 Virement. 💳 CB. ​📇Chèque. 🫴​Prélèvement."
click at [52, 321] on input "807" at bounding box center [60, 323] width 20 height 12
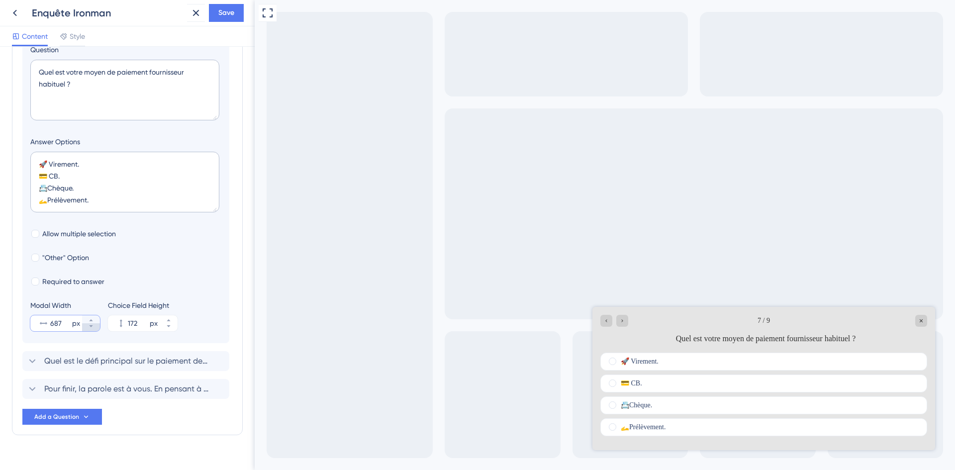
click at [91, 328] on icon at bounding box center [91, 326] width 6 height 6
click at [91, 320] on icon at bounding box center [90, 320] width 3 height 2
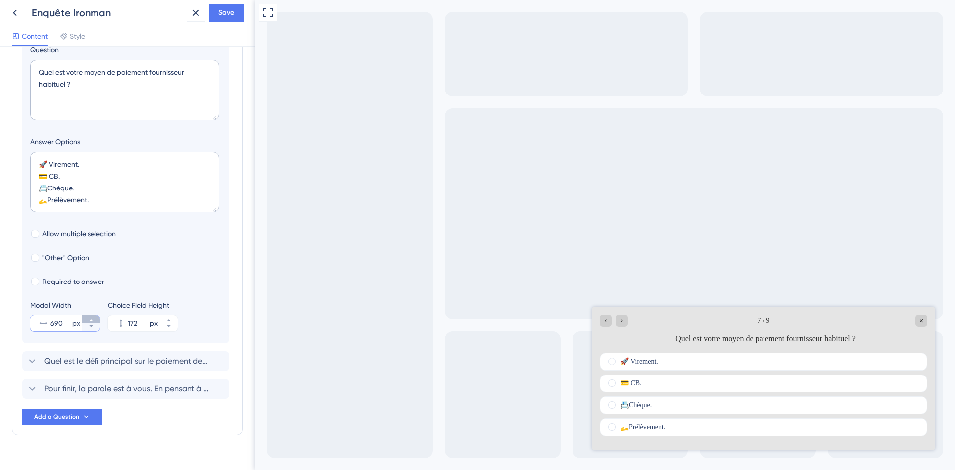
click at [91, 320] on icon at bounding box center [90, 320] width 3 height 2
click at [89, 325] on icon at bounding box center [91, 326] width 6 height 6
type input "690"
click at [47, 200] on textarea "🚀 Virement. 💳 CB. ​📇Chèque. 🫴​Prélèvement." at bounding box center [124, 182] width 189 height 61
click at [49, 184] on textarea "🚀 Virement. 💳 CB. ​📇Chèque. 🫴 ​Prélèvement." at bounding box center [124, 182] width 189 height 61
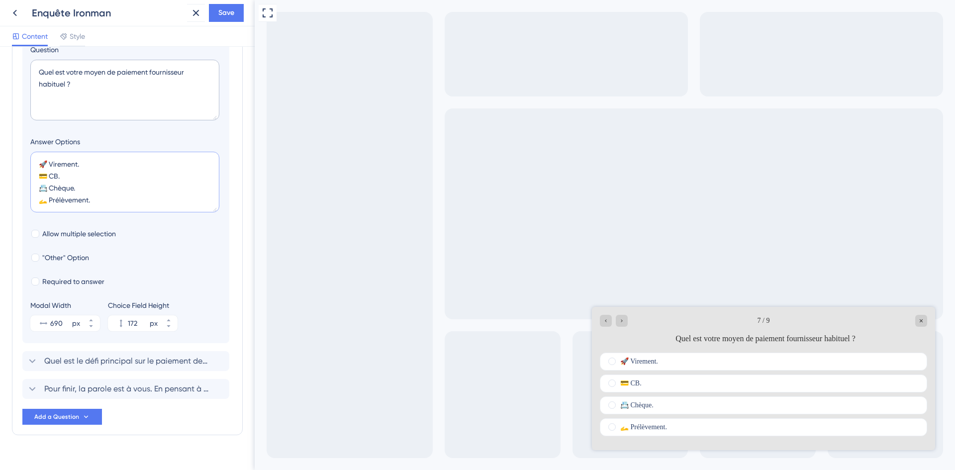
click at [51, 164] on textarea "🚀 Virement. 💳 CB. ​📇 Chèque. 🫴 ​Prélèvement." at bounding box center [124, 182] width 189 height 61
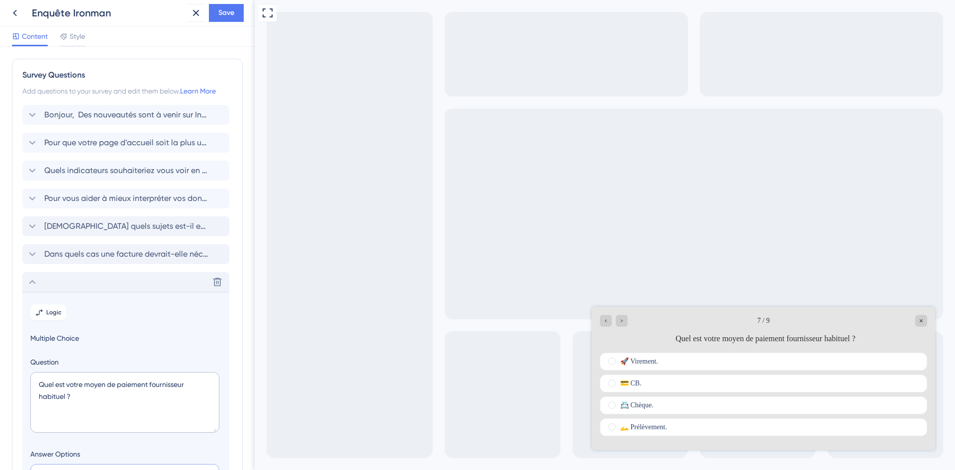
type textarea "🚀 Virement. 💳 CB. ​📇 Chèque. 🫴 ​Prélèvement."
click at [94, 284] on div "Delete" at bounding box center [125, 282] width 207 height 20
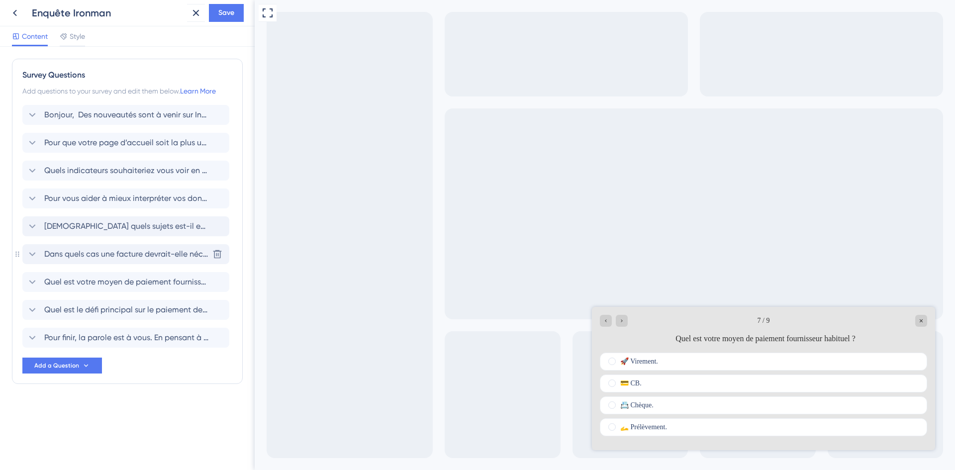
click at [98, 256] on span "Dans quels cas une facture devrait-elle nécessiter une validation par un respon…" at bounding box center [126, 254] width 164 height 12
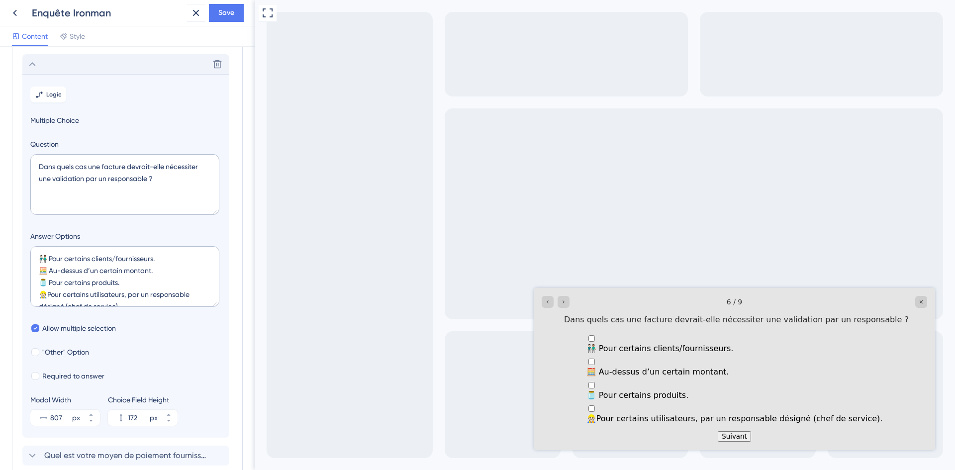
scroll to position [197, 0]
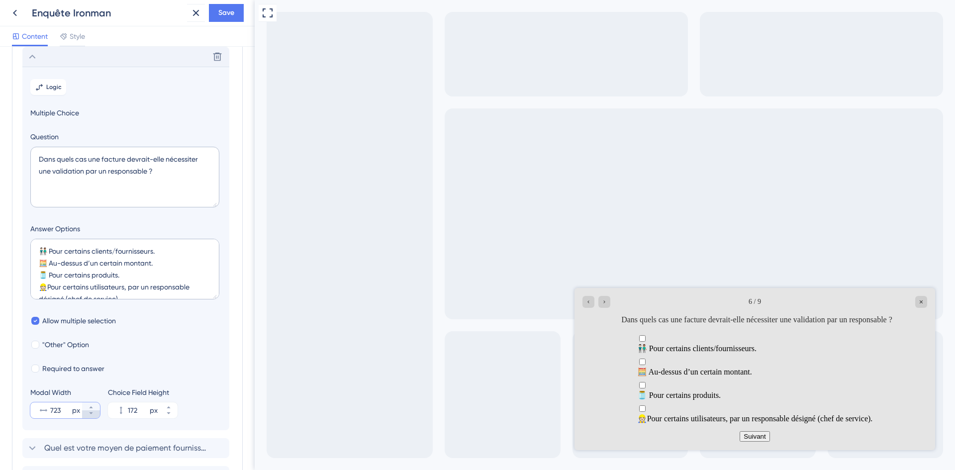
click at [87, 412] on button "723 px" at bounding box center [91, 414] width 18 height 8
click at [87, 412] on button "714 px" at bounding box center [91, 414] width 18 height 8
click at [87, 412] on button "707 px" at bounding box center [91, 414] width 18 height 8
click at [87, 412] on button "706 px" at bounding box center [91, 414] width 18 height 8
click at [87, 412] on button "705 px" at bounding box center [91, 414] width 18 height 8
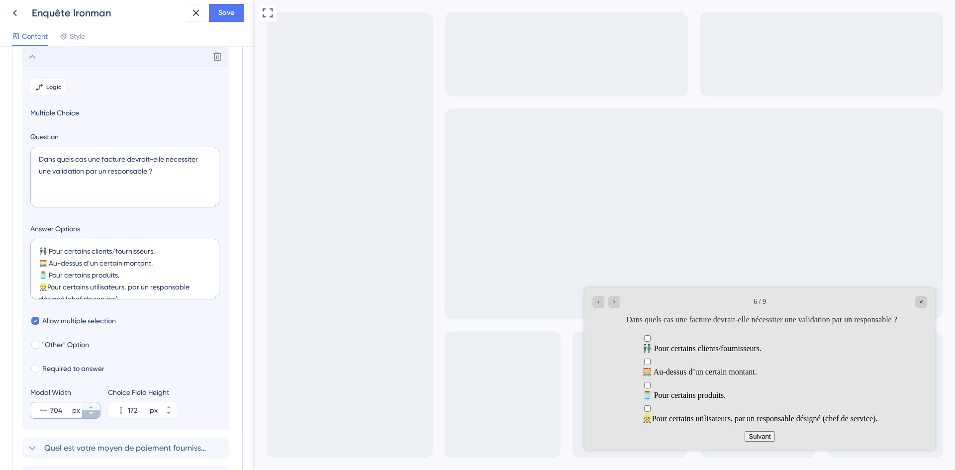
click at [87, 412] on button "704 px" at bounding box center [91, 414] width 18 height 8
click at [87, 412] on button "703 px" at bounding box center [91, 414] width 18 height 8
click at [87, 412] on button "702 px" at bounding box center [91, 414] width 18 height 8
click at [87, 412] on button "701 px" at bounding box center [91, 414] width 18 height 8
click at [87, 412] on button "700 px" at bounding box center [91, 414] width 18 height 8
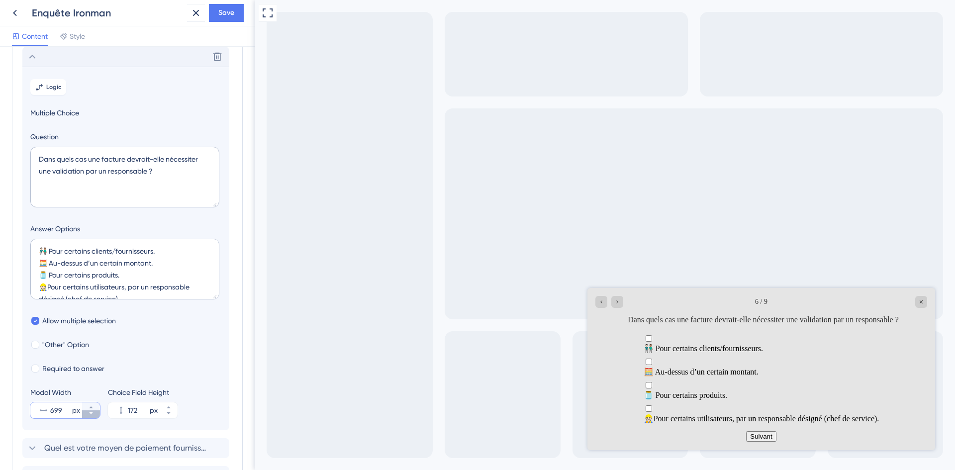
click at [87, 412] on button "699 px" at bounding box center [91, 414] width 18 height 8
click at [87, 412] on button "698 px" at bounding box center [91, 414] width 18 height 8
click at [87, 412] on button "697 px" at bounding box center [91, 414] width 18 height 8
click at [87, 412] on button "696 px" at bounding box center [91, 414] width 18 height 8
click at [87, 412] on button "695 px" at bounding box center [91, 414] width 18 height 8
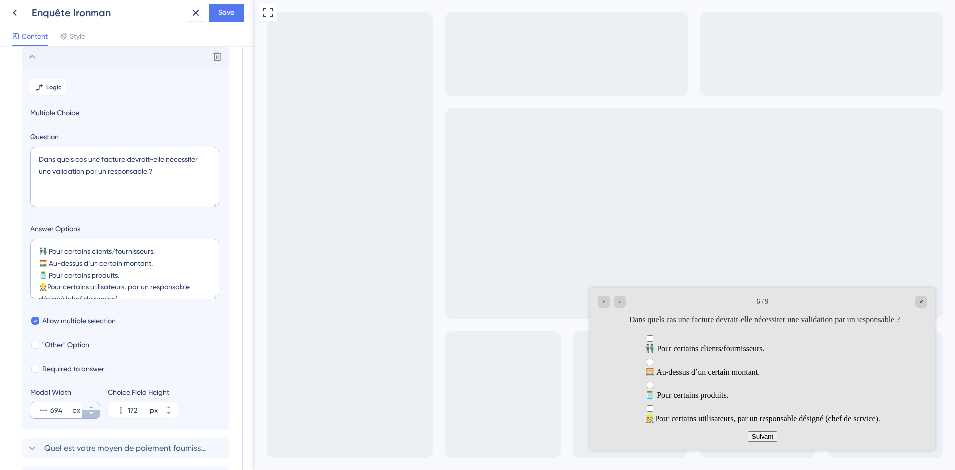
click at [87, 412] on button "694 px" at bounding box center [91, 414] width 18 height 8
click at [87, 412] on button "693 px" at bounding box center [91, 414] width 18 height 8
click at [87, 412] on button "692 px" at bounding box center [91, 414] width 18 height 8
click at [87, 412] on button "691 px" at bounding box center [91, 414] width 18 height 8
type input "690"
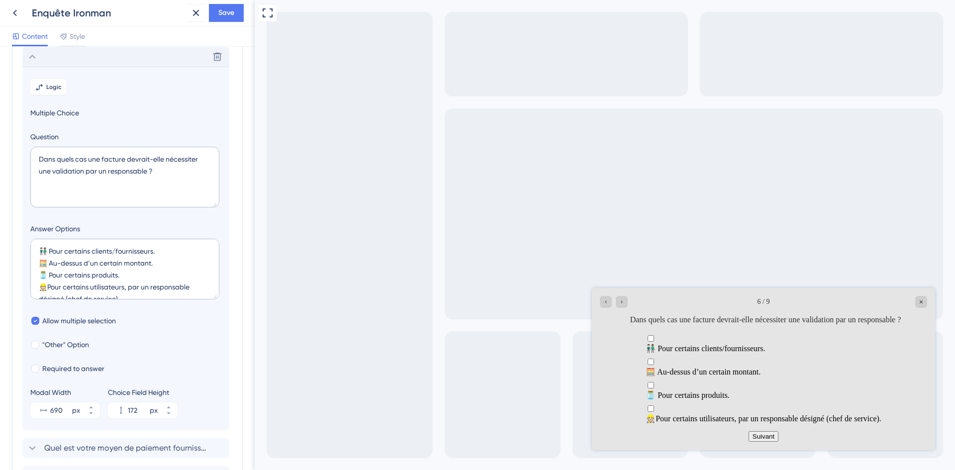
click at [162, 55] on div "Delete" at bounding box center [125, 57] width 207 height 20
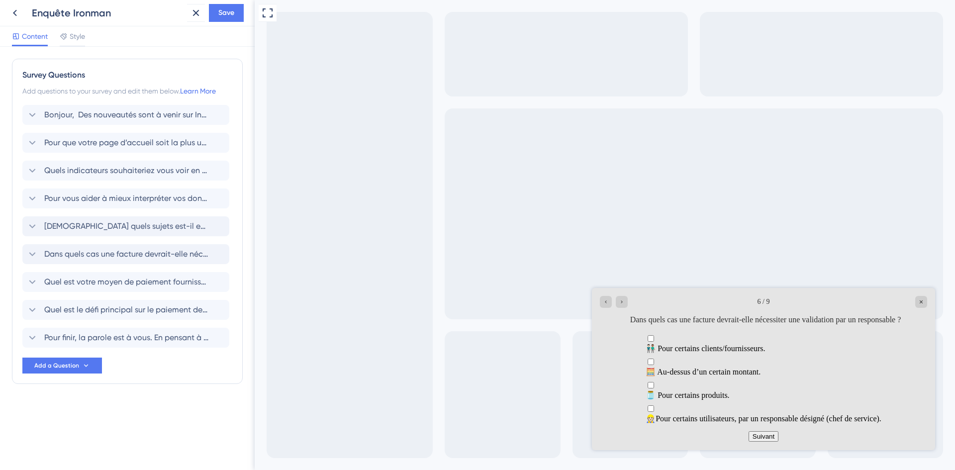
scroll to position [0, 0]
click at [120, 227] on span "[DEMOGRAPHIC_DATA] quels sujets est-il essentiel pour vous d'être alerté ?" at bounding box center [126, 226] width 164 height 12
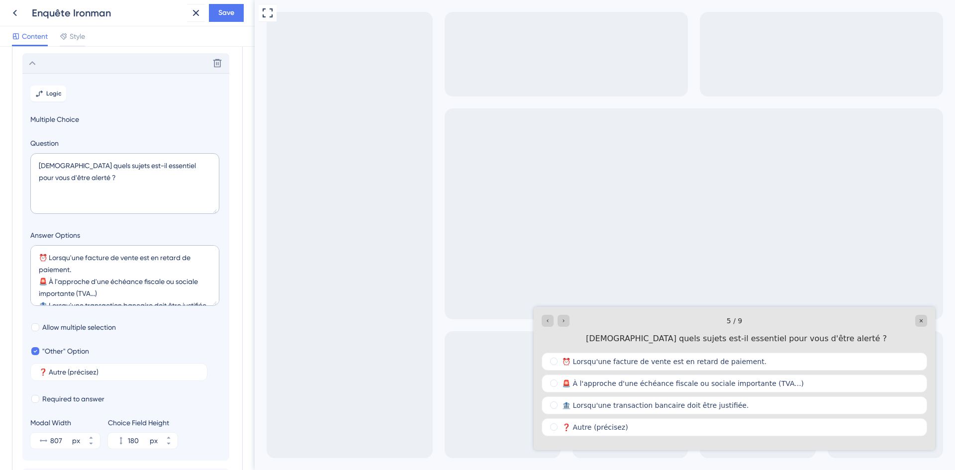
scroll to position [170, 0]
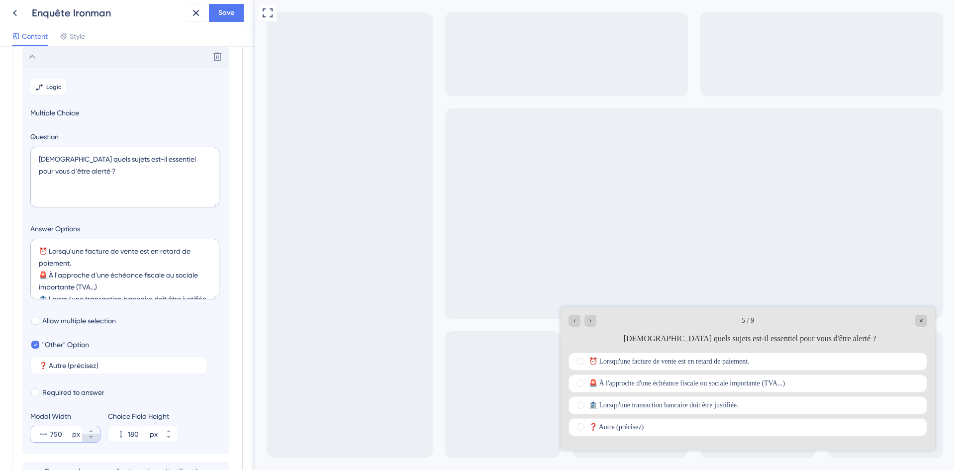
click at [92, 436] on icon at bounding box center [90, 437] width 3 height 2
click at [91, 437] on icon at bounding box center [90, 437] width 3 height 2
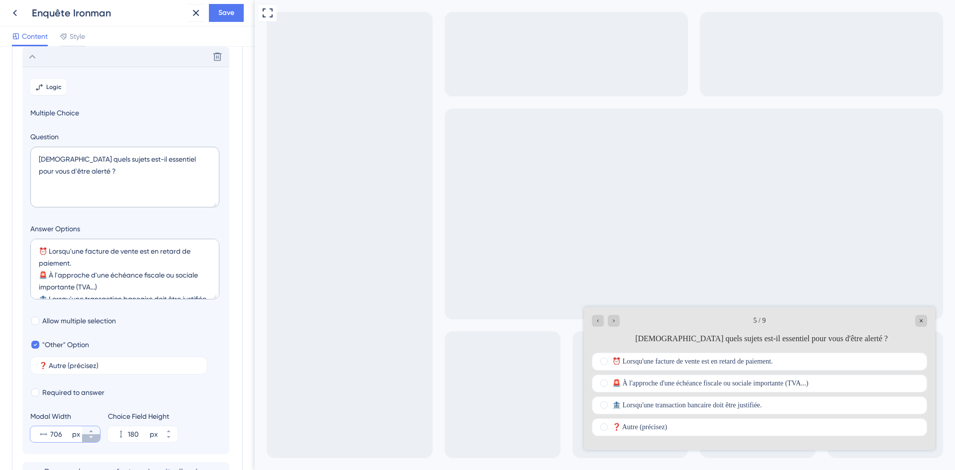
click at [91, 437] on icon at bounding box center [90, 437] width 3 height 2
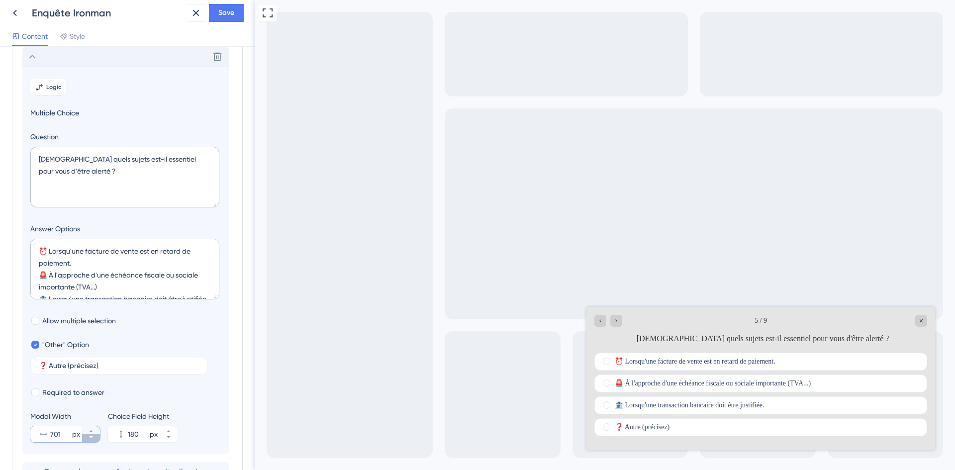
click at [91, 437] on icon at bounding box center [90, 437] width 3 height 2
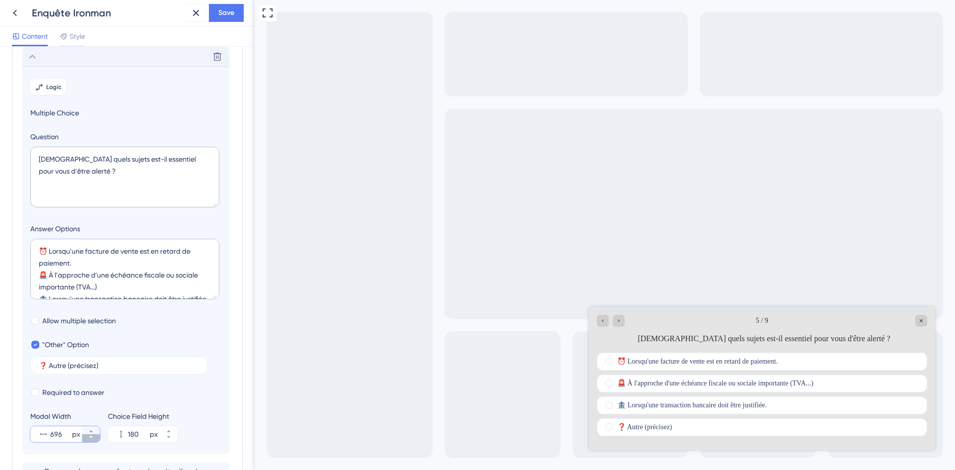
click at [91, 437] on icon at bounding box center [90, 437] width 3 height 2
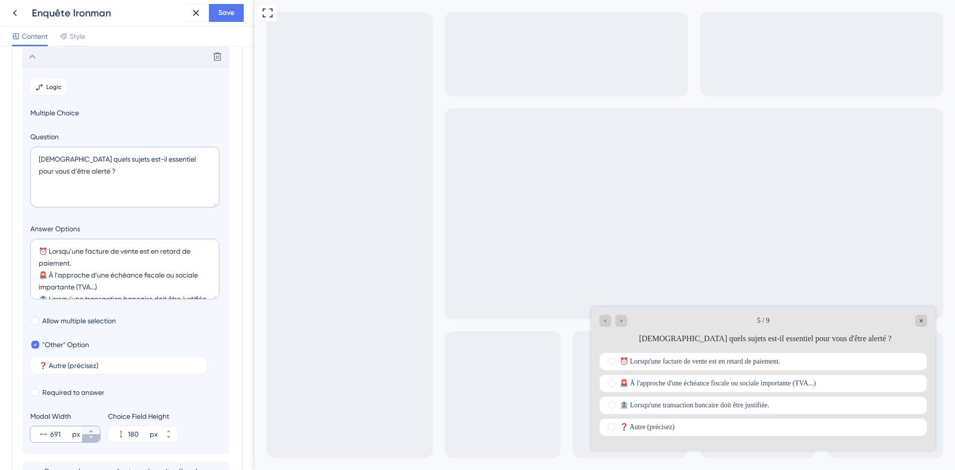
click at [91, 437] on icon at bounding box center [90, 437] width 3 height 2
type input "690"
click at [107, 368] on input "❓ Autre (précisez)" at bounding box center [119, 365] width 160 height 7
type input "❓ Autre (précisez)."
click at [123, 288] on textarea "⏰​ Lorsqu'une facture de vente est en retard de paiement. 🚨 À l'approche d'une …" at bounding box center [124, 269] width 189 height 61
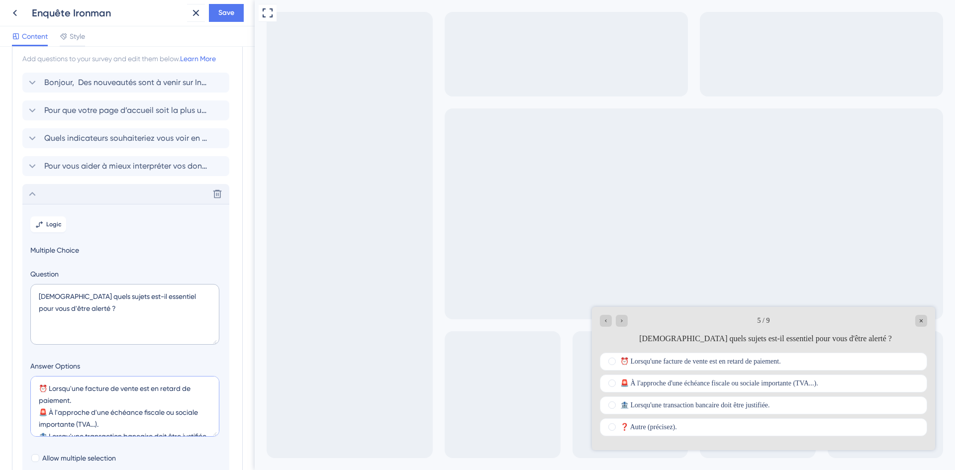
scroll to position [30, 0]
type textarea "⏰​ Lorsqu'une facture de vente est en retard de paiement. 🚨 À l'approche d'une …"
click at [141, 166] on span "Pour vous aider à mieux interpréter vos données, que outil d’analyse vous serai…" at bounding box center [126, 168] width 164 height 12
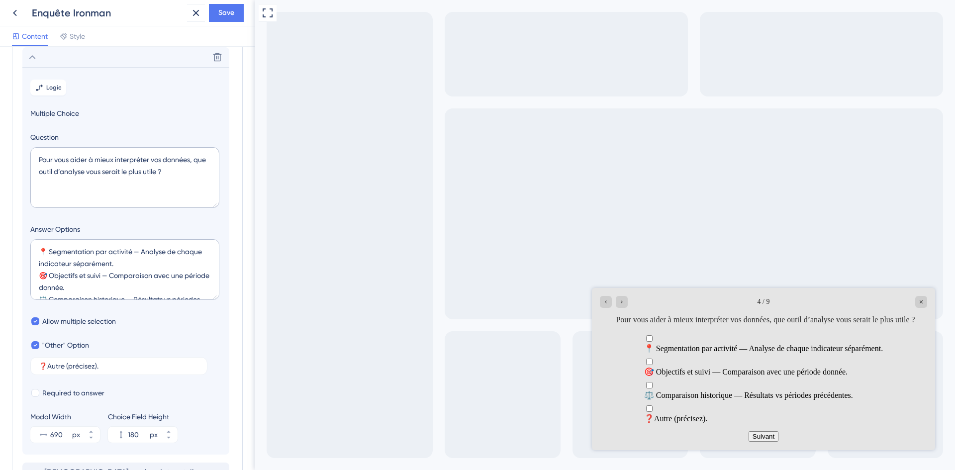
scroll to position [142, 0]
click at [51, 253] on textarea "📍 Segmentation par activité — Analyse de chaque indicateur séparément. 🎯 Object…" at bounding box center [124, 269] width 189 height 61
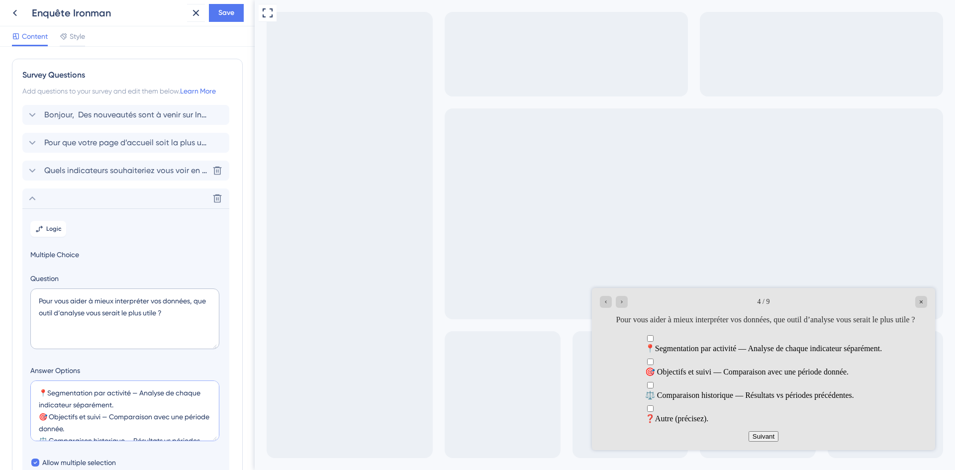
type textarea "📍Segmentation par activité — Analyse de chaque indicateur séparément. 🎯 Objecti…"
click at [134, 167] on span "Quels indicateurs souhaiteriez vous voir en priorité sur une page dédié au pilo…" at bounding box center [126, 171] width 164 height 12
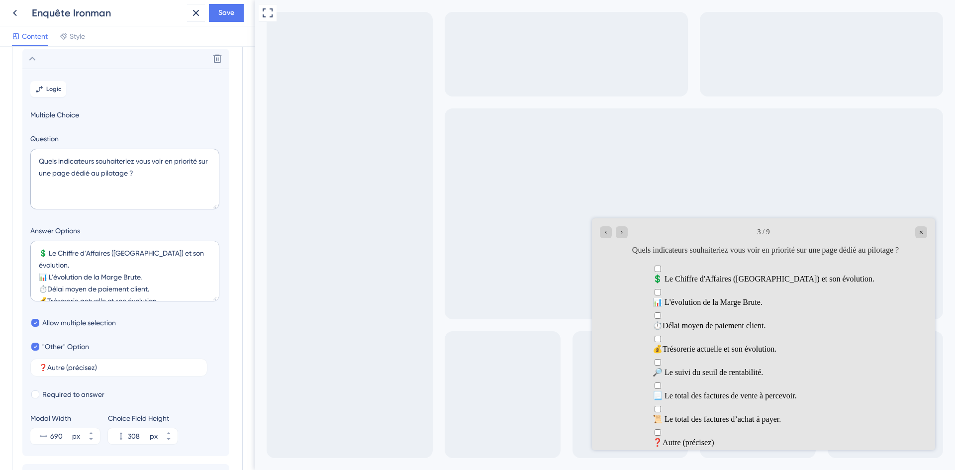
scroll to position [114, 0]
click at [107, 362] on label "❓​Autre (précisez)" at bounding box center [118, 366] width 177 height 18
click at [107, 362] on input "❓​Autre (précisez)" at bounding box center [119, 365] width 160 height 7
type input "❓​Autre (précisez)."
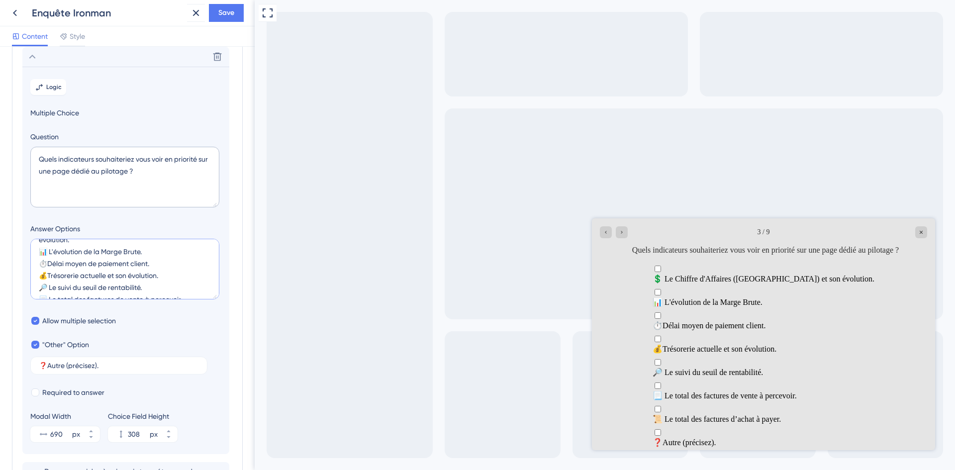
drag, startPoint x: 215, startPoint y: 258, endPoint x: 218, endPoint y: 317, distance: 59.3
click at [218, 317] on section "Logic Multiple Choice Question Quels indicateurs souhaiteriez vous voir en prio…" at bounding box center [125, 260] width 207 height 387
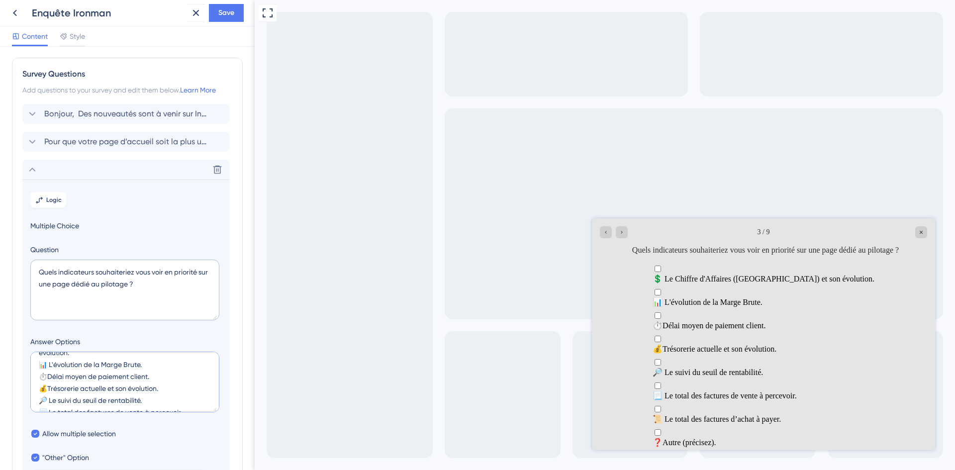
scroll to position [0, 0]
click at [130, 177] on div "Delete" at bounding box center [125, 171] width 207 height 20
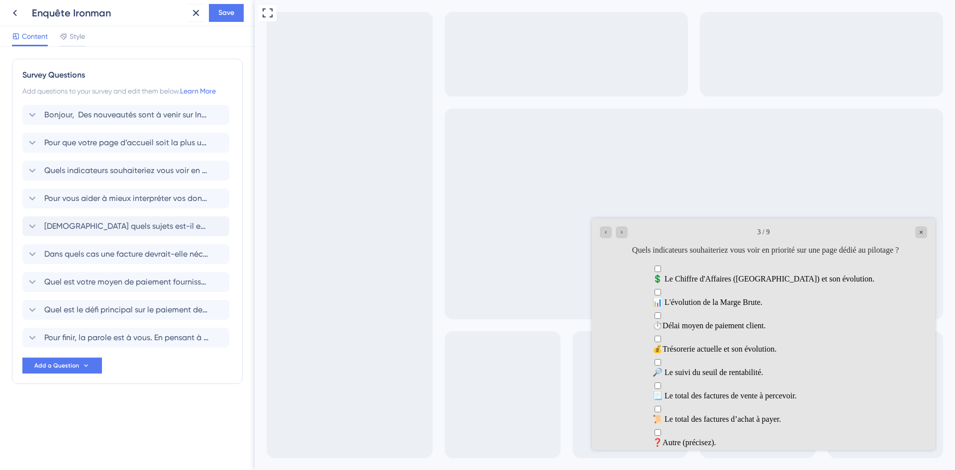
scroll to position [18, 0]
click at [136, 314] on span "Quel est le défi principal sur le paiement de vos factures fournisseurs ?" at bounding box center [126, 310] width 164 height 12
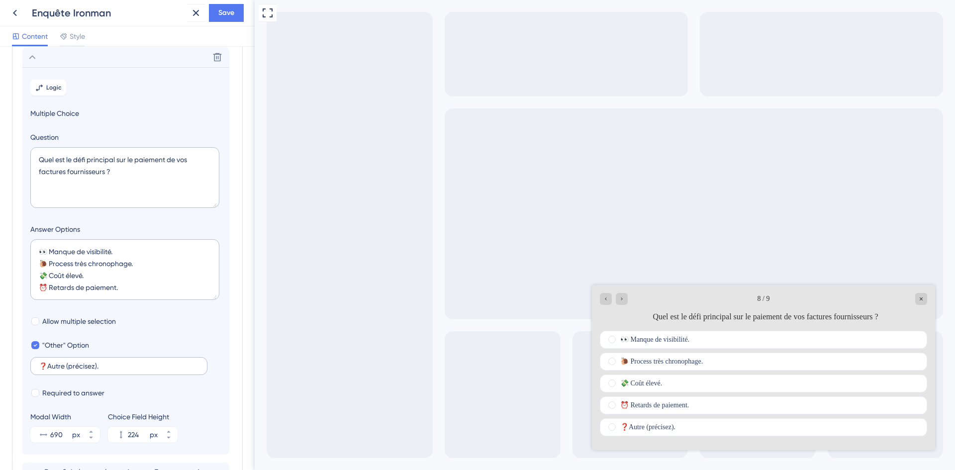
scroll to position [253, 0]
click at [59, 316] on span "Allow multiple selection" at bounding box center [79, 321] width 74 height 12
checkbox input "true"
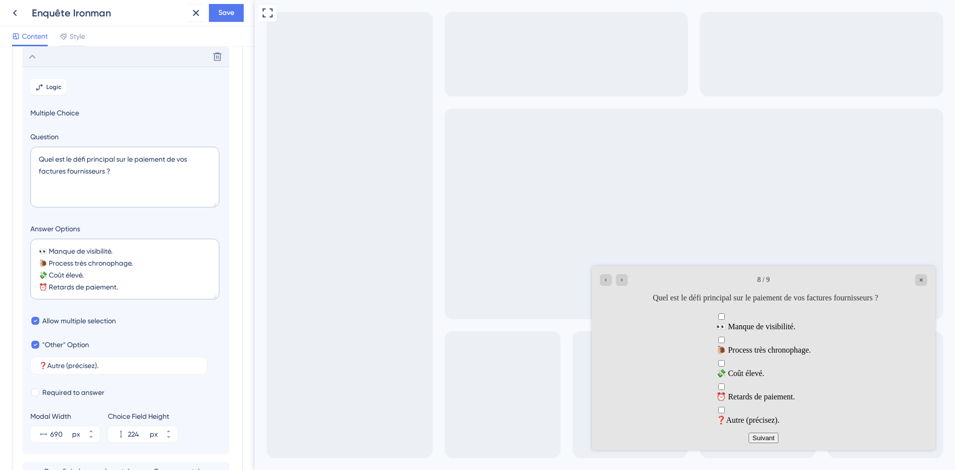
click at [167, 54] on div "Delete" at bounding box center [125, 57] width 207 height 20
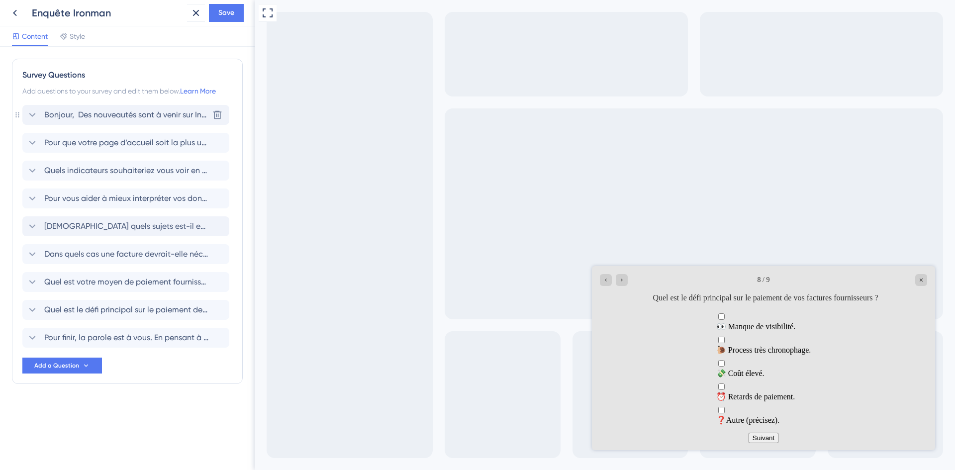
click at [148, 114] on span "Bonjour, Des nouveautés sont à venir sur Inqom ! Nous renforçons notre interfac…" at bounding box center [126, 115] width 164 height 12
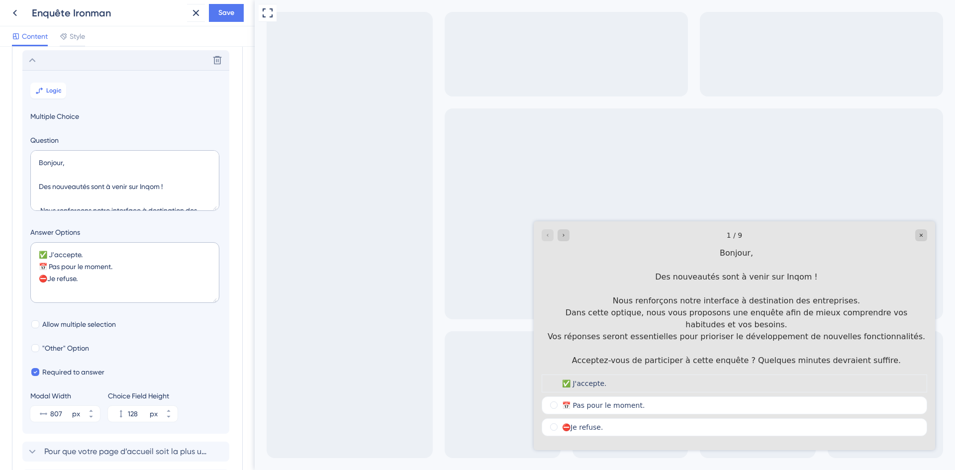
scroll to position [58, 0]
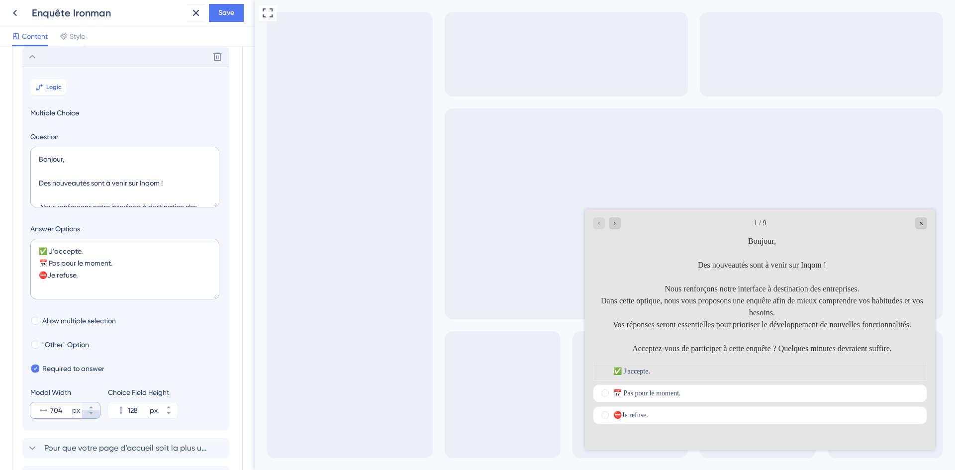
click at [93, 413] on icon at bounding box center [91, 413] width 6 height 6
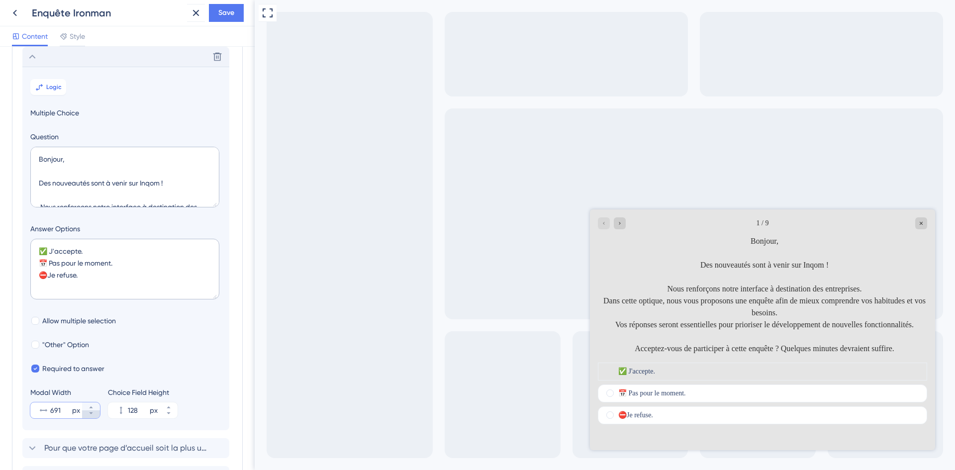
type input "690"
click at [160, 59] on div "Delete" at bounding box center [125, 57] width 207 height 20
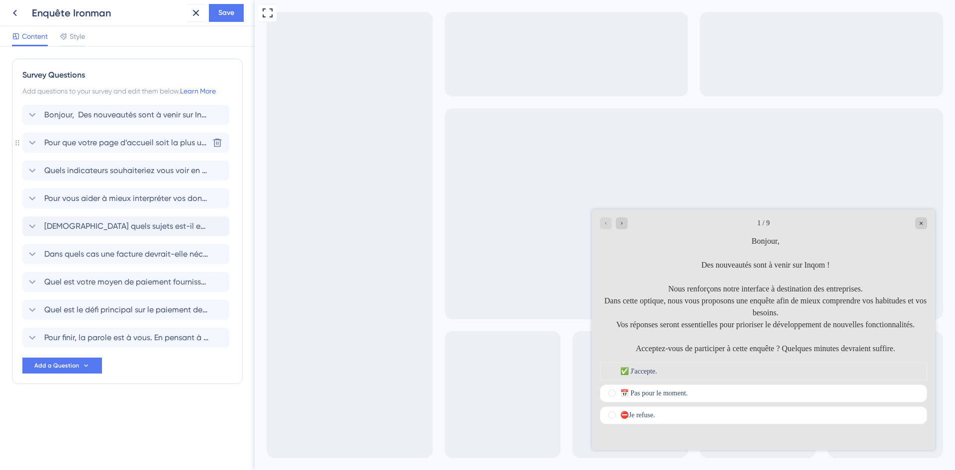
click at [134, 144] on span "Pour que votre page d’accueil soit la plus utile possible, elle devrait avant t…" at bounding box center [126, 143] width 164 height 12
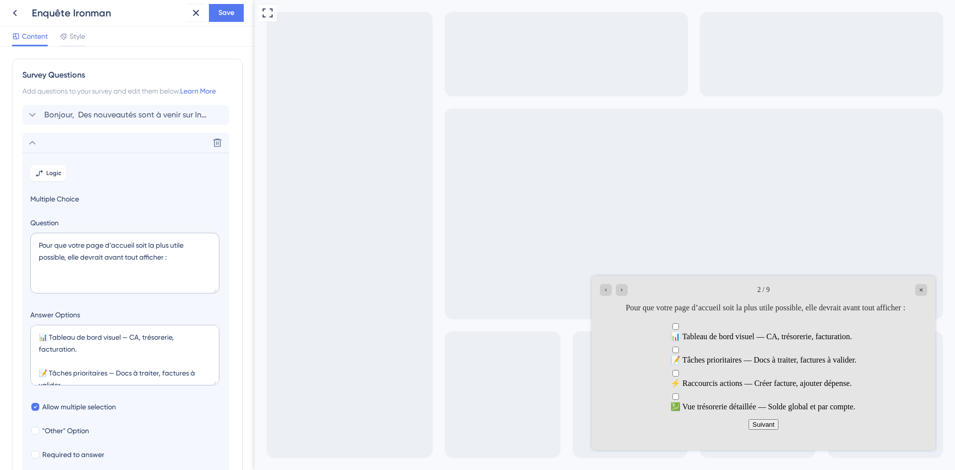
scroll to position [86, 0]
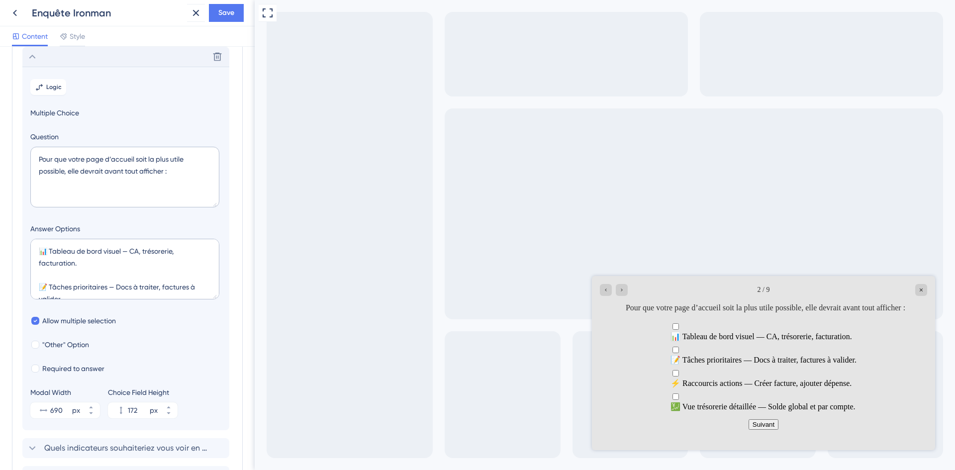
click at [120, 56] on div "Delete" at bounding box center [125, 57] width 207 height 20
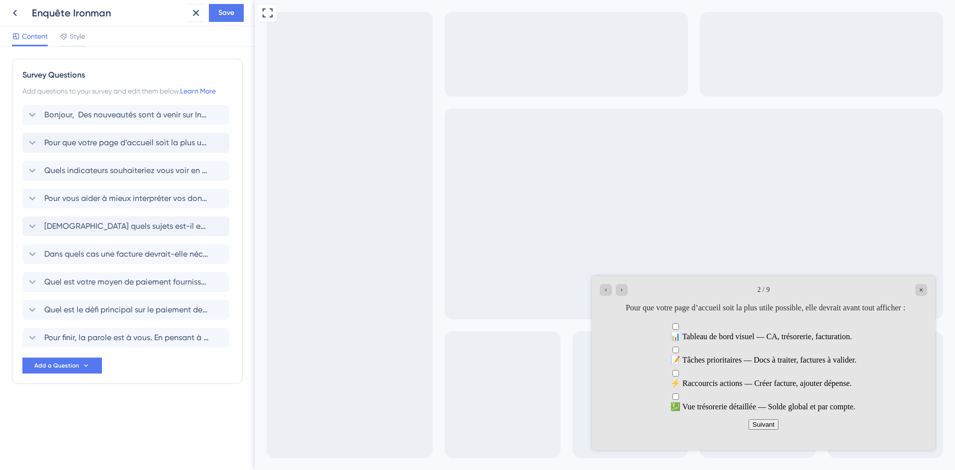
scroll to position [0, 0]
click at [118, 172] on span "Quels indicateurs souhaiteriez vous voir en priorité sur une page dédié au pilo…" at bounding box center [126, 171] width 164 height 12
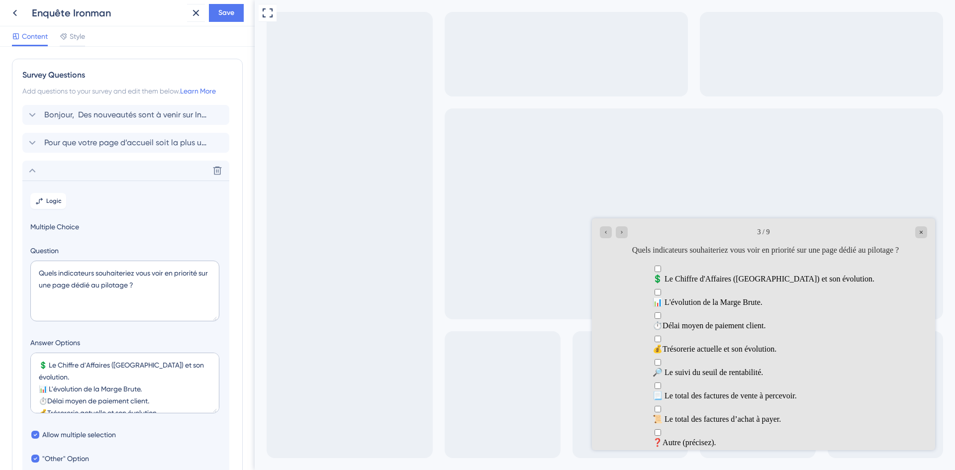
scroll to position [114, 0]
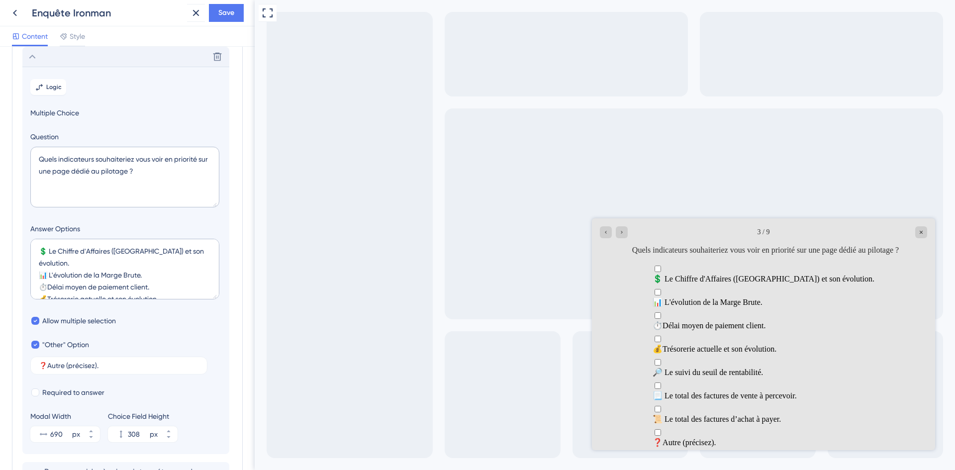
click at [100, 57] on div "Delete" at bounding box center [125, 57] width 207 height 20
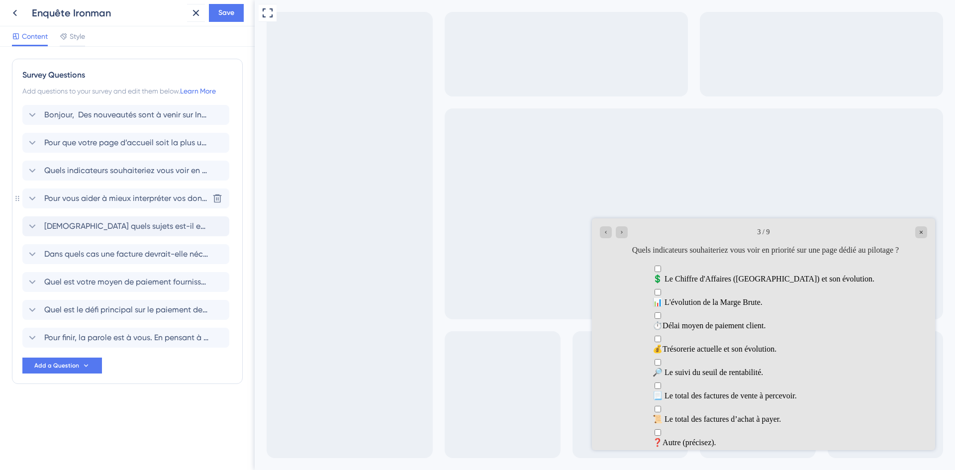
click at [87, 193] on span "Pour vous aider à mieux interpréter vos données, que outil d’analyse vous serai…" at bounding box center [126, 198] width 164 height 12
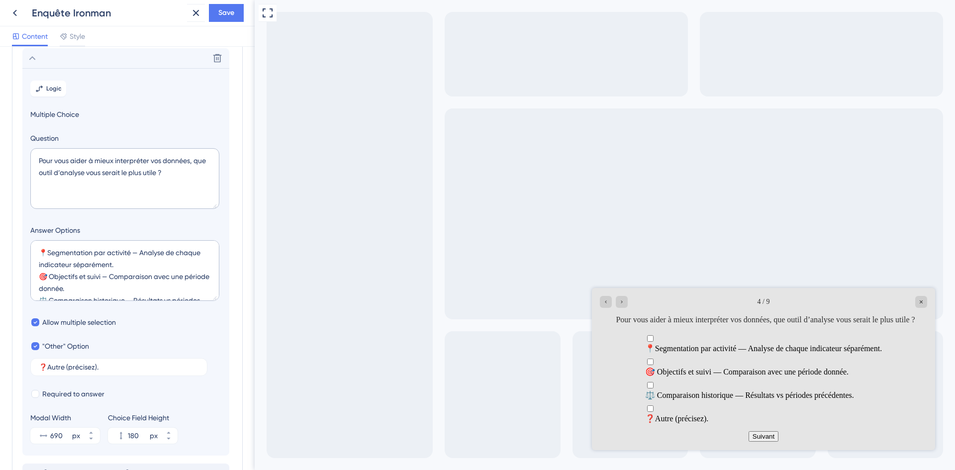
scroll to position [142, 0]
click at [101, 54] on div "Delete" at bounding box center [125, 57] width 207 height 20
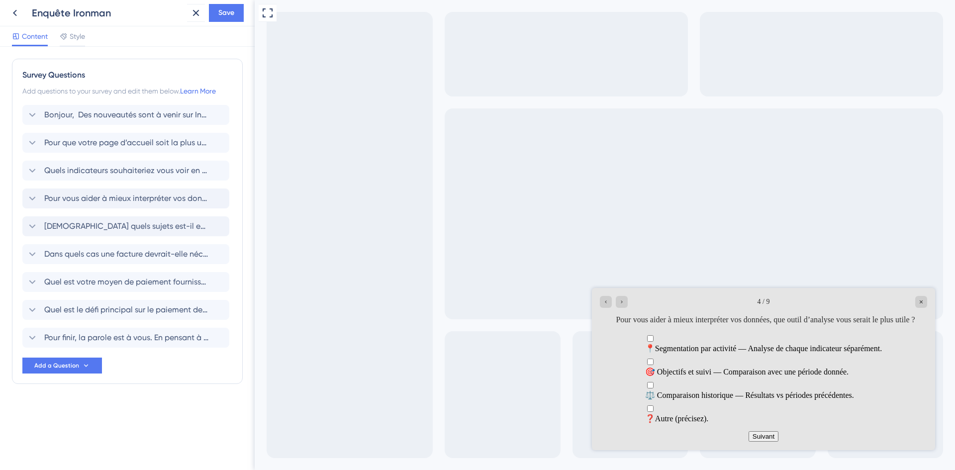
scroll to position [0, 0]
click at [84, 175] on span "Quels indicateurs souhaiteriez vous voir en priorité sur une page dédié au pilo…" at bounding box center [126, 171] width 164 height 12
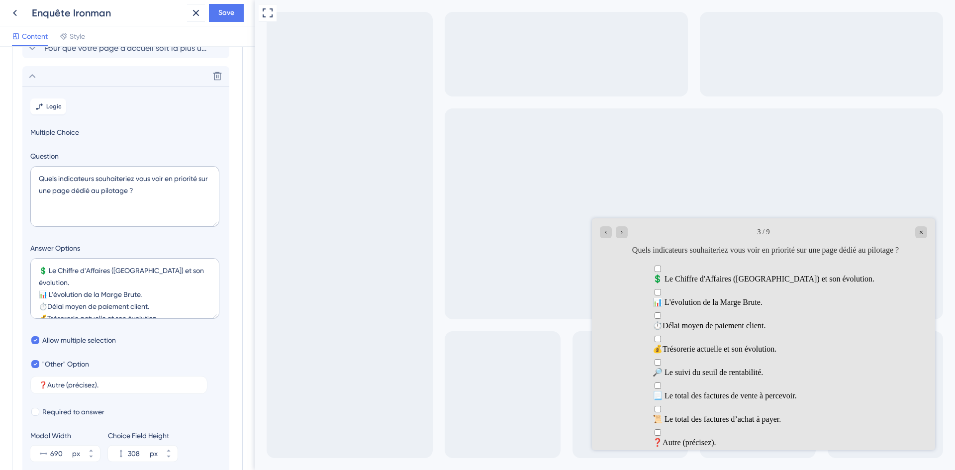
scroll to position [114, 0]
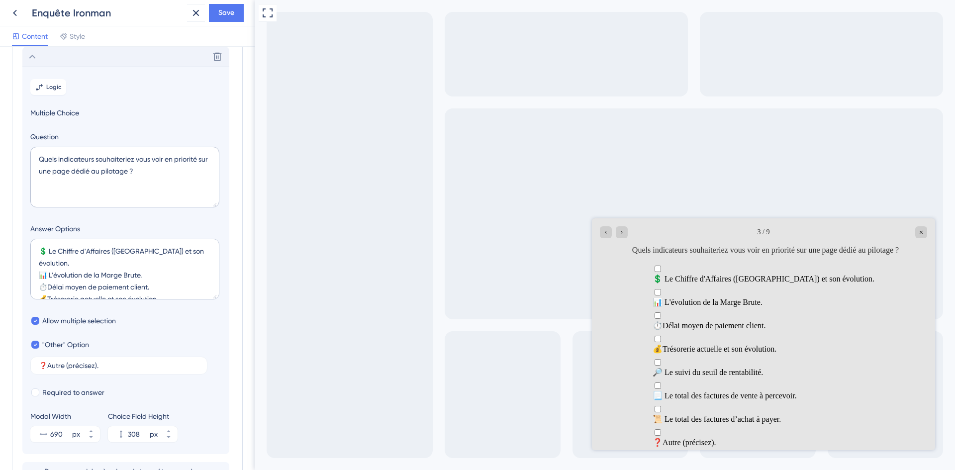
click at [105, 54] on div "Delete" at bounding box center [125, 57] width 207 height 20
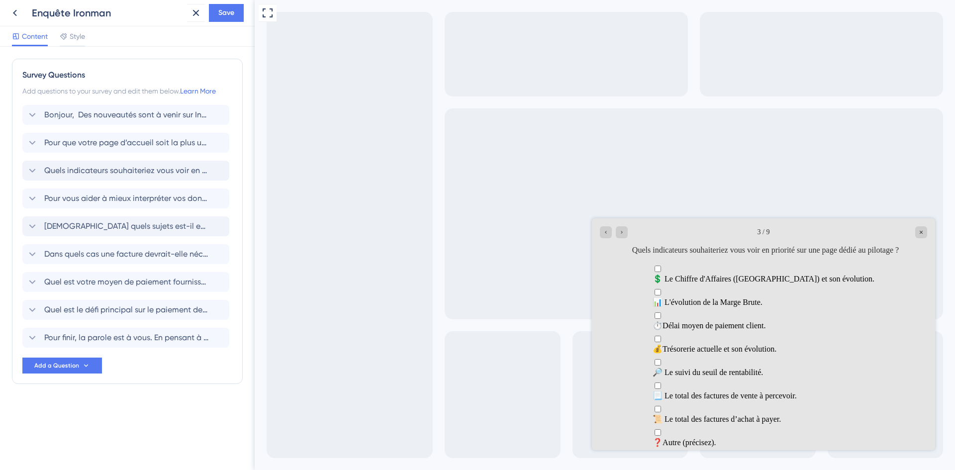
scroll to position [0, 0]
click at [136, 149] on div "Pour que votre page d’accueil soit la plus utile possible, elle devrait avant t…" at bounding box center [125, 143] width 207 height 20
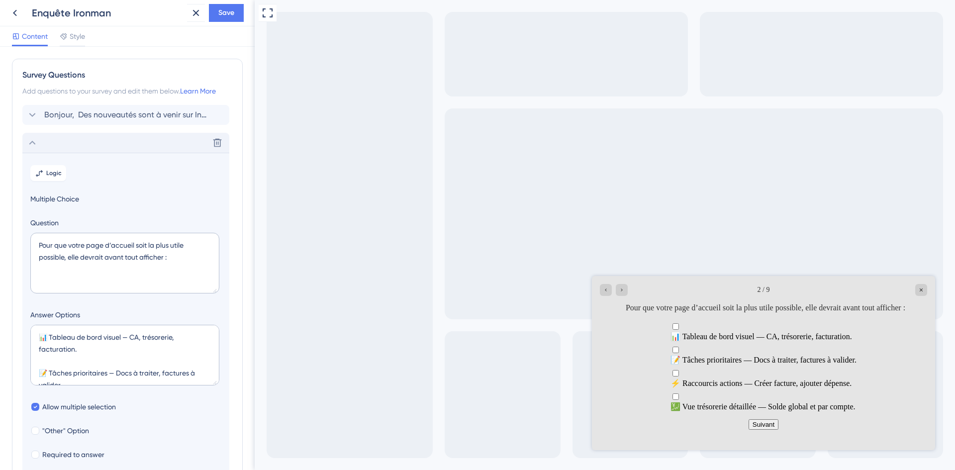
scroll to position [86, 0]
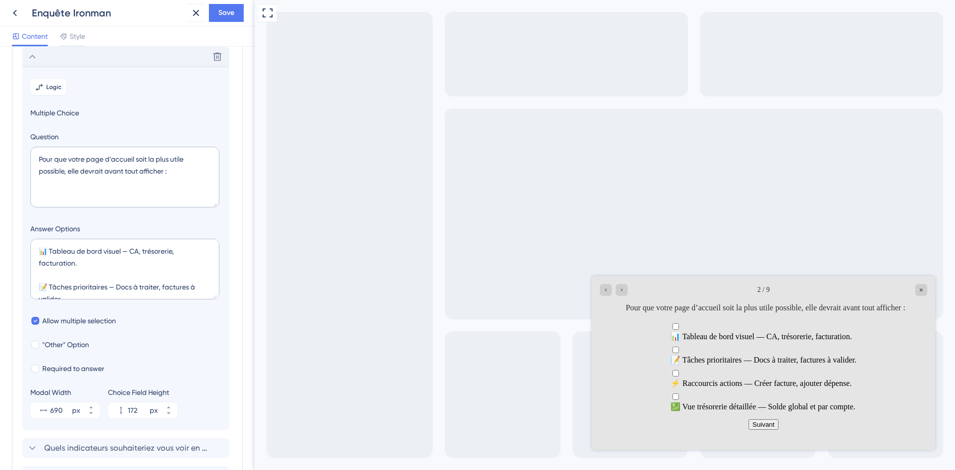
click at [148, 52] on div "Delete" at bounding box center [125, 57] width 207 height 20
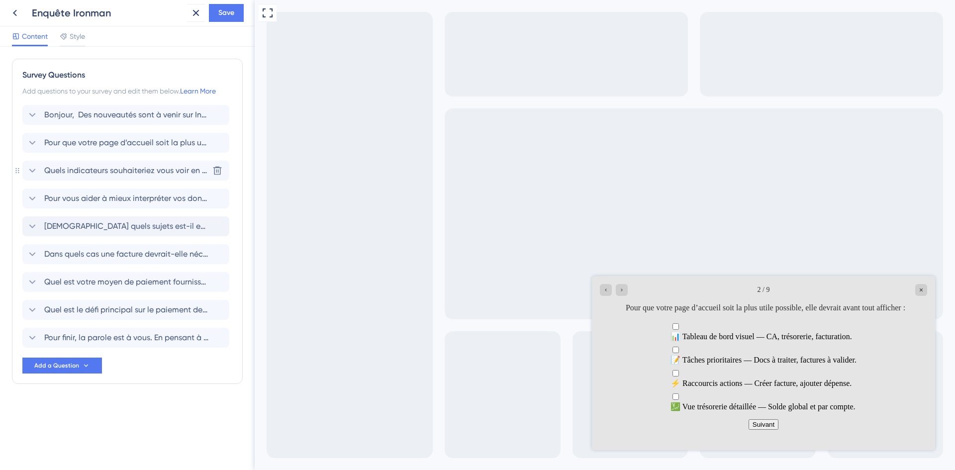
click at [153, 174] on span "Quels indicateurs souhaiteriez vous voir en priorité sur une page dédié au pilo…" at bounding box center [126, 171] width 164 height 12
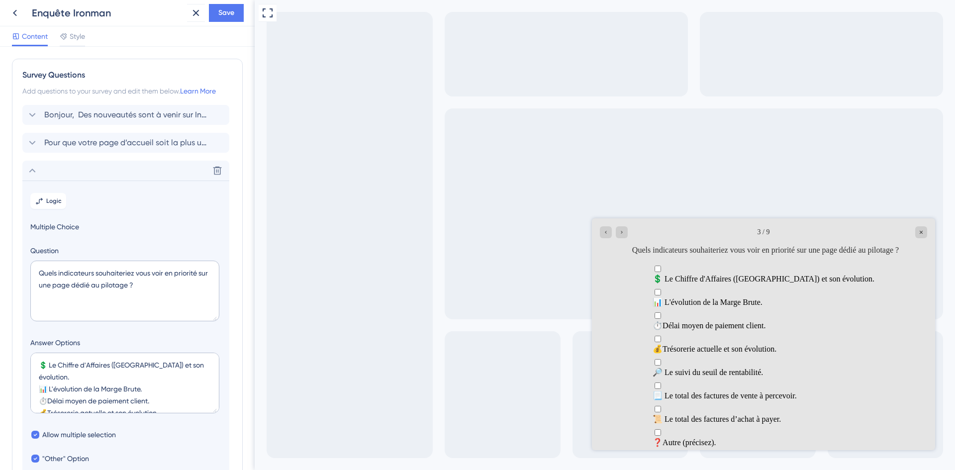
scroll to position [114, 0]
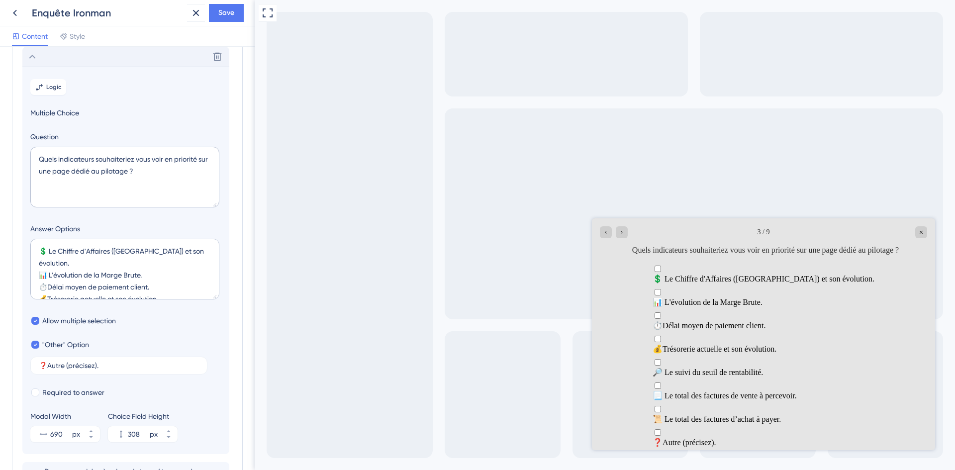
click at [112, 53] on div "Delete" at bounding box center [125, 57] width 207 height 20
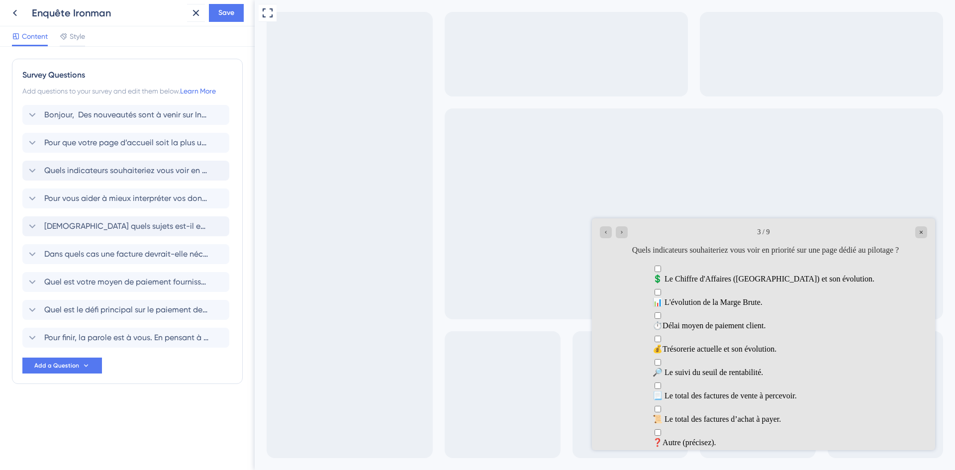
scroll to position [0, 0]
click at [108, 225] on span "[DEMOGRAPHIC_DATA] quels sujets est-il essentiel pour vous d'être alerté ?" at bounding box center [126, 226] width 164 height 12
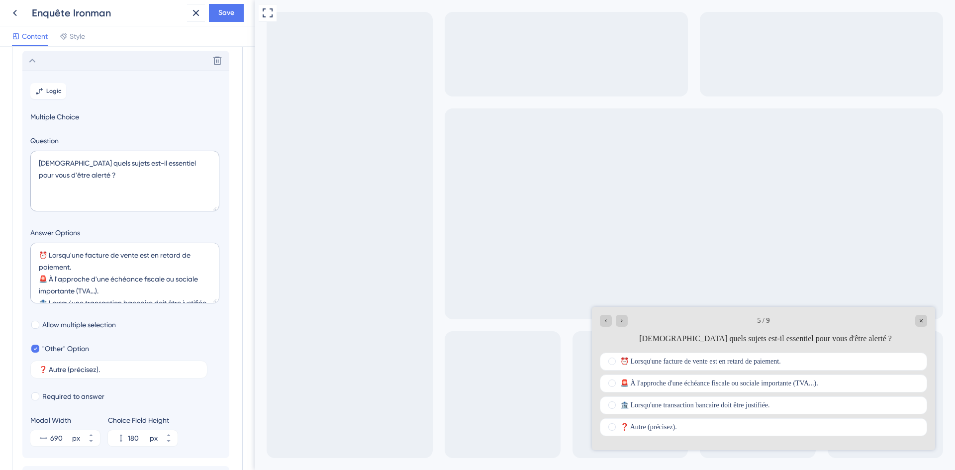
scroll to position [170, 0]
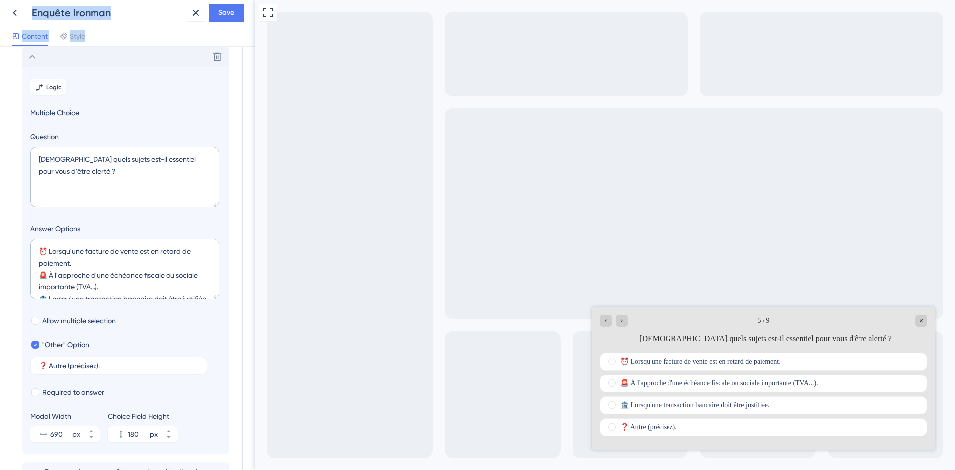
drag, startPoint x: 164, startPoint y: 43, endPoint x: 153, endPoint y: 58, distance: 18.9
click at [153, 58] on div "Enquête Ironman Save Content Style Survey Questions Add questions to your surve…" at bounding box center [127, 235] width 255 height 470
click at [153, 58] on div "Delete" at bounding box center [125, 57] width 207 height 20
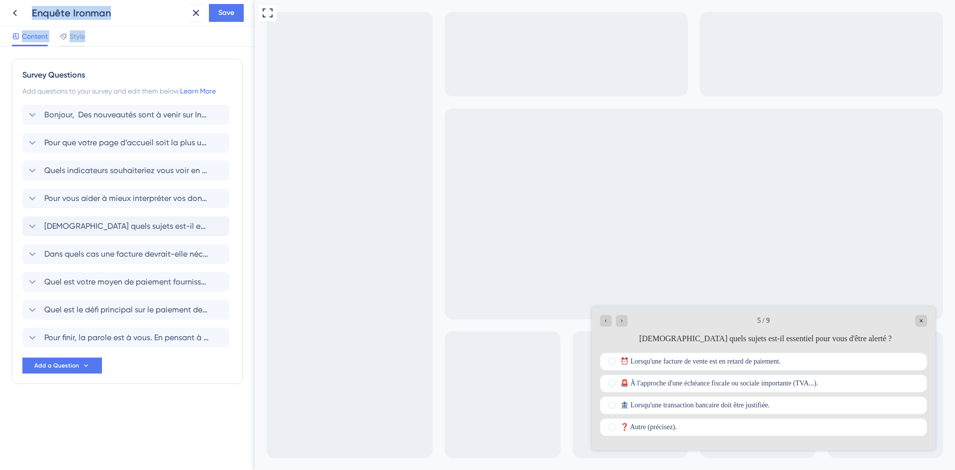
scroll to position [0, 0]
click at [609, 319] on div "Go to Question 4" at bounding box center [606, 321] width 12 height 12
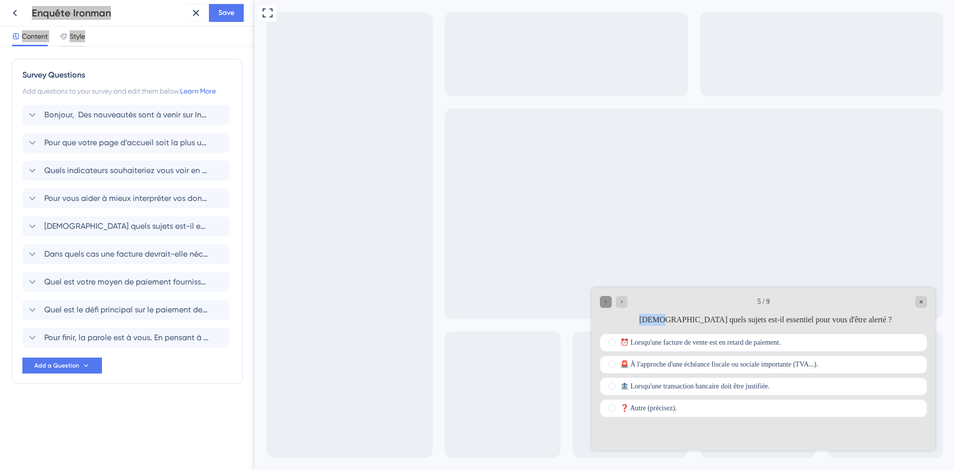
click at [609, 319] on div "[DEMOGRAPHIC_DATA] quels sujets est-il essentiel pour vous d'être alerté ?" at bounding box center [765, 320] width 323 height 12
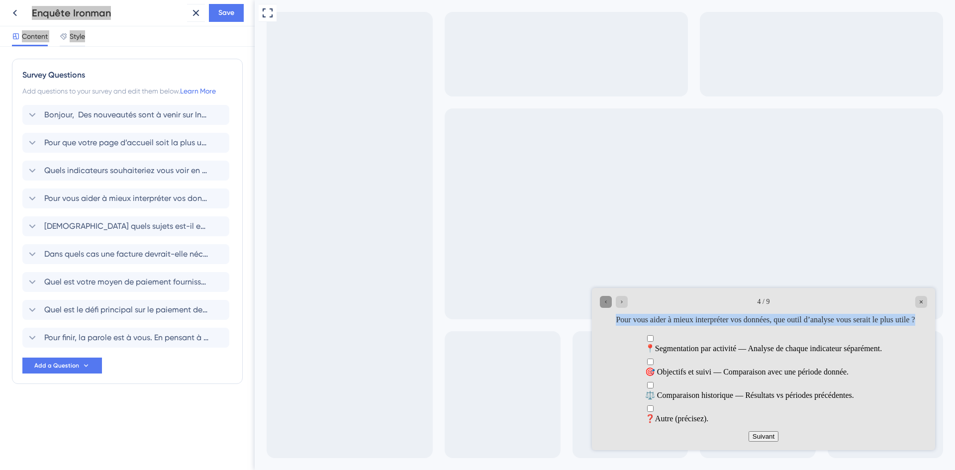
click at [609, 319] on div "Pour vous aider à mieux interpréter vos données, que outil d’analyse vous serai…" at bounding box center [765, 320] width 323 height 12
click at [609, 301] on div "Go to Question 3" at bounding box center [606, 302] width 12 height 12
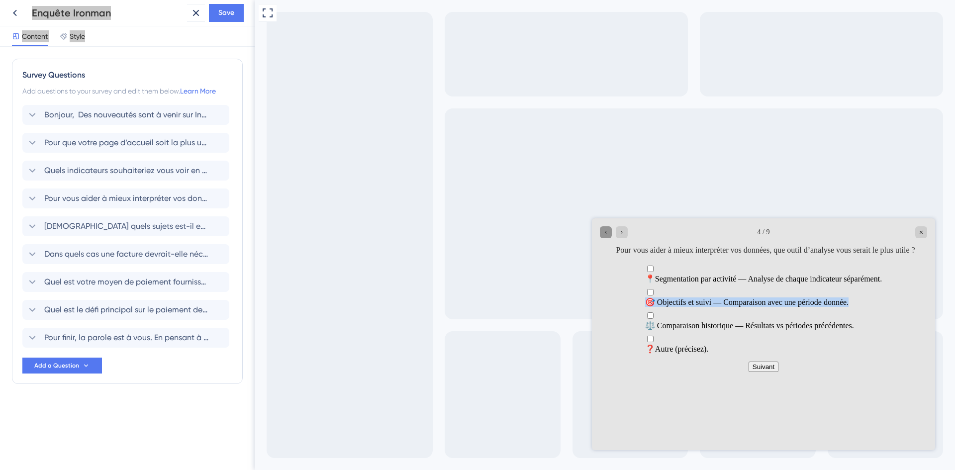
click at [645, 301] on label "🎯 Objectifs et suivi — Comparaison avec une période donnée." at bounding box center [763, 296] width 237 height 19
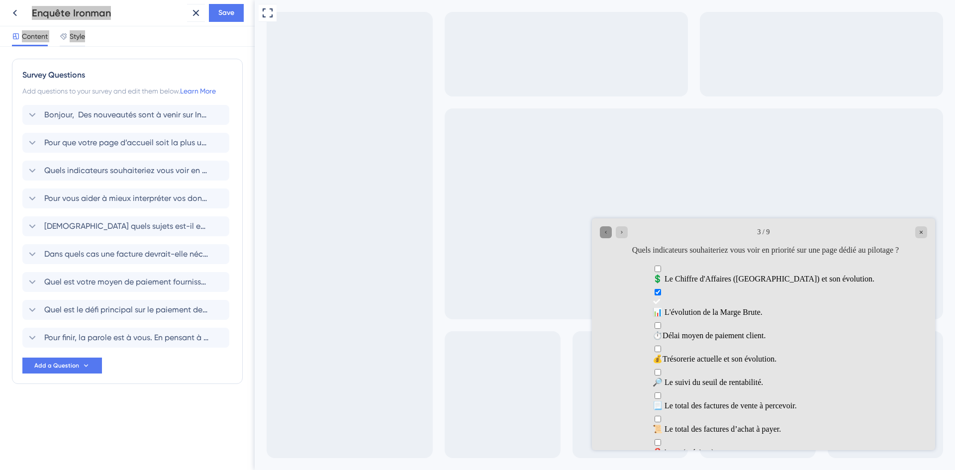
click at [652, 301] on label "📊​ L'évolution de la Marge Brute." at bounding box center [763, 301] width 222 height 29
checkbox input "false"
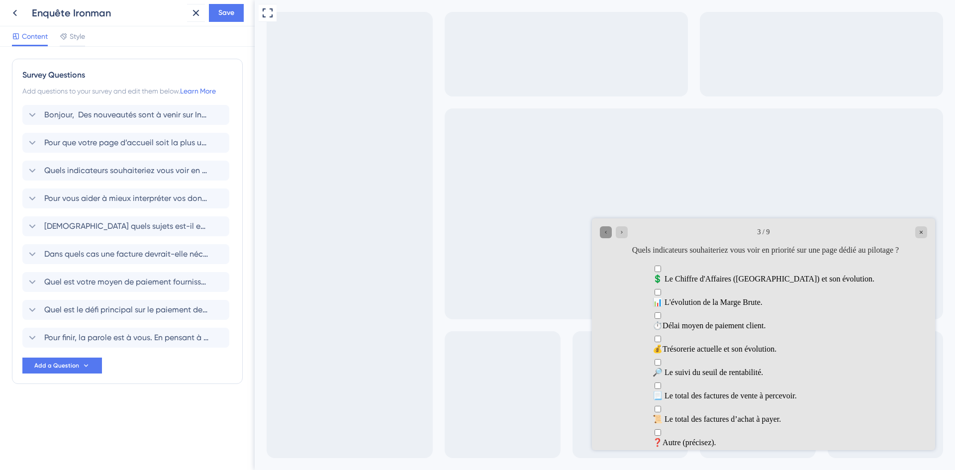
click at [605, 230] on icon "Go to Question 2" at bounding box center [606, 232] width 6 height 6
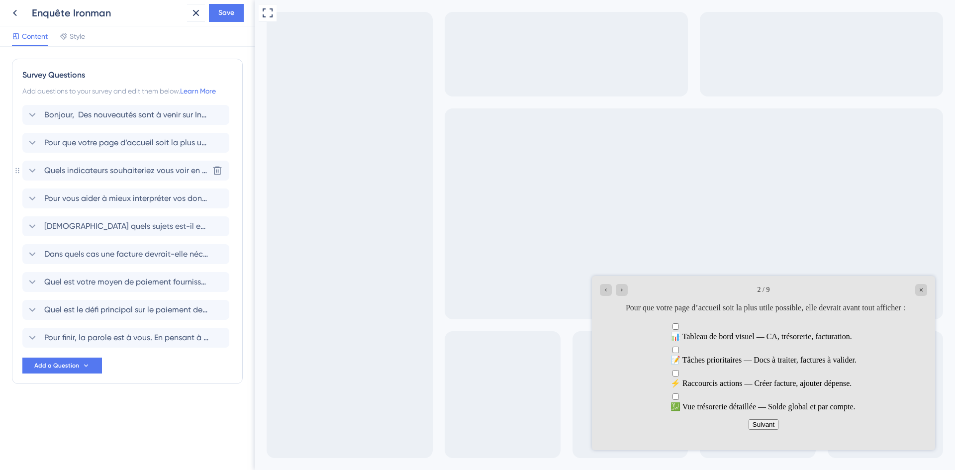
click at [125, 168] on span "Quels indicateurs souhaiteriez vous voir en priorité sur une page dédié au pilo…" at bounding box center [126, 171] width 164 height 12
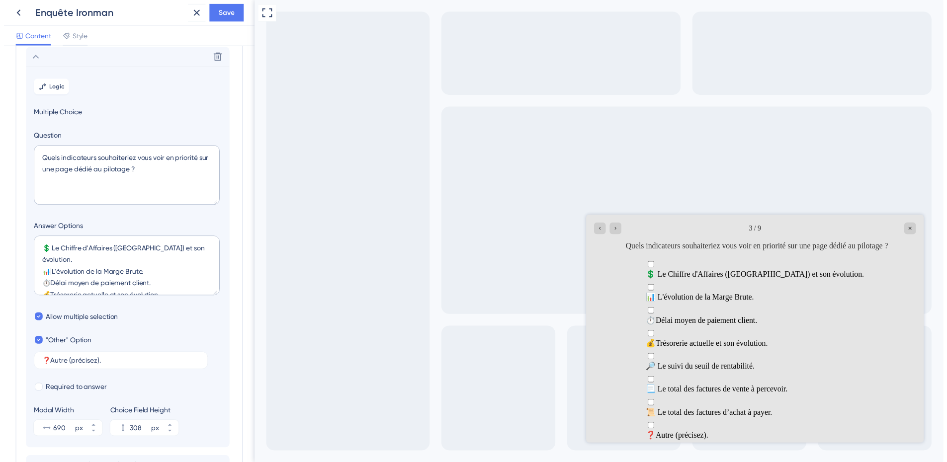
scroll to position [114, 0]
click at [616, 231] on div "Go to Question 4" at bounding box center [622, 232] width 12 height 12
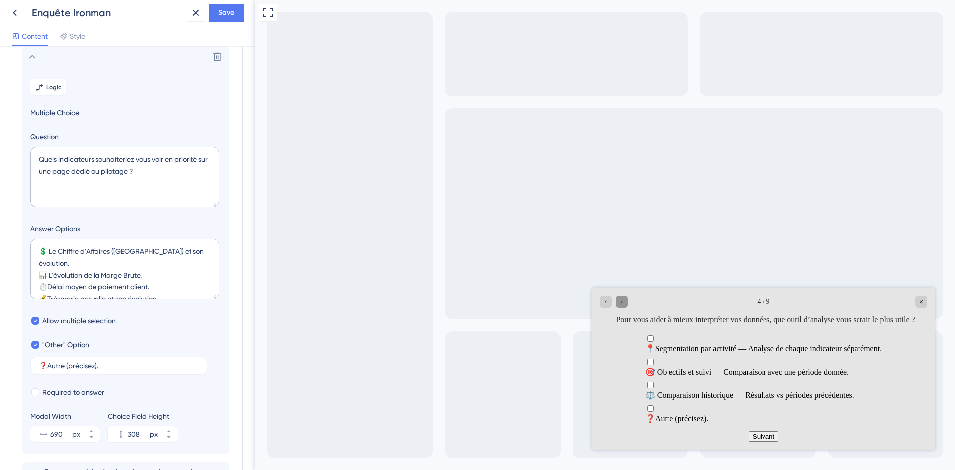
click at [621, 301] on icon "Go to Question 5" at bounding box center [622, 302] width 6 height 6
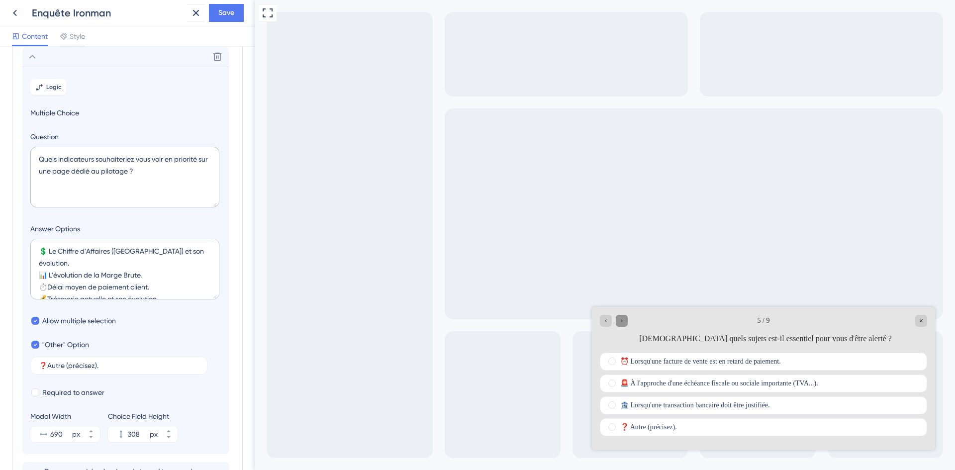
click at [625, 320] on div "Go to Question 6" at bounding box center [622, 321] width 12 height 12
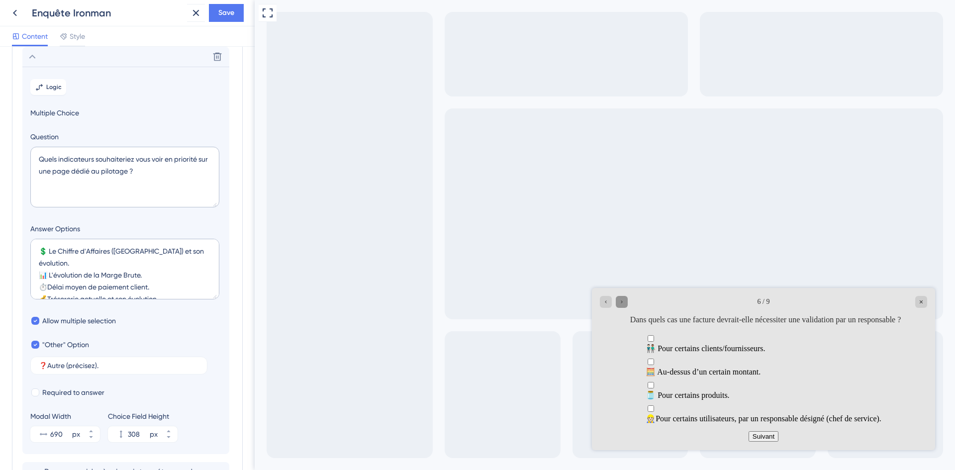
click at [621, 301] on icon "Go to Question 7" at bounding box center [621, 301] width 1 height 3
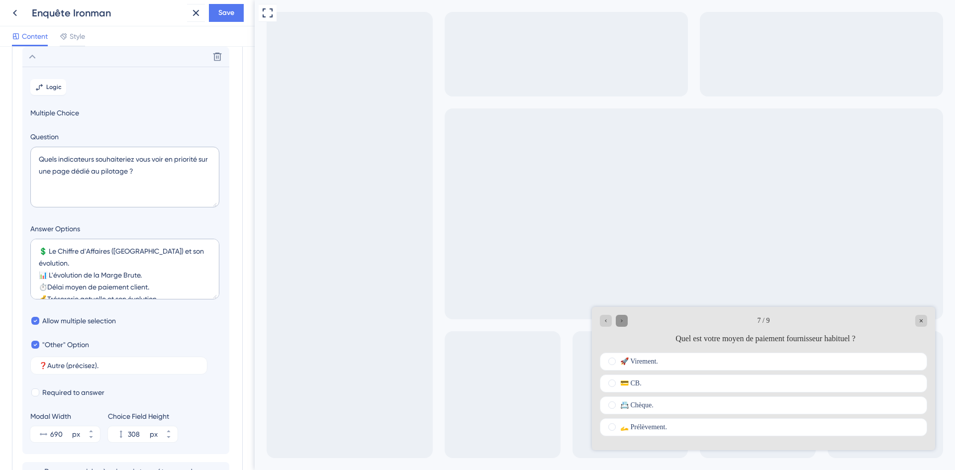
click at [623, 325] on div "Go to Question 8" at bounding box center [622, 321] width 12 height 12
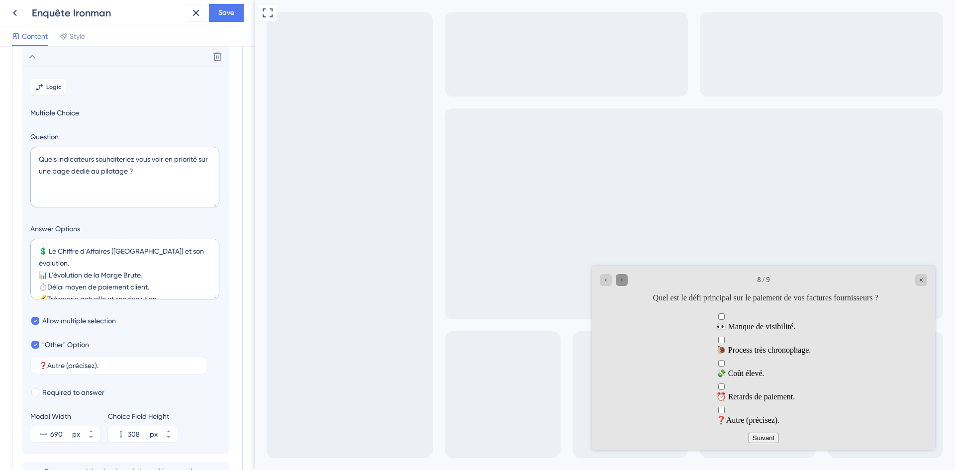
click at [624, 279] on icon "Go to Question 9" at bounding box center [622, 280] width 6 height 6
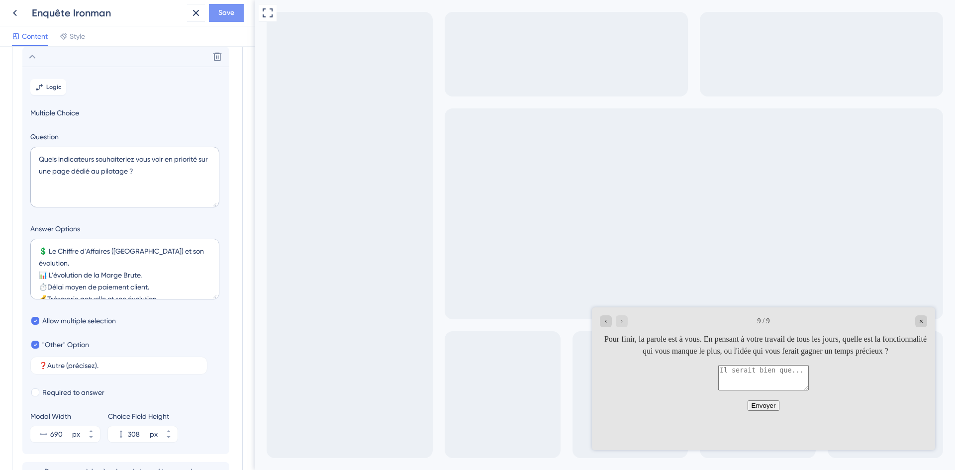
click at [235, 15] on button "Save" at bounding box center [226, 13] width 35 height 18
click at [192, 17] on icon at bounding box center [189, 18] width 10 height 10
click at [17, 11] on icon at bounding box center [15, 13] width 12 height 12
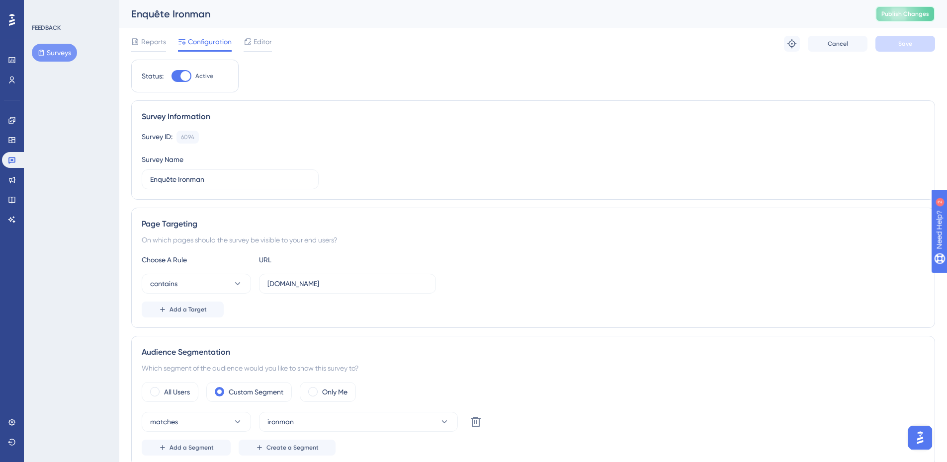
click at [904, 12] on span "Publish Changes" at bounding box center [906, 14] width 48 height 8
